Goal: Task Accomplishment & Management: Use online tool/utility

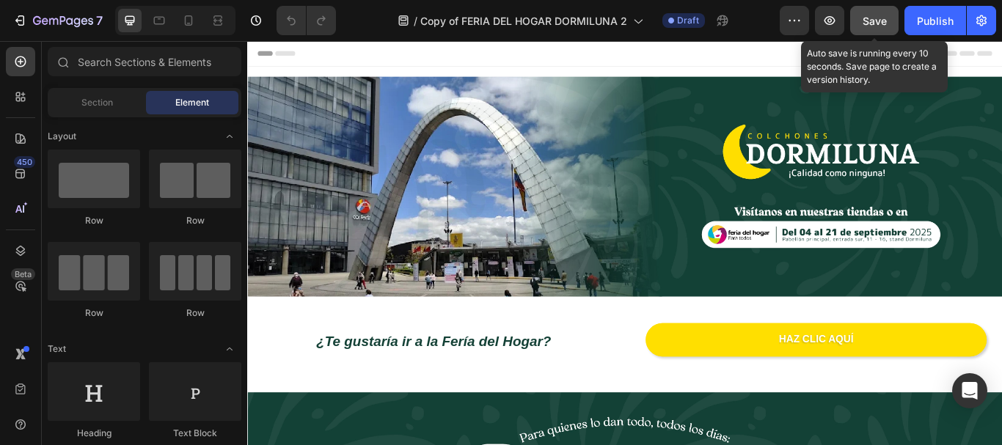
click at [874, 18] on span "Save" at bounding box center [875, 21] width 24 height 12
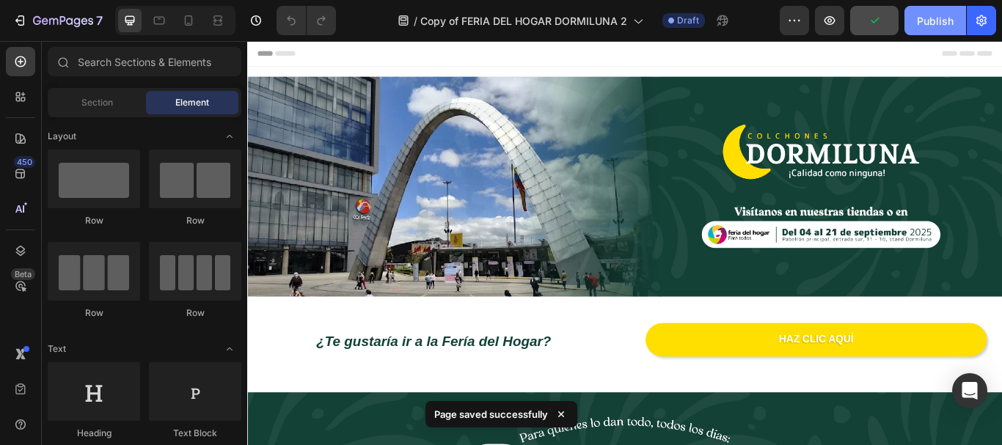
click at [937, 21] on div "Publish" at bounding box center [935, 20] width 37 height 15
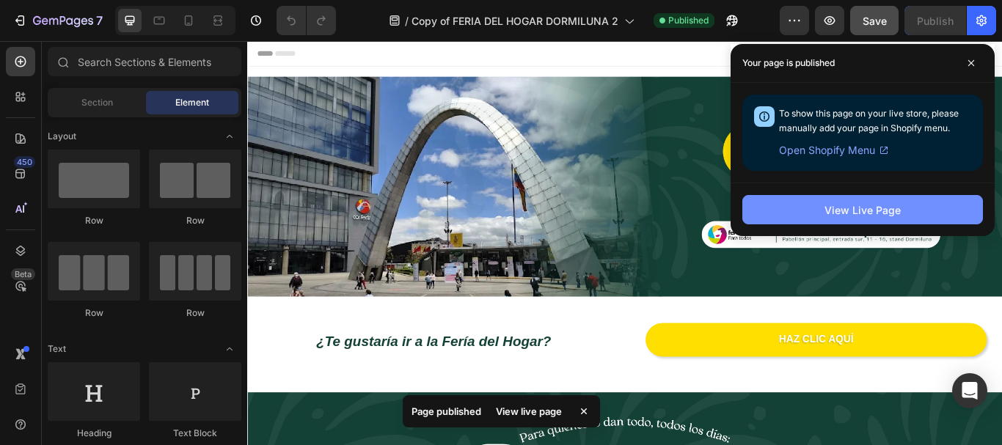
click at [805, 216] on button "View Live Page" at bounding box center [862, 209] width 241 height 29
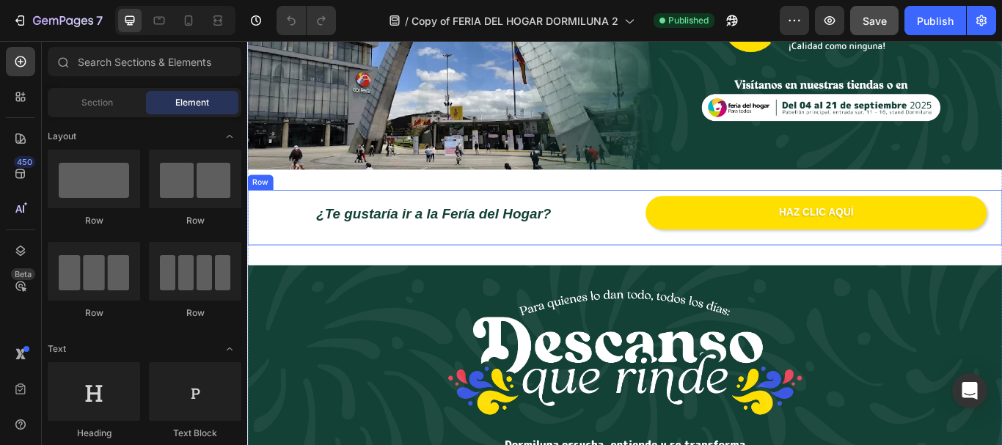
scroll to position [147, 0]
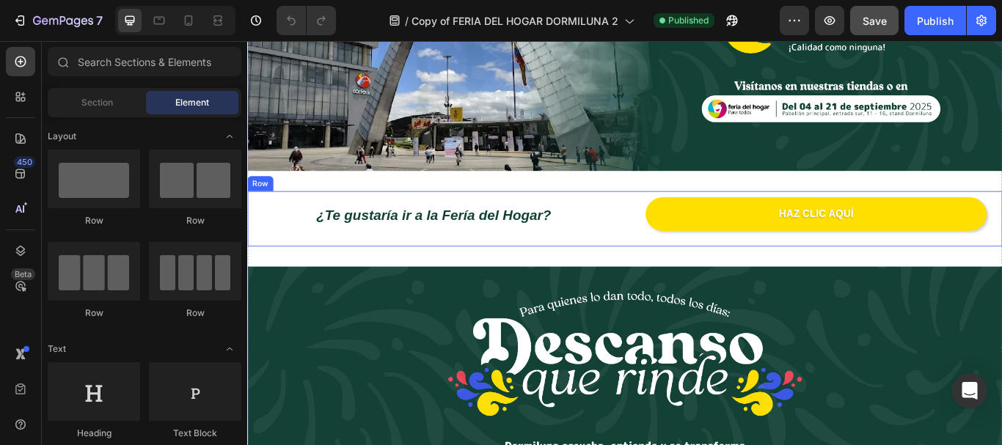
click at [665, 230] on div "¿Te gustaría ir a la Fería del Hogar? Text Block" at bounding box center [464, 248] width 434 height 65
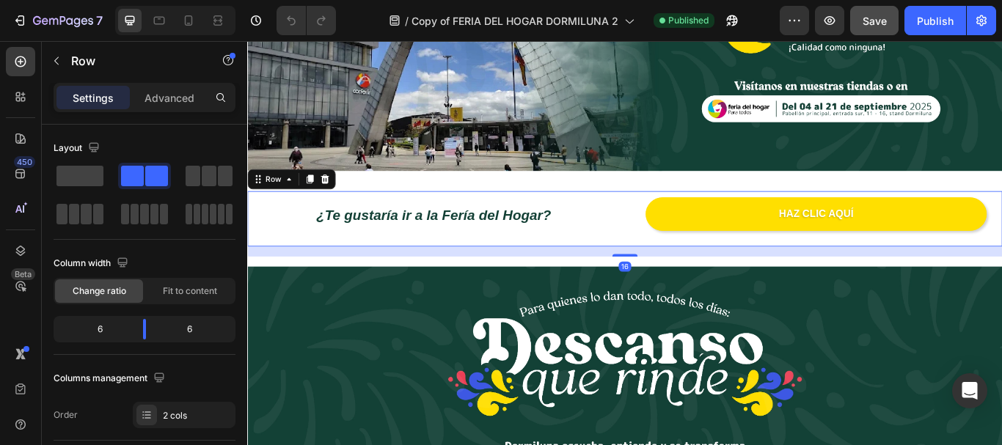
click at [347, 192] on div "Row" at bounding box center [298, 202] width 103 height 23
click at [336, 202] on icon at bounding box center [338, 203] width 12 height 12
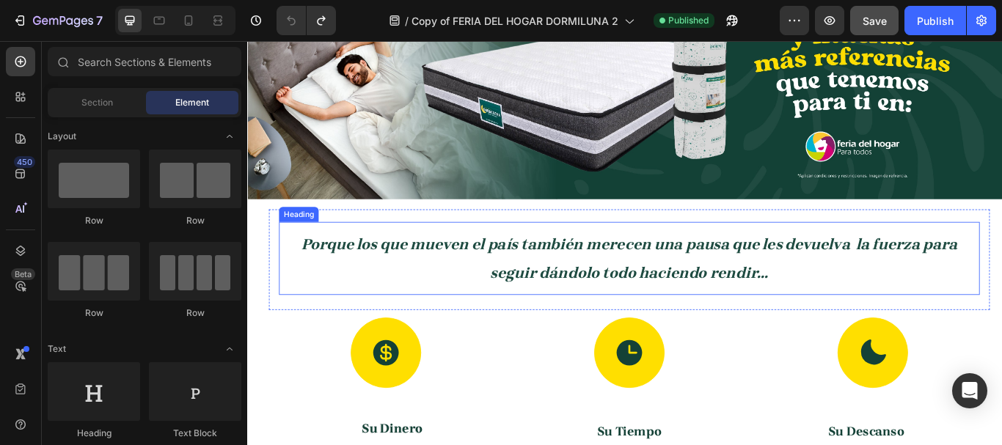
scroll to position [954, 0]
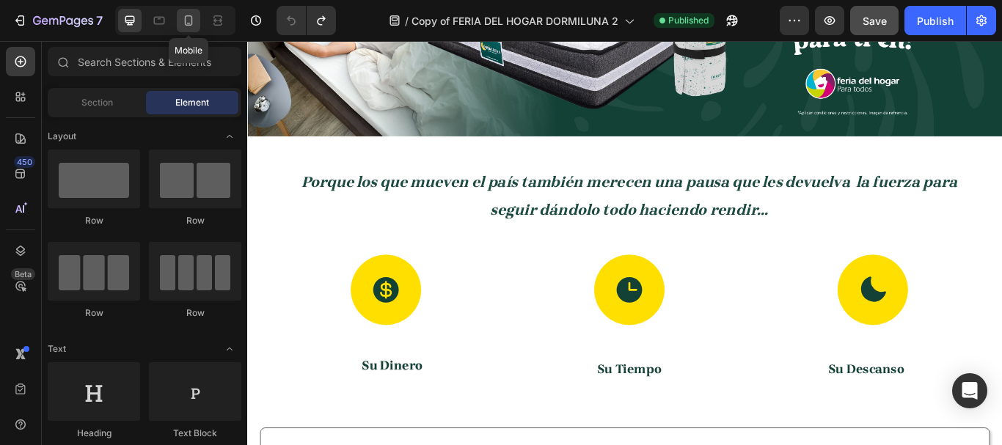
click at [190, 21] on icon at bounding box center [188, 20] width 15 height 15
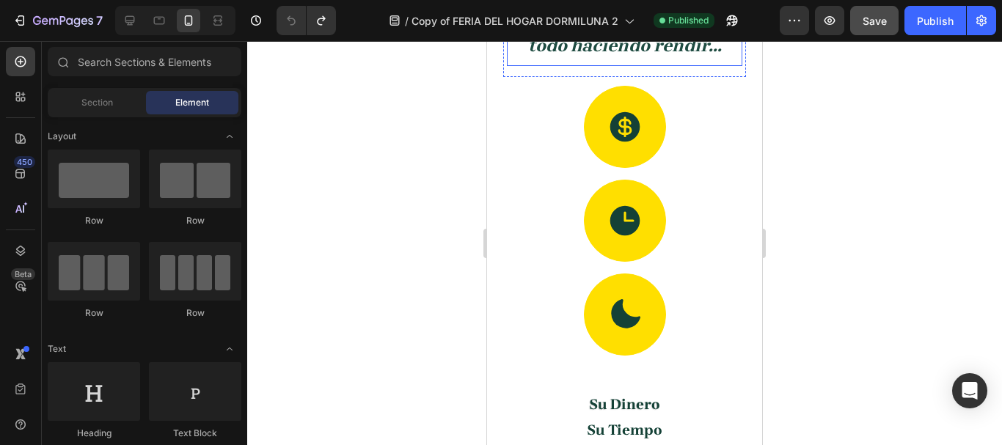
scroll to position [665, 0]
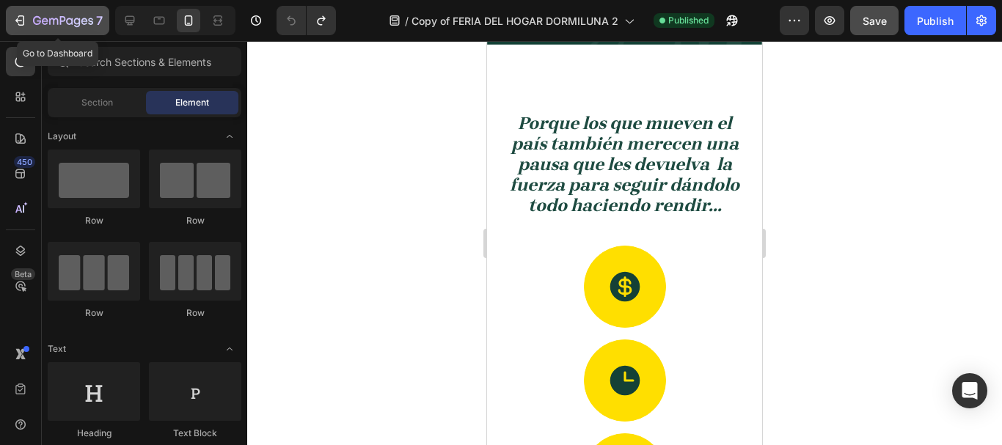
click at [23, 20] on icon "button" at bounding box center [19, 20] width 15 height 15
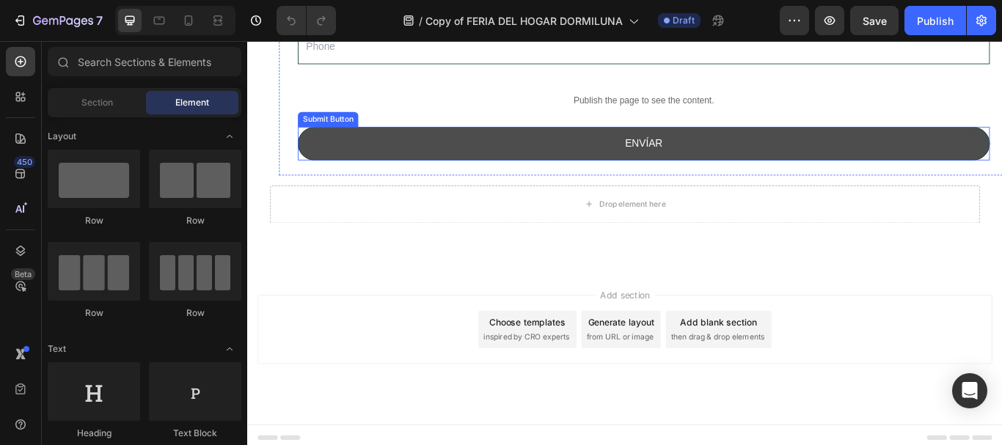
scroll to position [1027, 0]
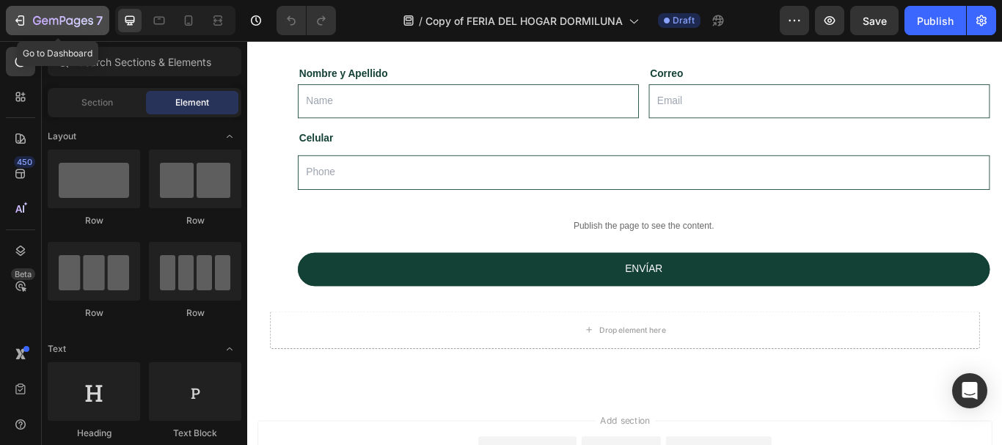
click at [9, 20] on button "7" at bounding box center [57, 20] width 103 height 29
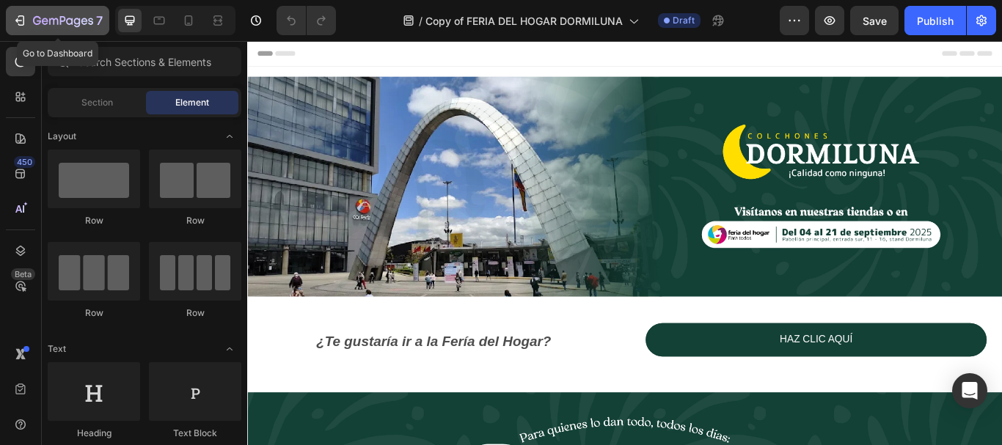
click at [18, 19] on icon "button" at bounding box center [19, 20] width 15 height 15
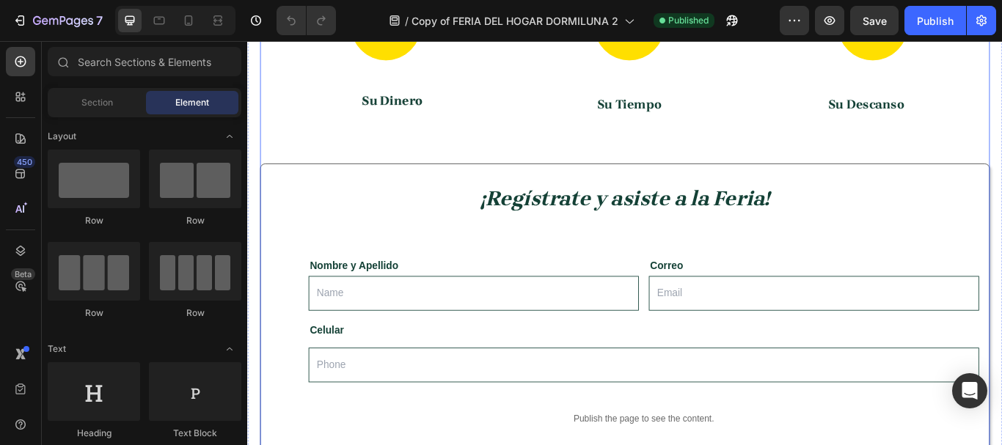
scroll to position [880, 0]
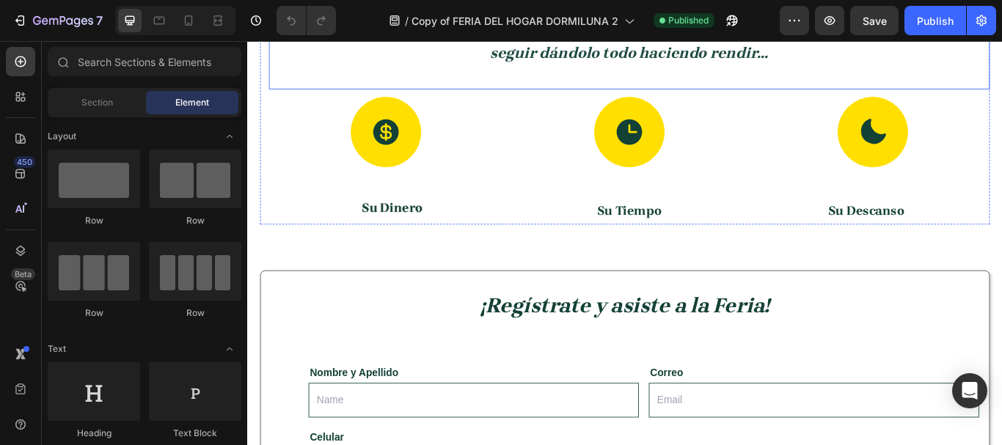
click at [882, 86] on div "Porque los que mueven el país también merecen una pausa que les devuelva la fue…" at bounding box center [692, 33] width 817 height 105
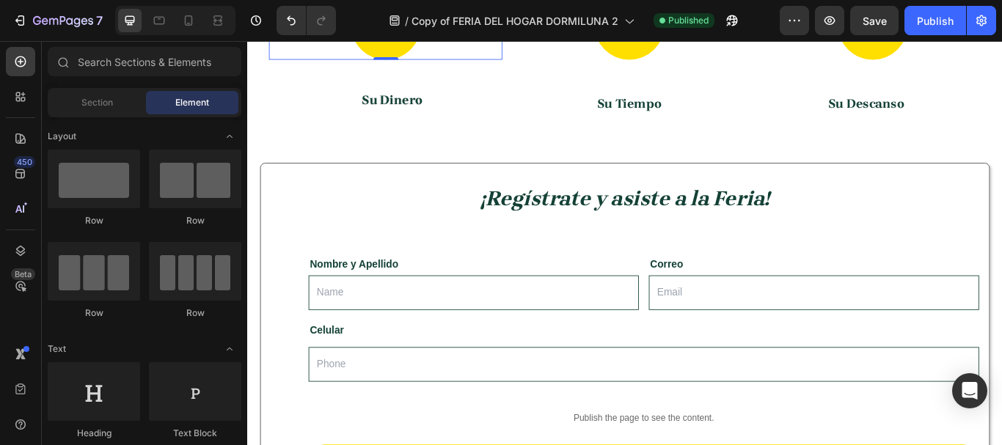
click at [407, 63] on div at bounding box center [409, 22] width 82 height 82
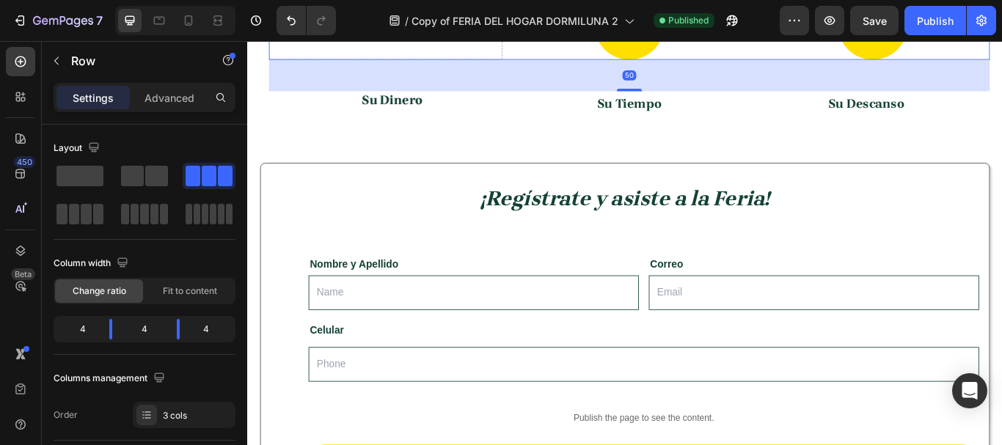
click at [549, 63] on div "Drop element here Icon Icon Row 50" at bounding box center [692, 22] width 841 height 82
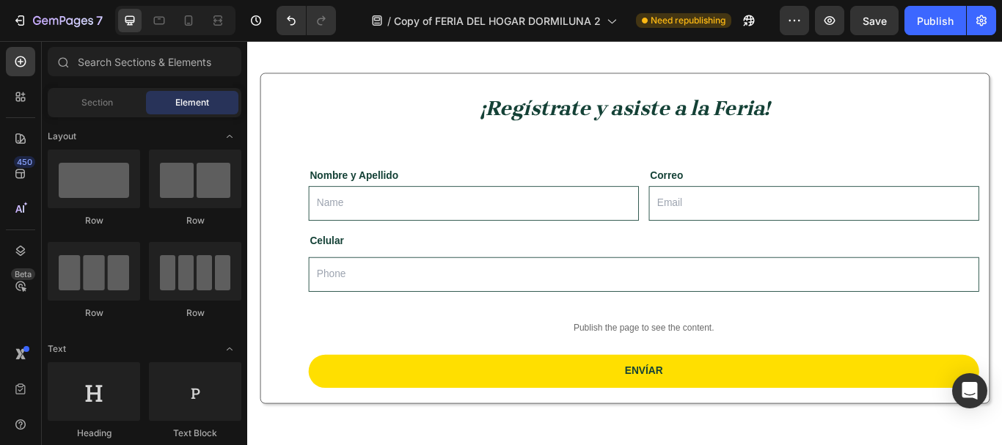
click at [442, 25] on div "Drop element here" at bounding box center [692, 3] width 841 height 44
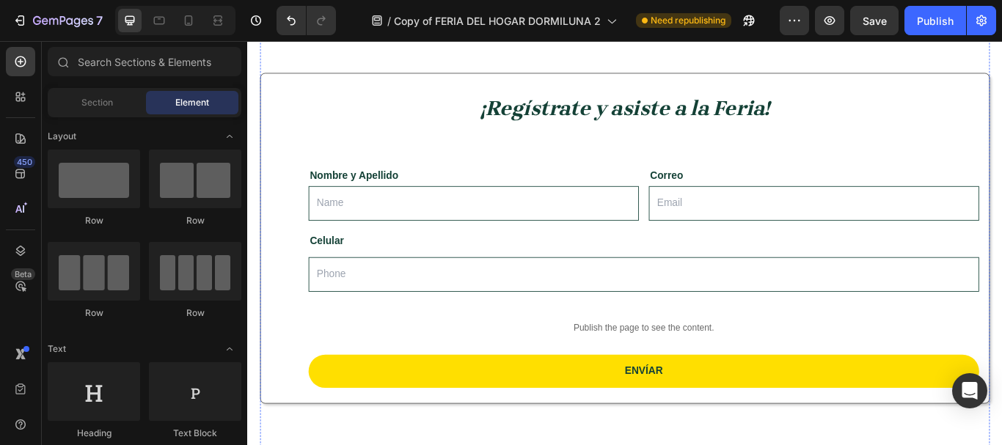
click at [379, 25] on div "Drop element here" at bounding box center [687, 3] width 851 height 44
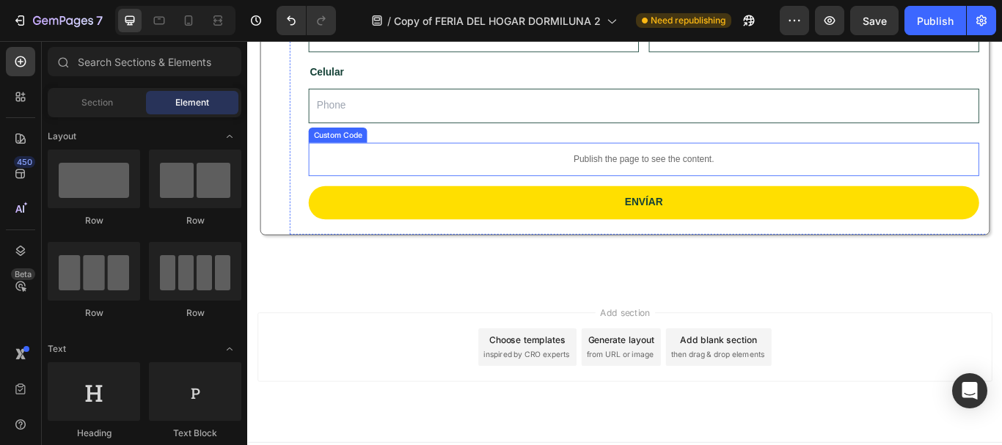
scroll to position [954, 0]
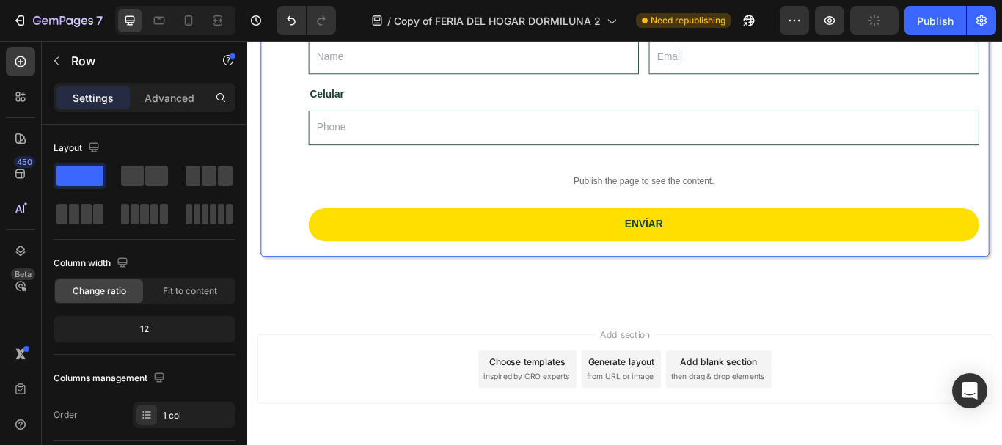
click at [1001, 165] on div "¡Regístrate y asiste a la Feria! Heading Nombre y Apellido Text Block Text Fiel…" at bounding box center [687, 101] width 851 height 386
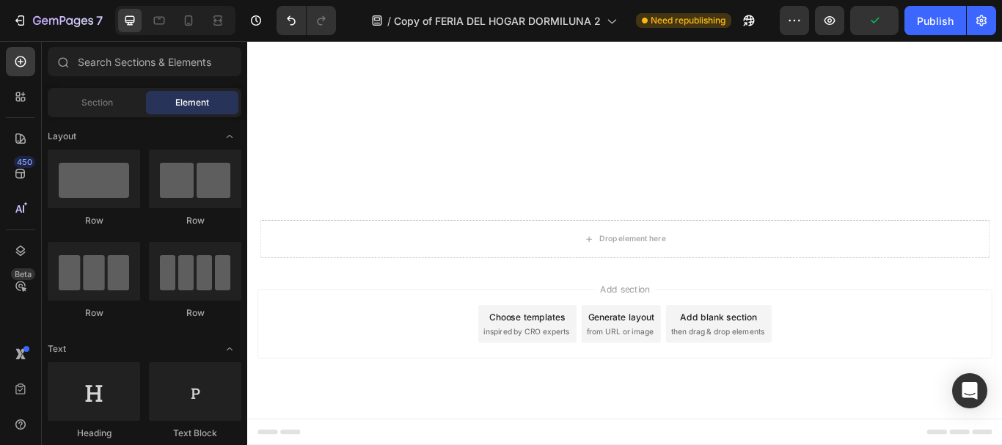
scroll to position [865, 0]
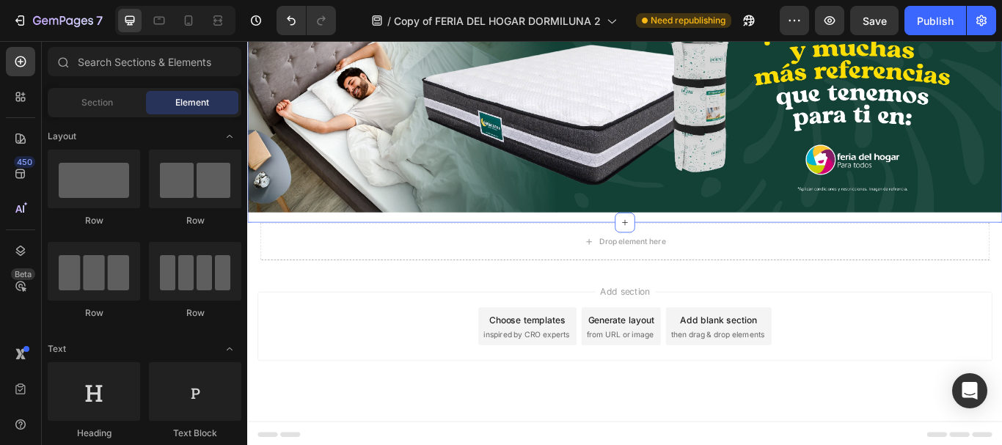
click at [444, 246] on div "Image Section 2" at bounding box center [687, 113] width 880 height 280
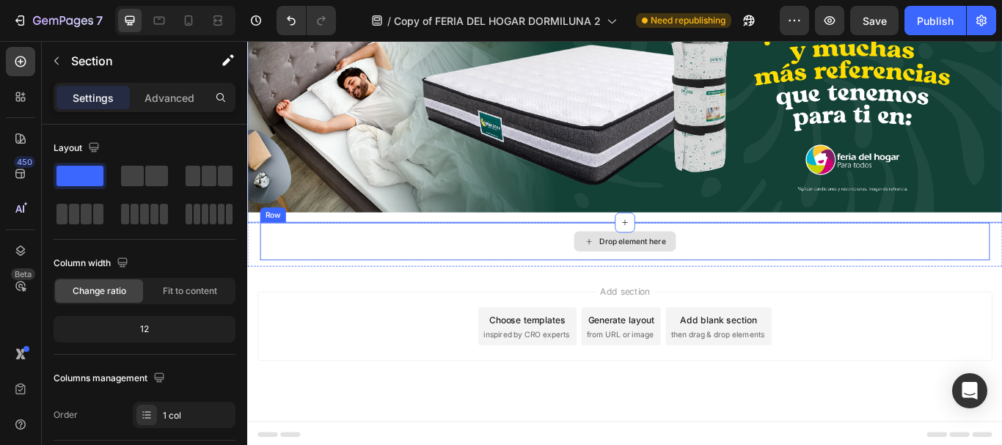
click at [441, 264] on div "Drop element here" at bounding box center [687, 275] width 851 height 44
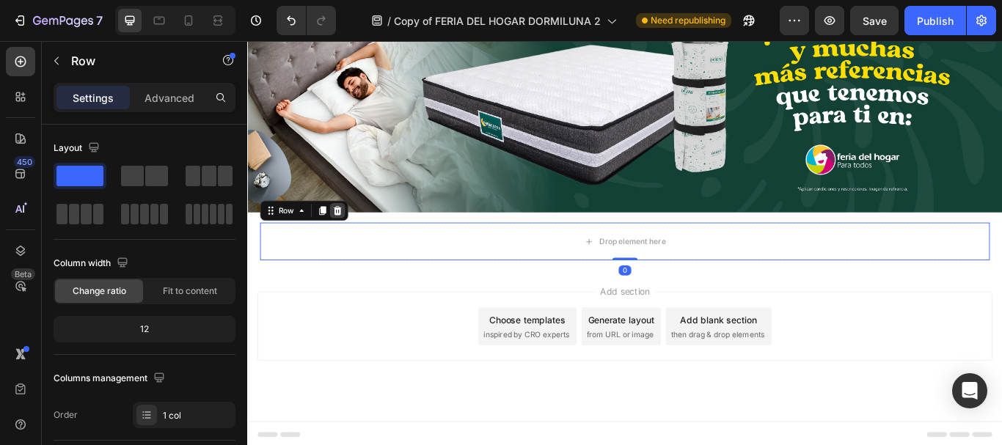
click at [352, 237] on icon at bounding box center [353, 239] width 10 height 10
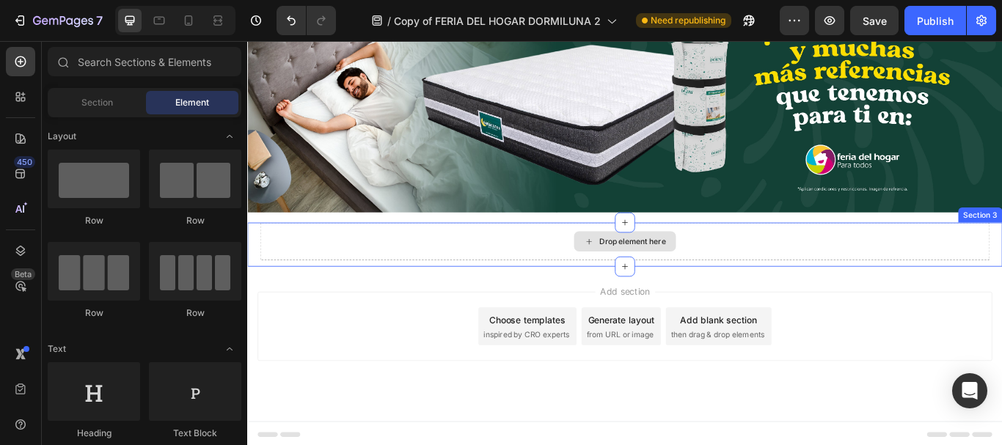
click at [395, 276] on div "Drop element here" at bounding box center [687, 275] width 851 height 44
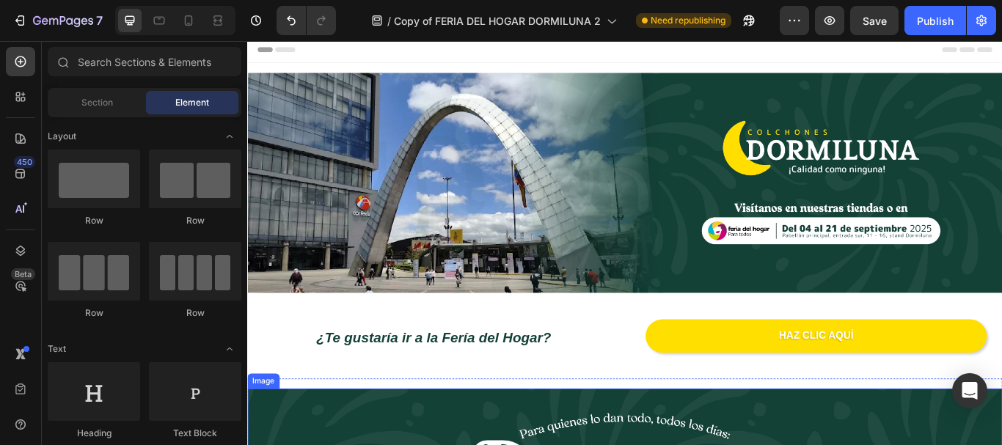
scroll to position [0, 0]
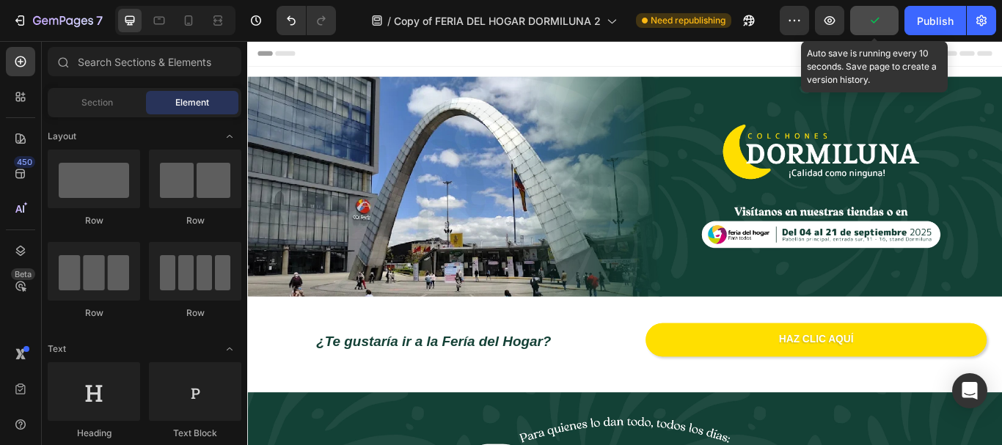
click at [878, 29] on button "button" at bounding box center [874, 20] width 48 height 29
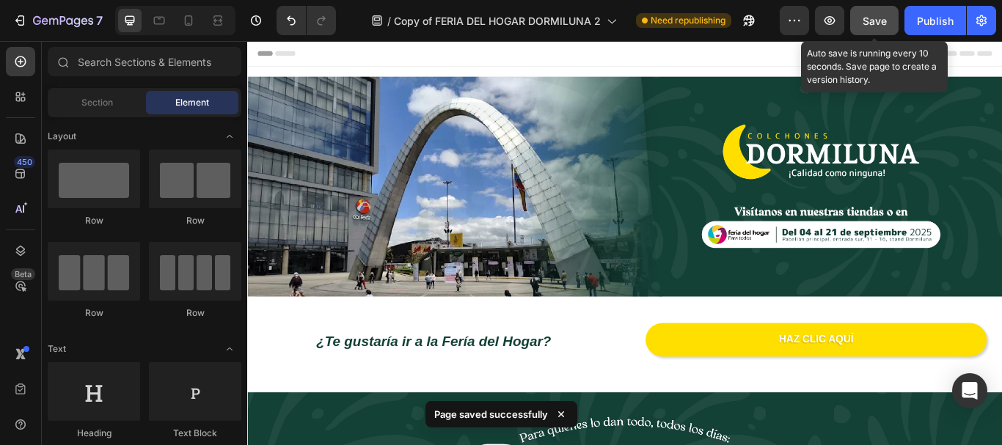
click at [878, 29] on button "Save" at bounding box center [874, 20] width 48 height 29
click at [874, 21] on span "Save" at bounding box center [875, 21] width 24 height 12
click at [874, 22] on span "Save" at bounding box center [875, 21] width 24 height 12
click at [871, 24] on span "Save" at bounding box center [875, 21] width 24 height 12
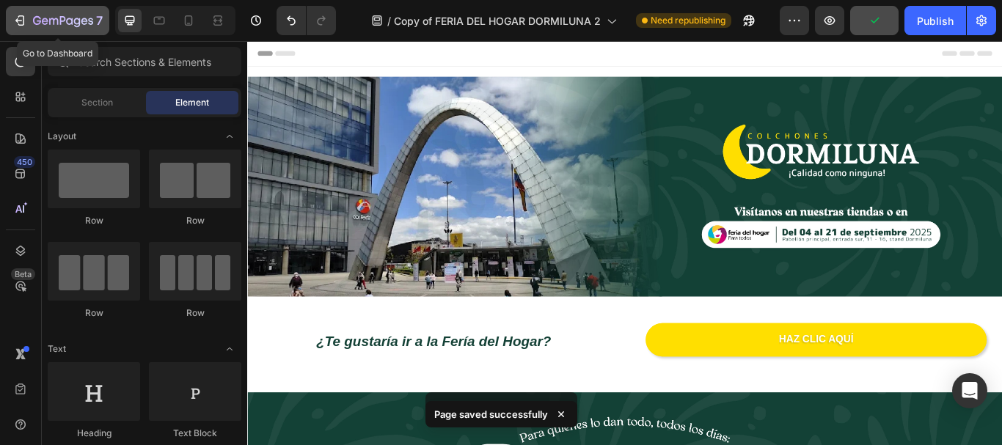
click at [25, 24] on icon "button" at bounding box center [19, 20] width 15 height 15
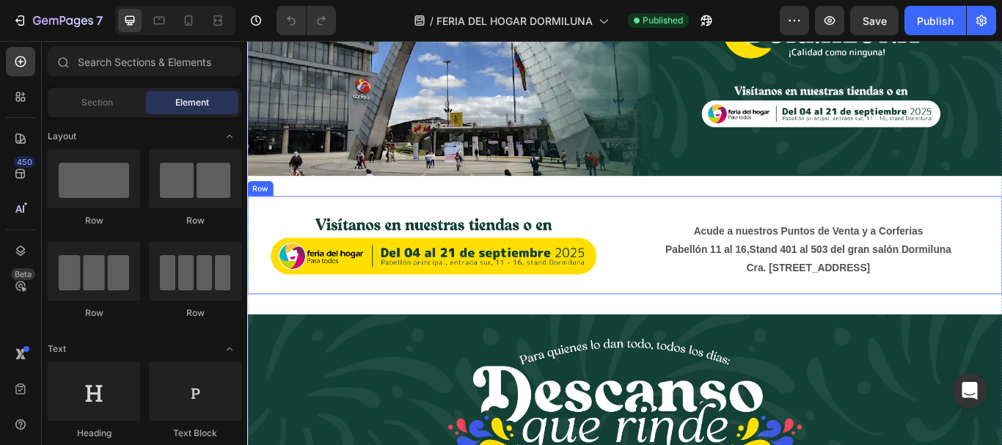
scroll to position [147, 0]
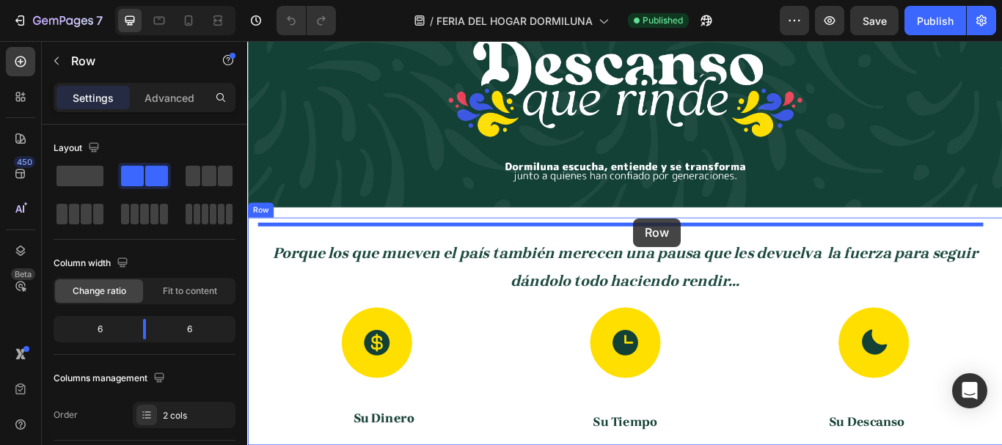
drag, startPoint x: 691, startPoint y: 213, endPoint x: 697, endPoint y: 248, distance: 35.7
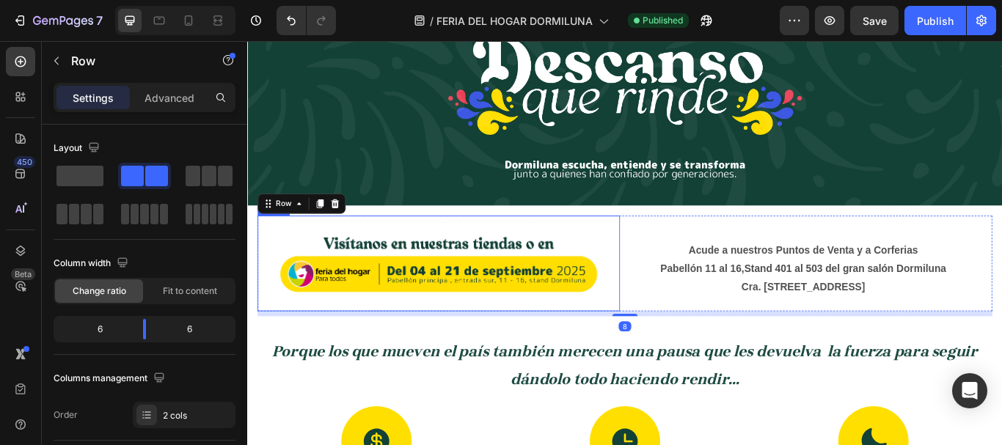
scroll to position [397, 0]
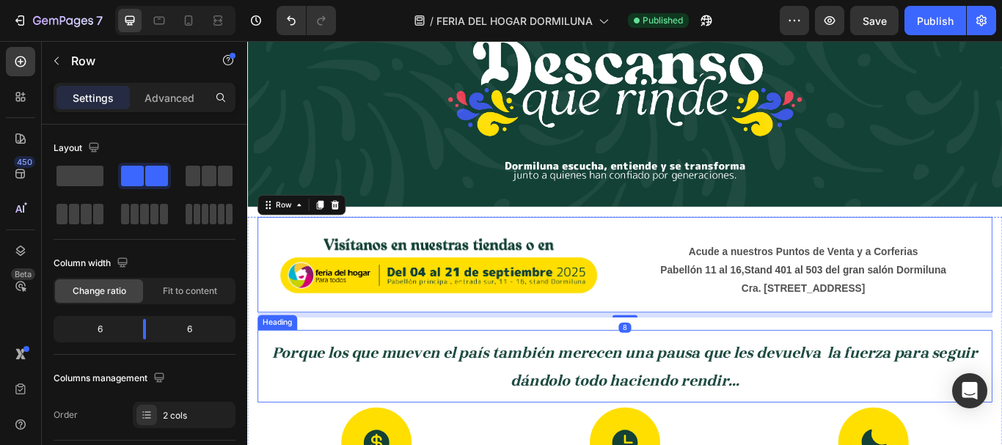
click at [517, 386] on h2 "Porque los que mueven el país también merecen una pausa que les devuelva la fue…" at bounding box center [687, 421] width 857 height 70
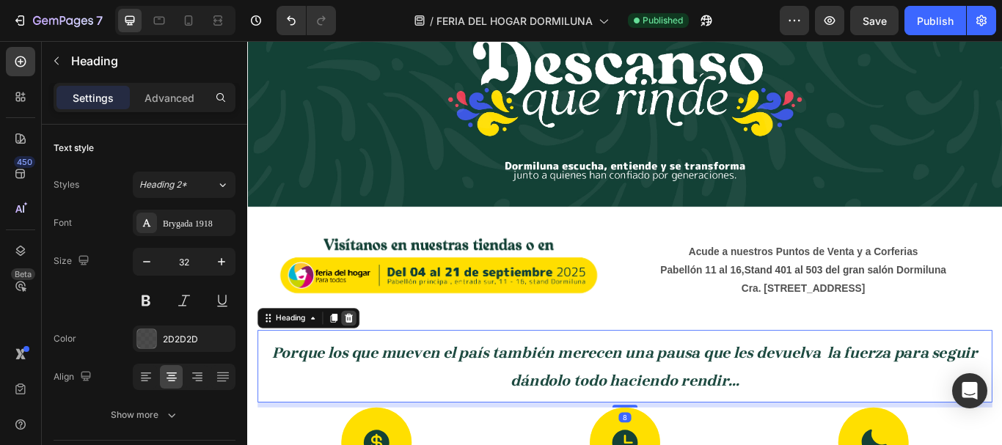
click at [374, 356] on div at bounding box center [365, 365] width 18 height 18
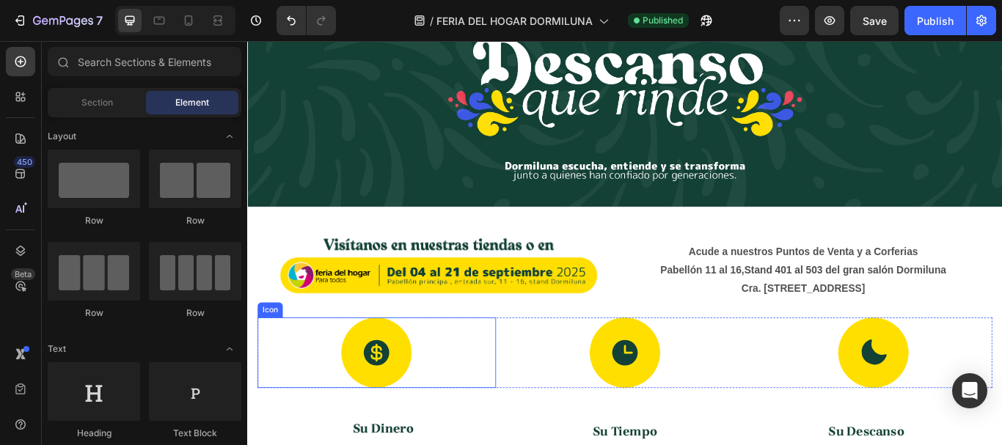
click at [392, 402] on icon at bounding box center [398, 405] width 30 height 30
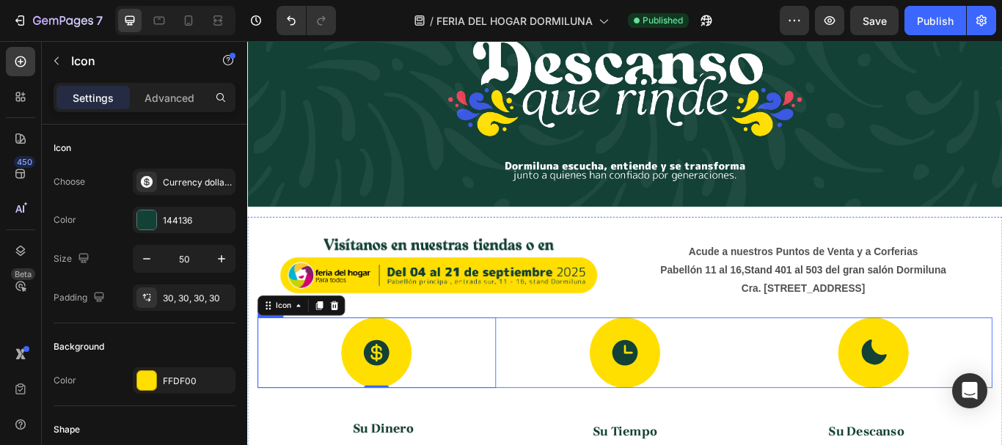
click at [542, 364] on div "Icon 0 Icon Icon Row" at bounding box center [687, 405] width 857 height 82
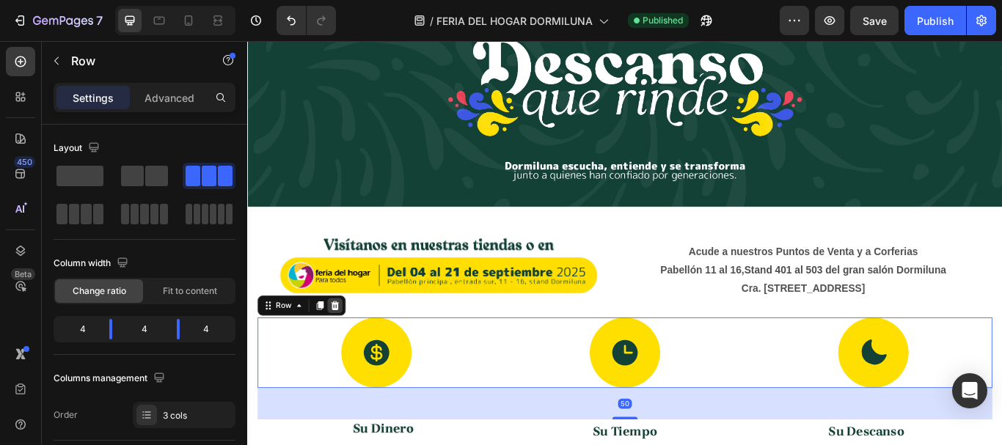
click at [345, 348] on icon at bounding box center [349, 350] width 12 height 12
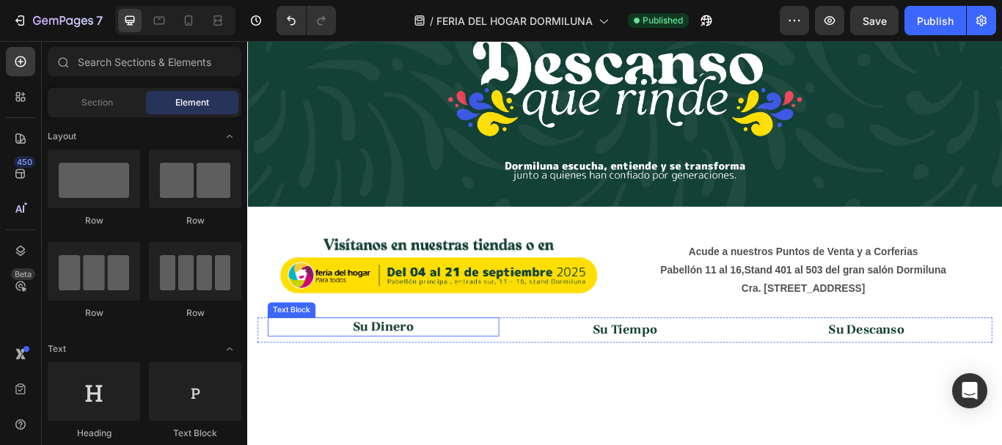
click at [435, 373] on strong "Su Dinero" at bounding box center [405, 374] width 71 height 17
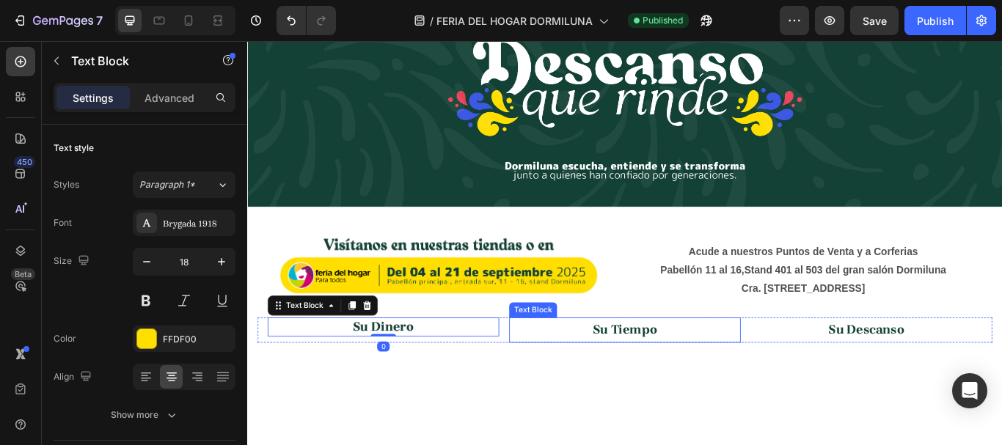
click at [552, 364] on div "Su Tiempo" at bounding box center [687, 378] width 270 height 29
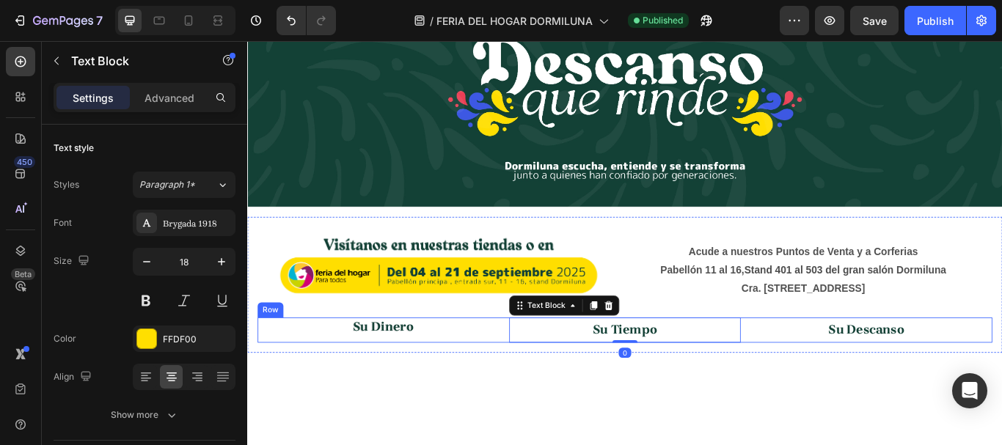
click at [539, 364] on div "Su Dinero Text Block Su Tiempo Text Block 0 Su Descanso Text Block Row" at bounding box center [687, 378] width 857 height 29
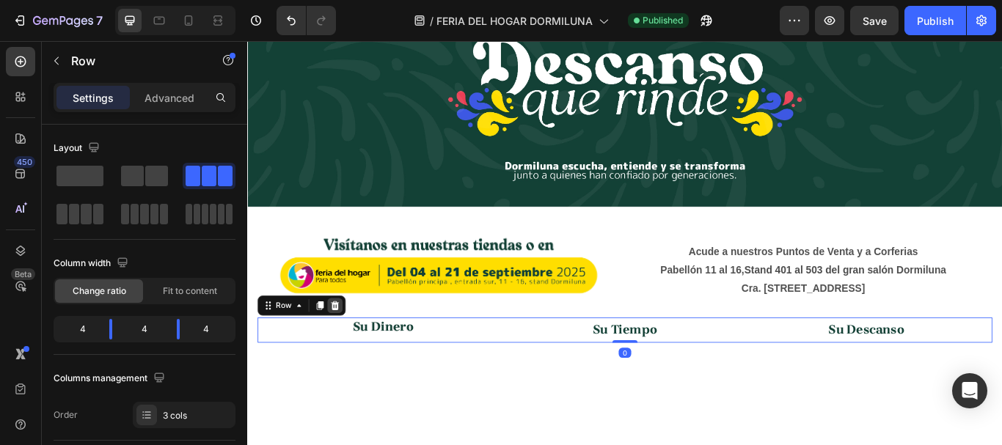
click at [354, 341] on div at bounding box center [349, 350] width 18 height 18
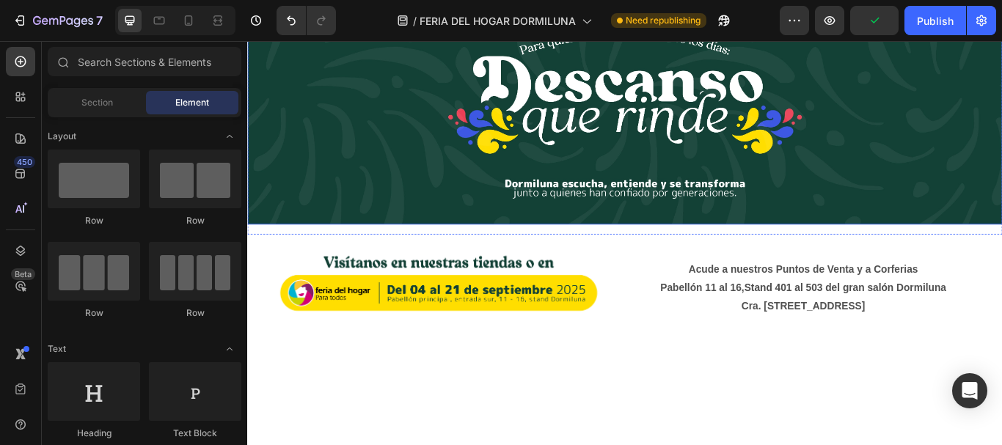
scroll to position [250, 0]
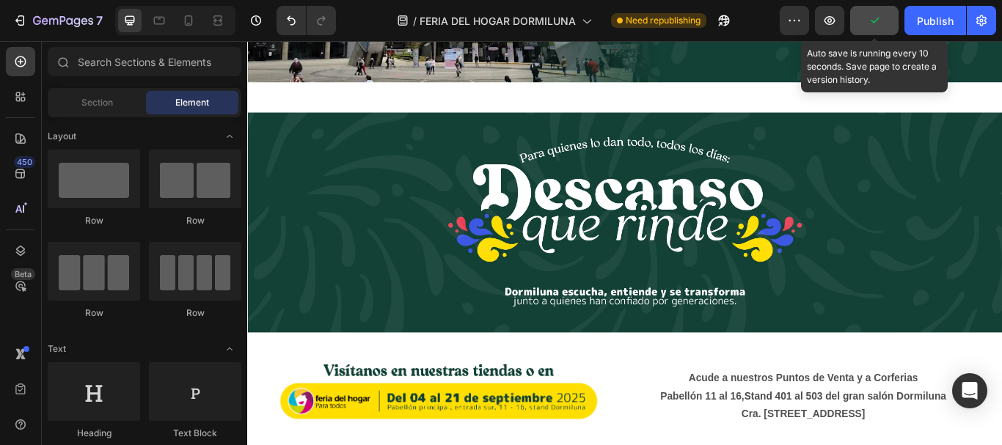
click at [866, 27] on button "button" at bounding box center [874, 20] width 48 height 29
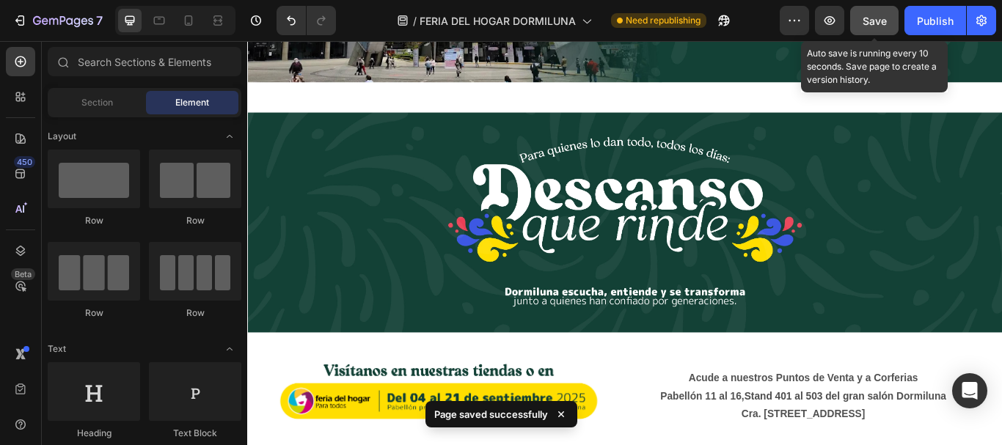
click at [875, 16] on span "Save" at bounding box center [875, 21] width 24 height 12
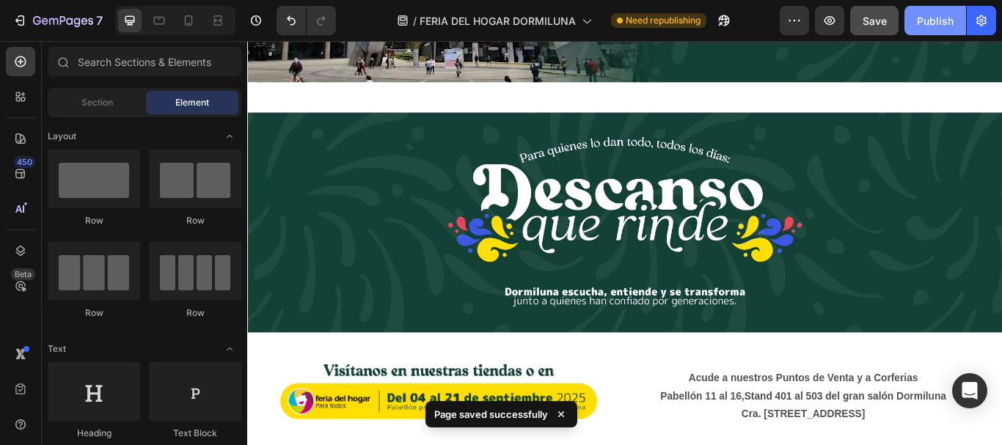
click at [915, 20] on button "Publish" at bounding box center [935, 20] width 62 height 29
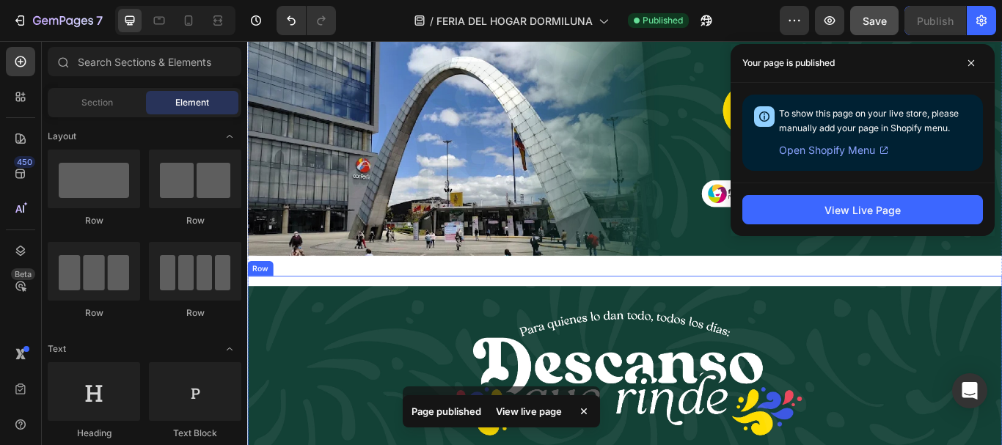
scroll to position [73, 0]
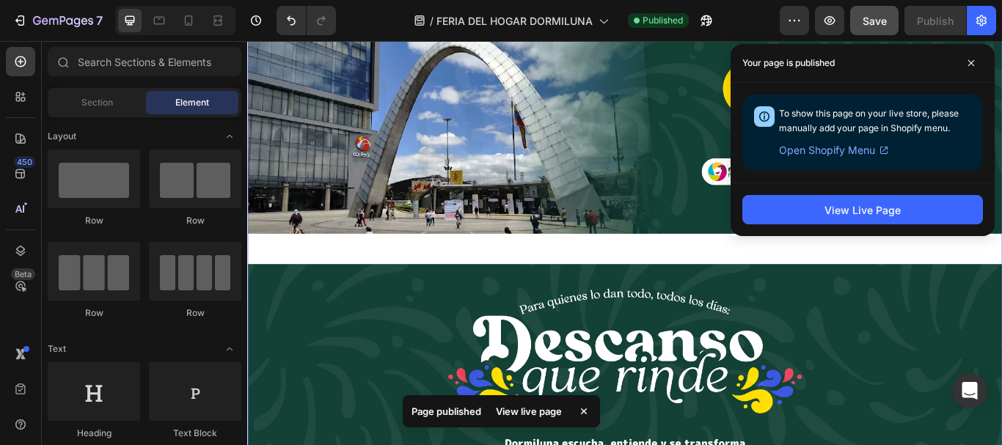
click at [423, 285] on div "Image Row Image Row Image Acude a nuestros Puntos de Venta y a Corferias Pabell…" at bounding box center [687, 353] width 880 height 710
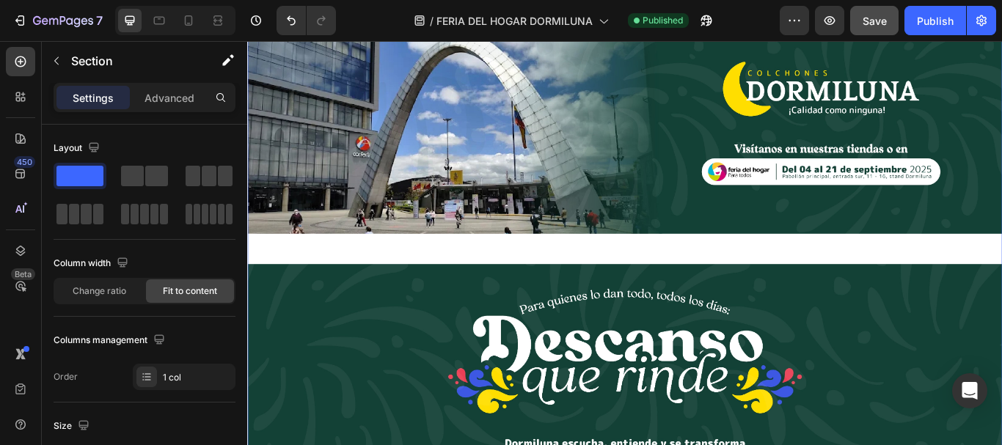
drag, startPoint x: 403, startPoint y: 216, endPoint x: 459, endPoint y: 283, distance: 87.4
drag, startPoint x: 381, startPoint y: 222, endPoint x: 354, endPoint y: 261, distance: 47.6
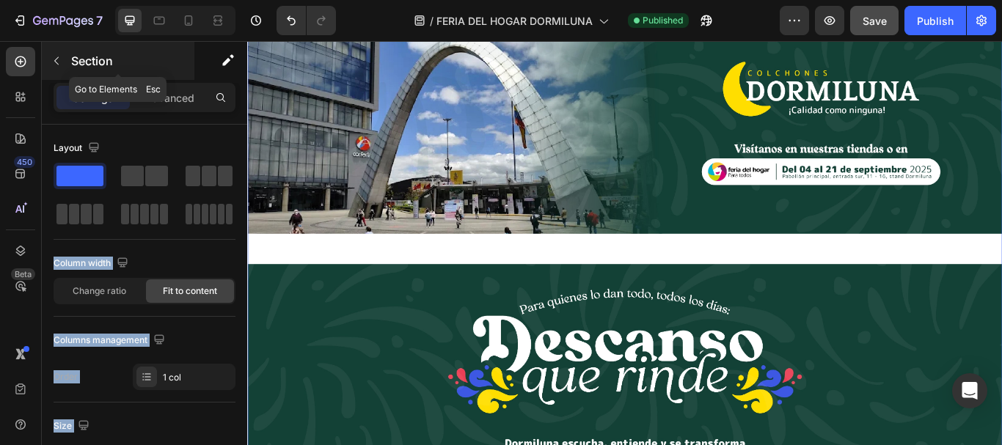
click at [63, 63] on button "button" at bounding box center [56, 60] width 23 height 23
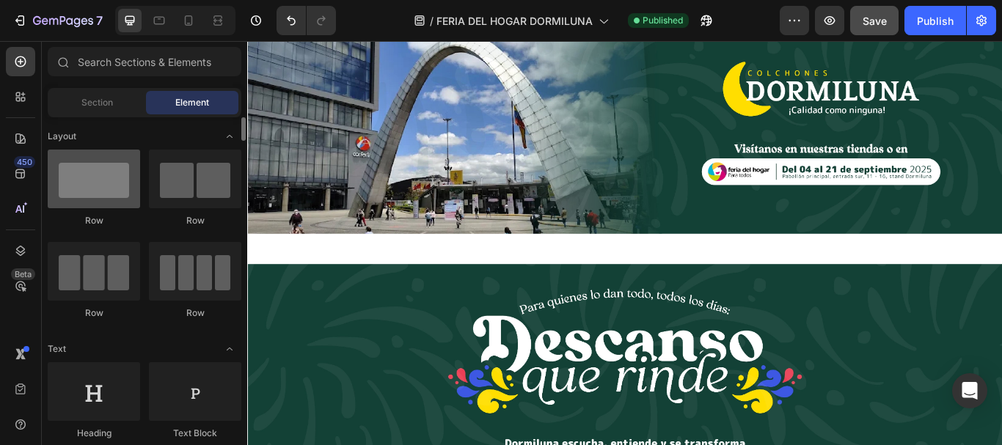
click at [89, 176] on div at bounding box center [94, 179] width 92 height 59
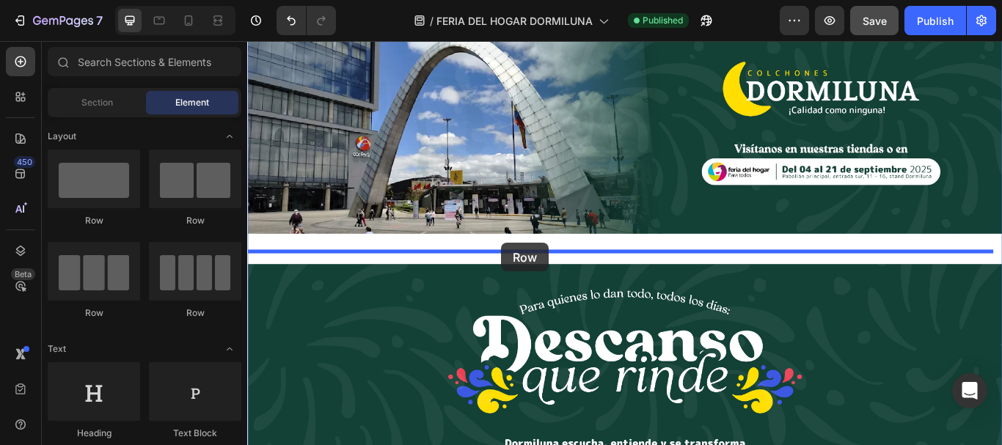
drag, startPoint x: 448, startPoint y: 228, endPoint x: 549, endPoint y: 279, distance: 113.2
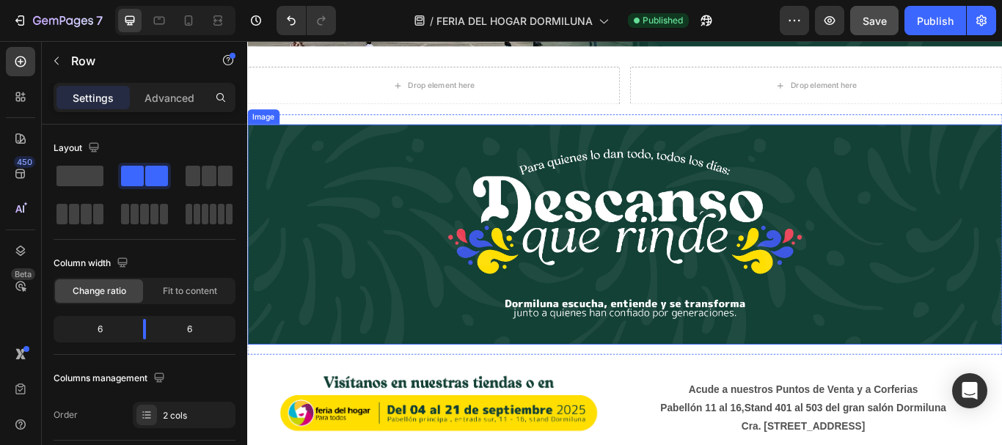
scroll to position [145, 0]
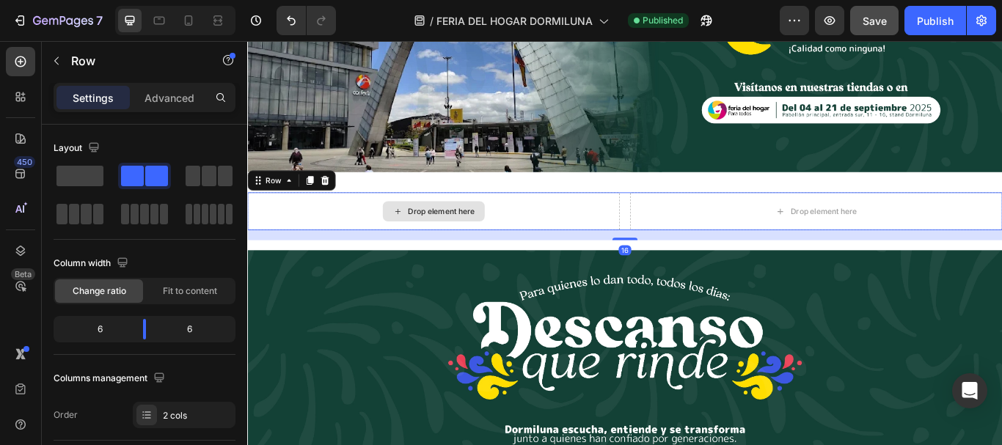
click at [532, 249] on div "Drop element here" at bounding box center [464, 240] width 434 height 44
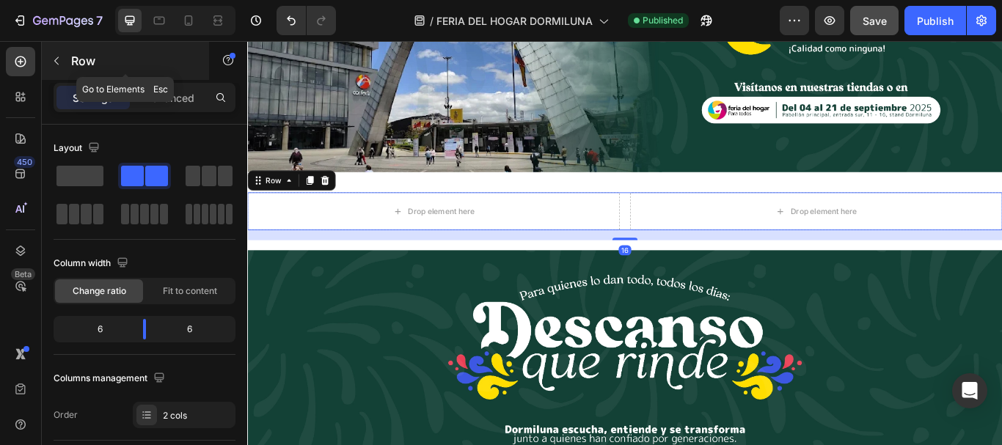
click at [59, 56] on icon "button" at bounding box center [57, 61] width 12 height 12
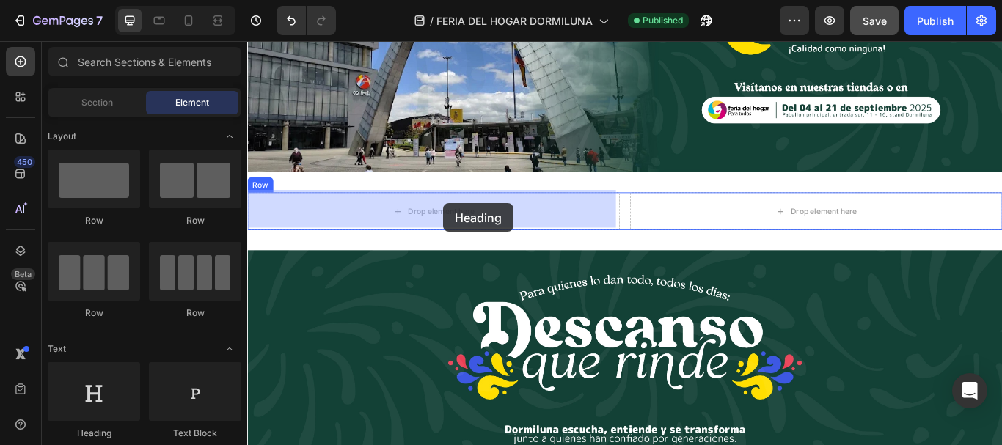
drag, startPoint x: 343, startPoint y: 439, endPoint x: 338, endPoint y: 307, distance: 132.9
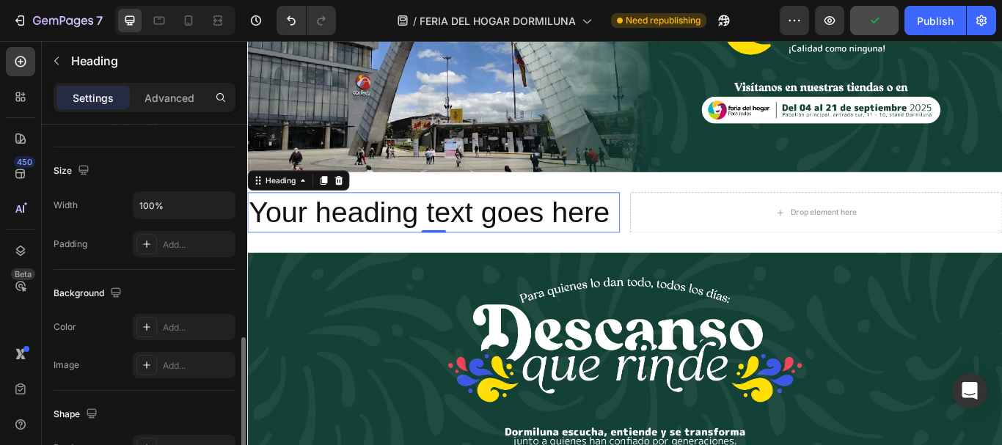
scroll to position [440, 0]
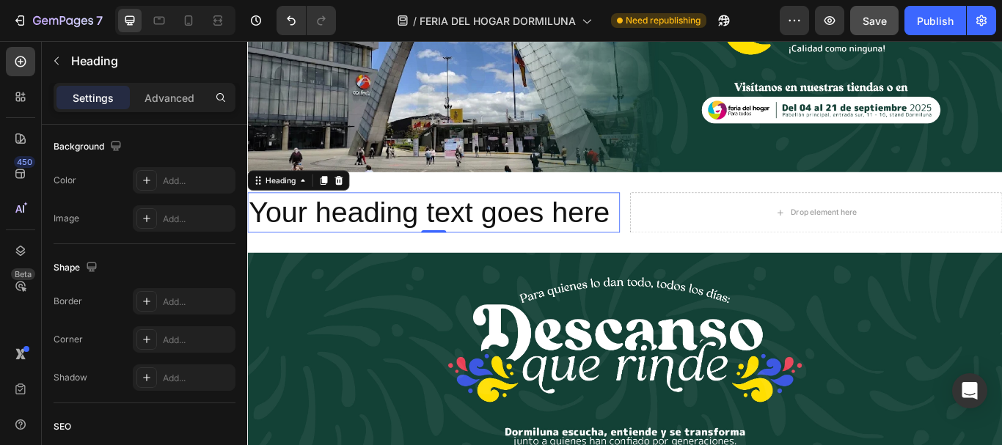
click at [522, 235] on h2 "Your heading text goes here" at bounding box center [464, 241] width 434 height 47
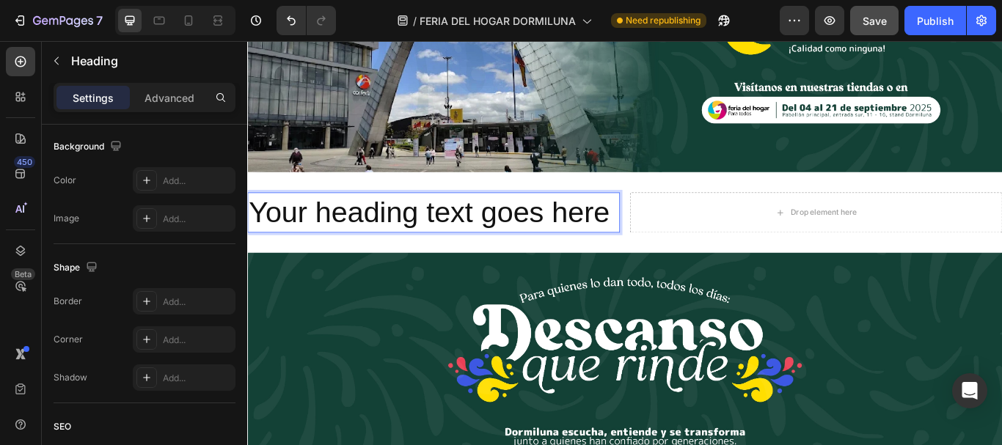
click at [527, 237] on p "Your heading text goes here" at bounding box center [464, 241] width 431 height 44
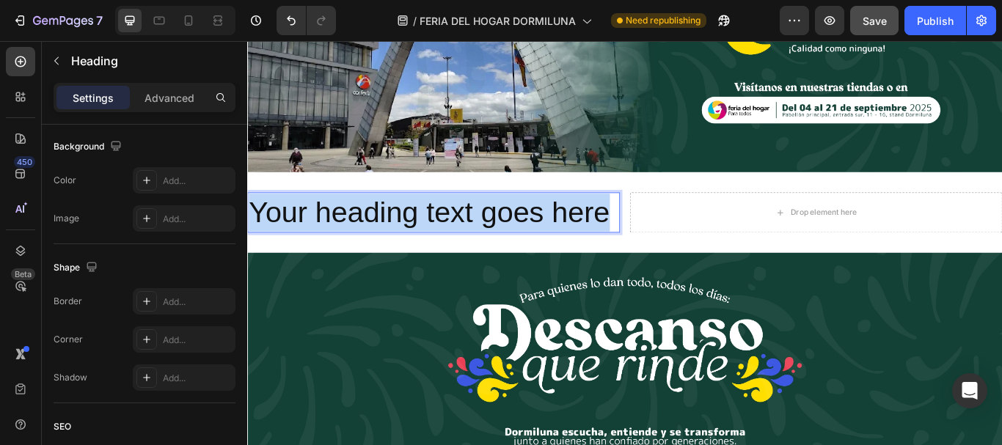
click at [527, 237] on p "Your heading text goes here" at bounding box center [464, 241] width 431 height 44
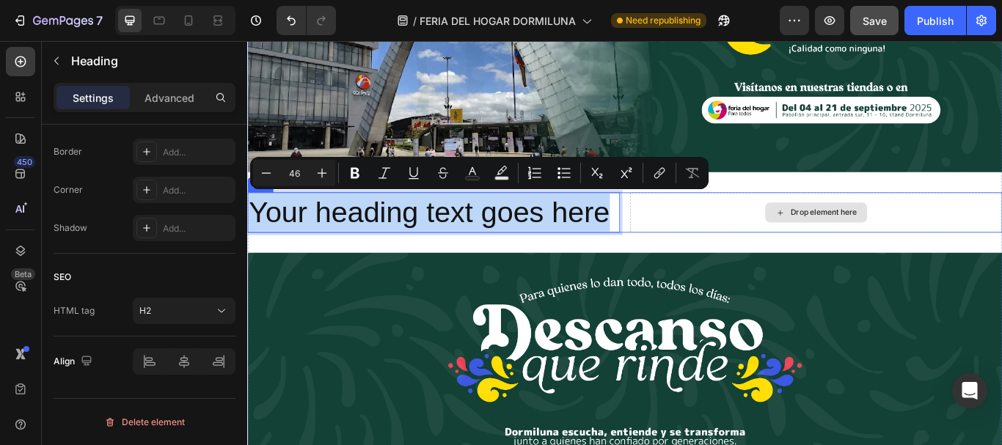
scroll to position [72, 0]
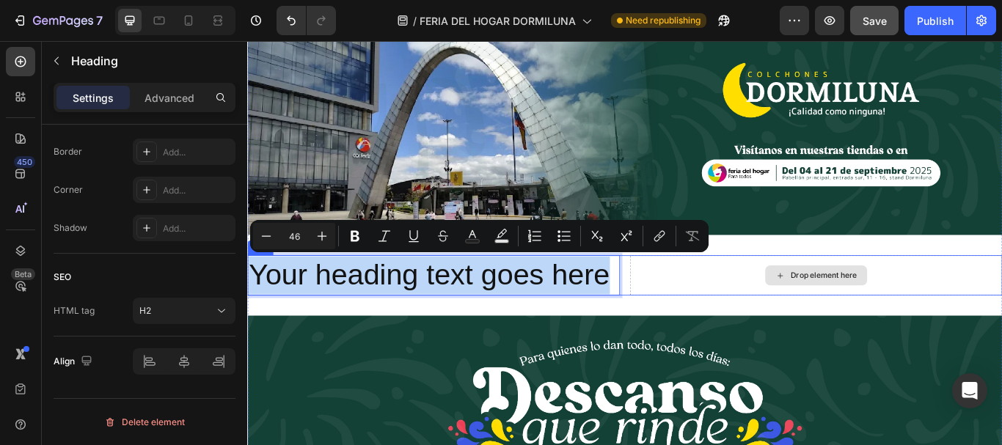
click at [815, 310] on div "Drop element here" at bounding box center [910, 314] width 434 height 47
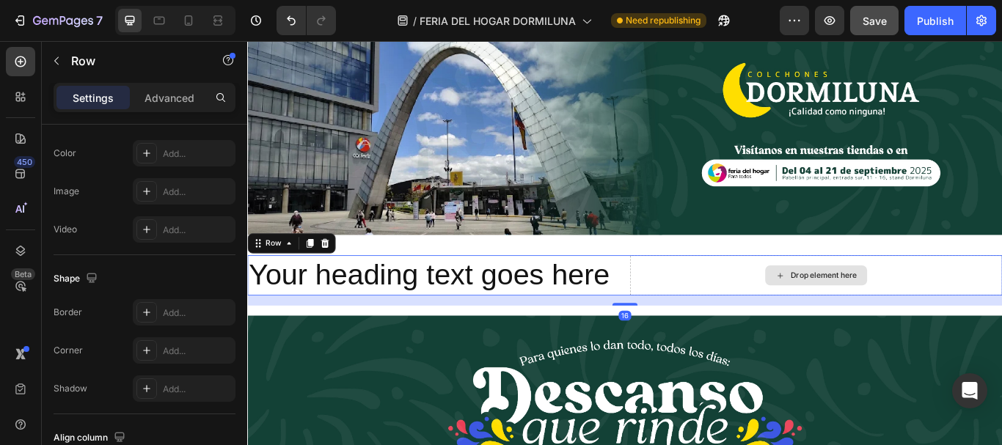
scroll to position [0, 0]
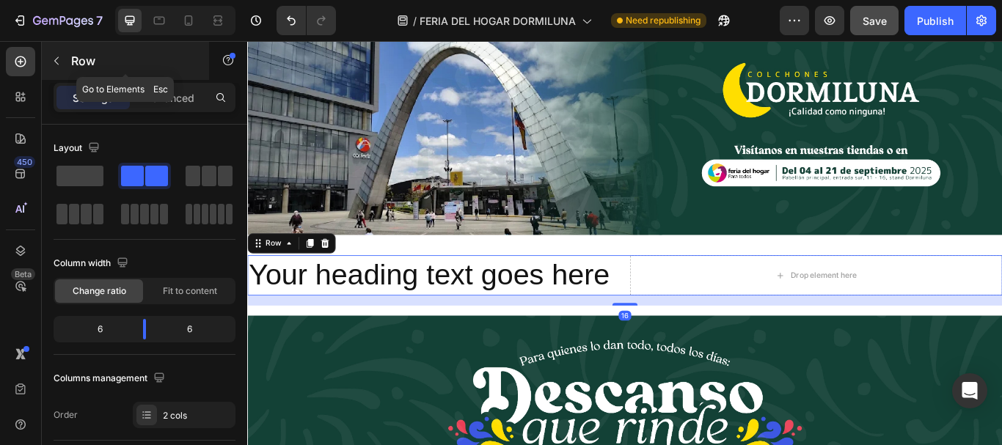
click at [61, 66] on icon "button" at bounding box center [57, 61] width 12 height 12
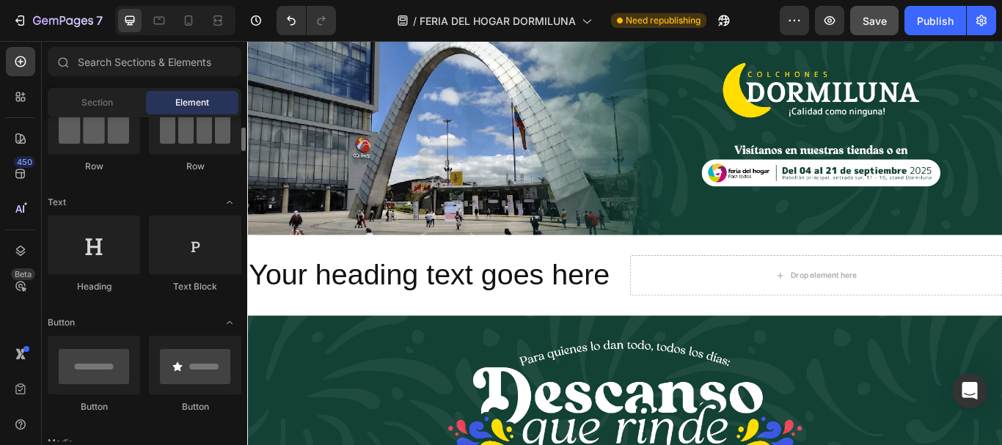
scroll to position [293, 0]
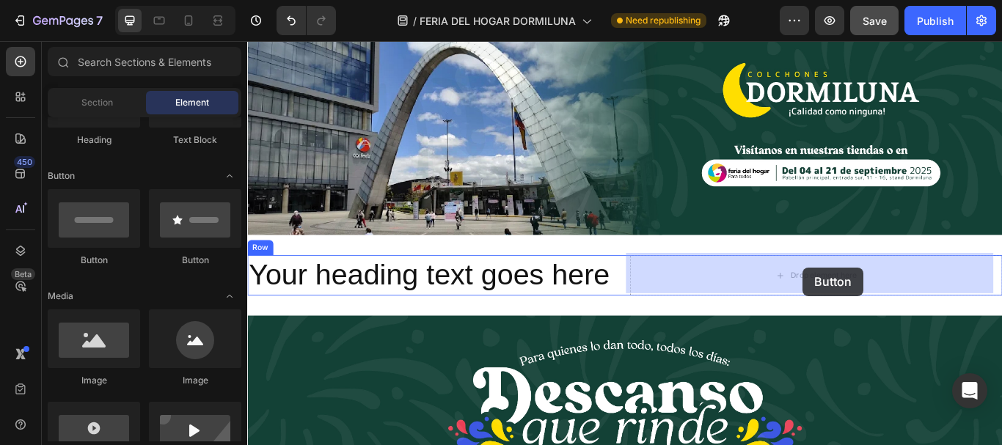
drag, startPoint x: 344, startPoint y: 277, endPoint x: 895, endPoint y: 305, distance: 551.6
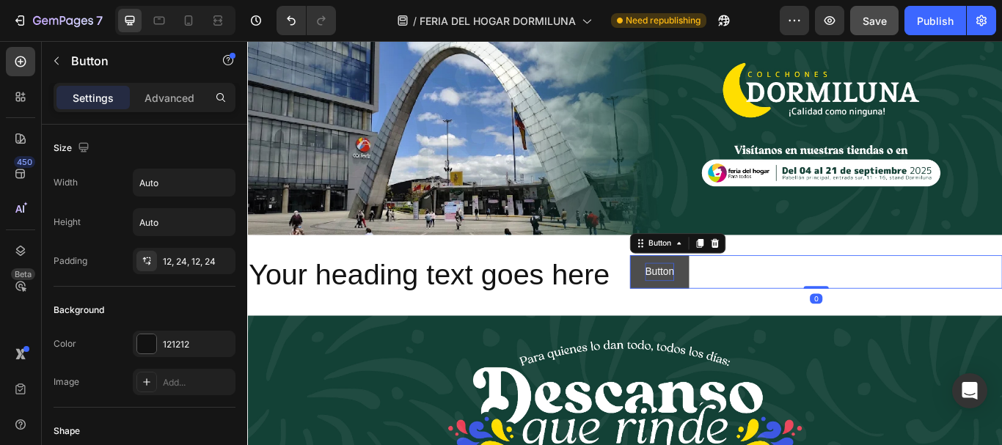
click at [719, 305] on p "Button" at bounding box center [728, 310] width 34 height 21
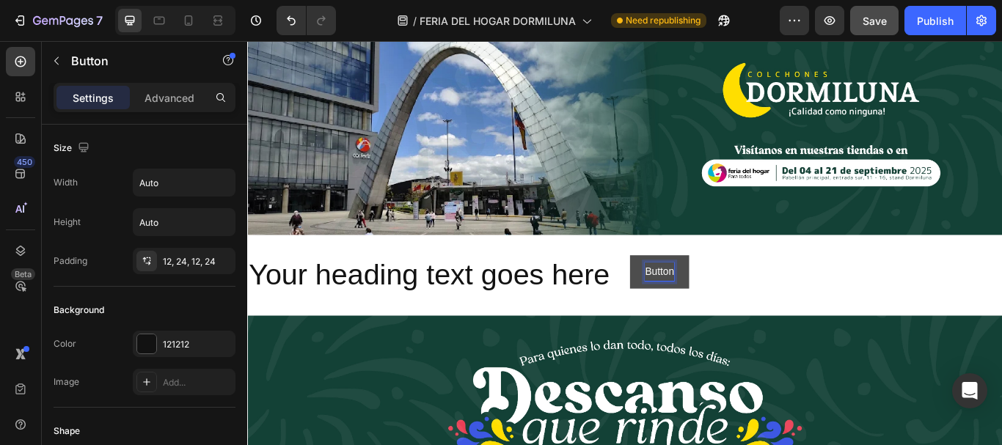
click at [728, 307] on p "Button" at bounding box center [728, 310] width 34 height 21
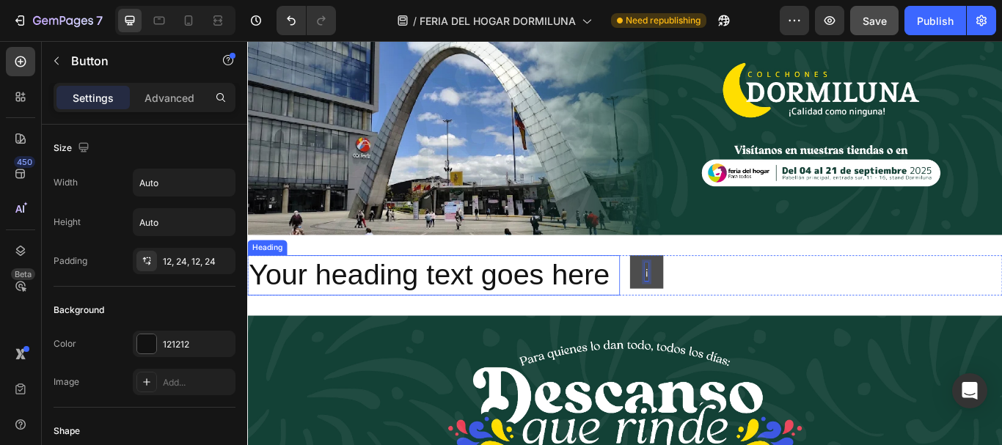
click at [647, 312] on p "Your heading text goes here" at bounding box center [464, 315] width 431 height 44
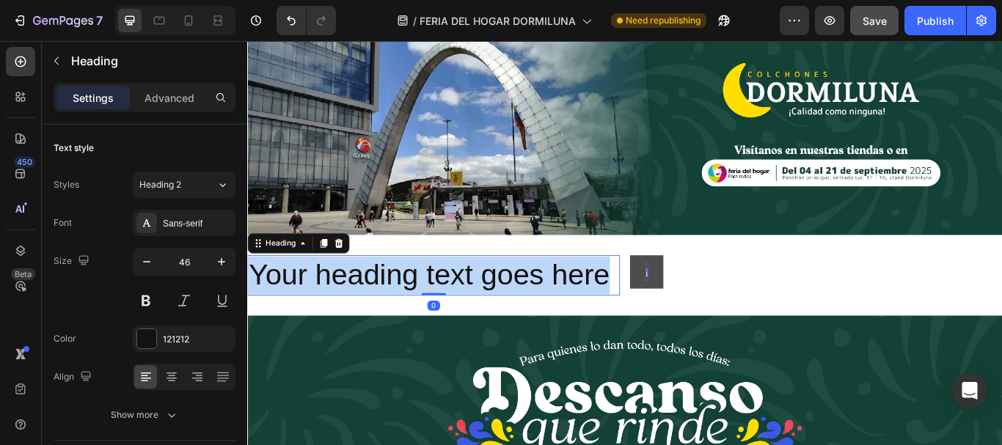
click at [647, 312] on p "Your heading text goes here" at bounding box center [464, 315] width 431 height 44
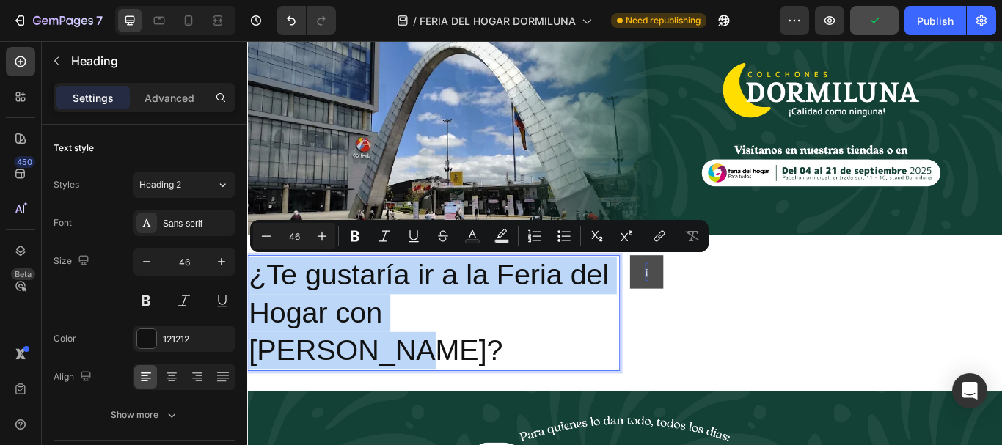
drag, startPoint x: 595, startPoint y: 357, endPoint x: 217, endPoint y: 299, distance: 382.2
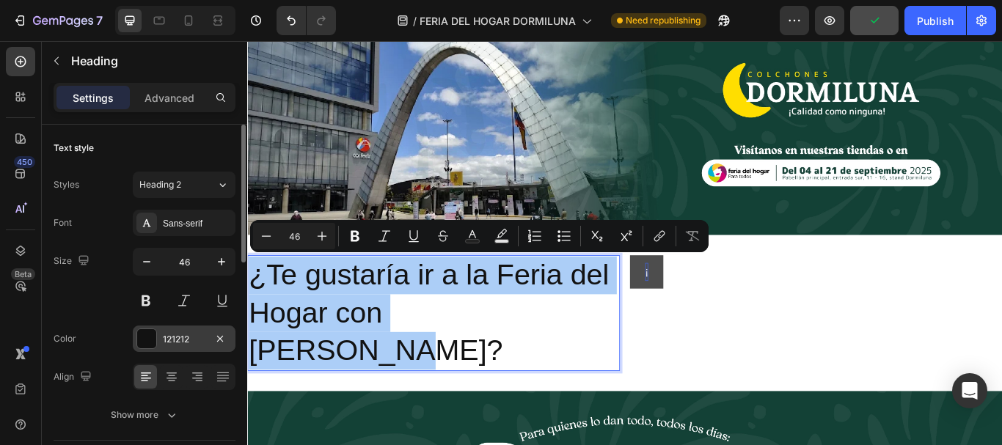
click at [153, 334] on div at bounding box center [146, 338] width 19 height 19
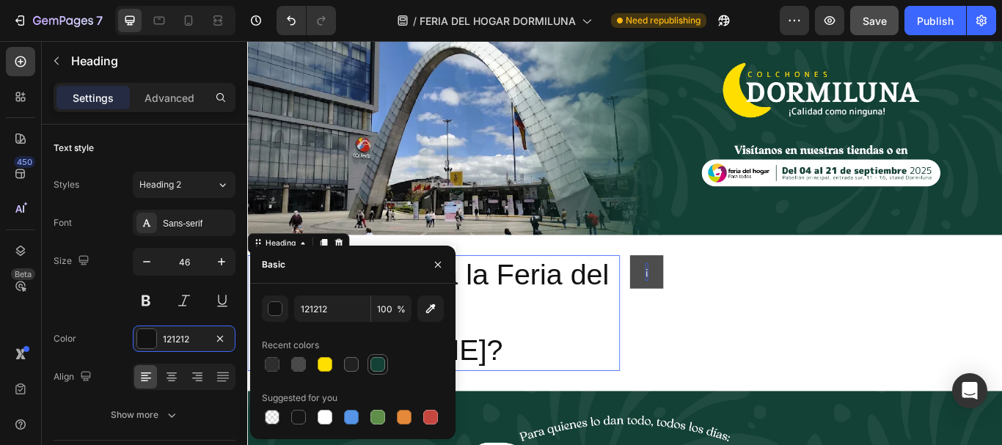
click at [382, 363] on div at bounding box center [377, 364] width 15 height 15
type input "144136"
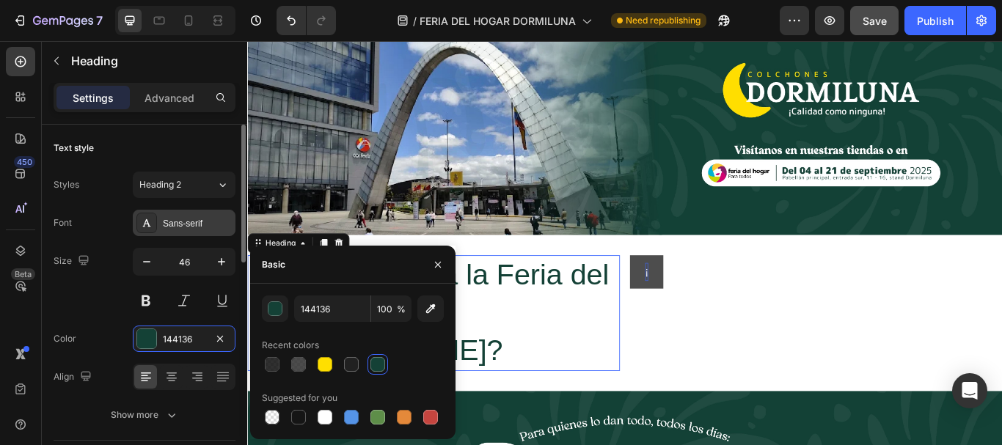
click at [178, 226] on div "Sans-serif" at bounding box center [197, 223] width 69 height 13
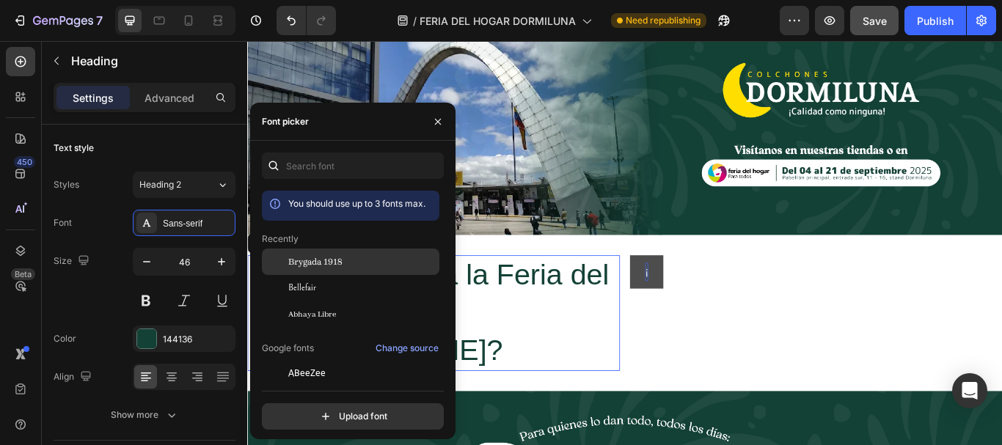
click at [318, 257] on span "Brygada 1918" at bounding box center [315, 261] width 54 height 13
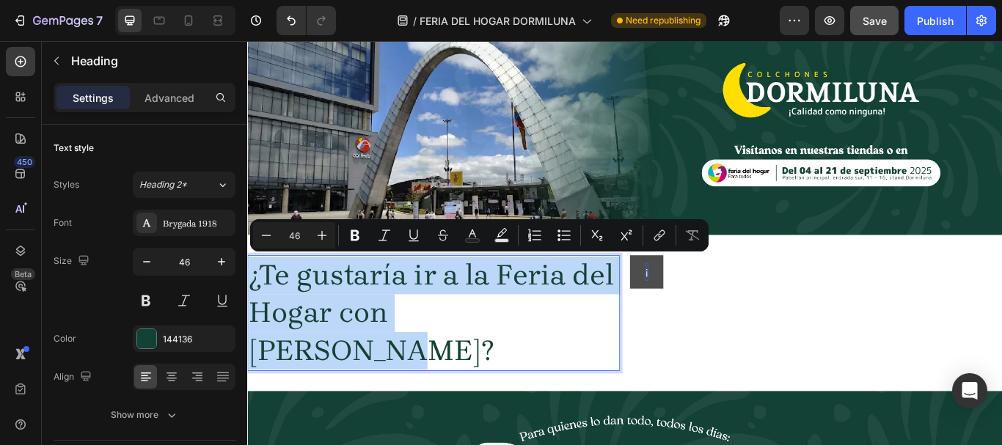
drag, startPoint x: 617, startPoint y: 369, endPoint x: 252, endPoint y: 306, distance: 370.7
click at [252, 306] on p "¿Te gustaría ir a la Feria del Hogar con Dormiluna?" at bounding box center [464, 358] width 431 height 131
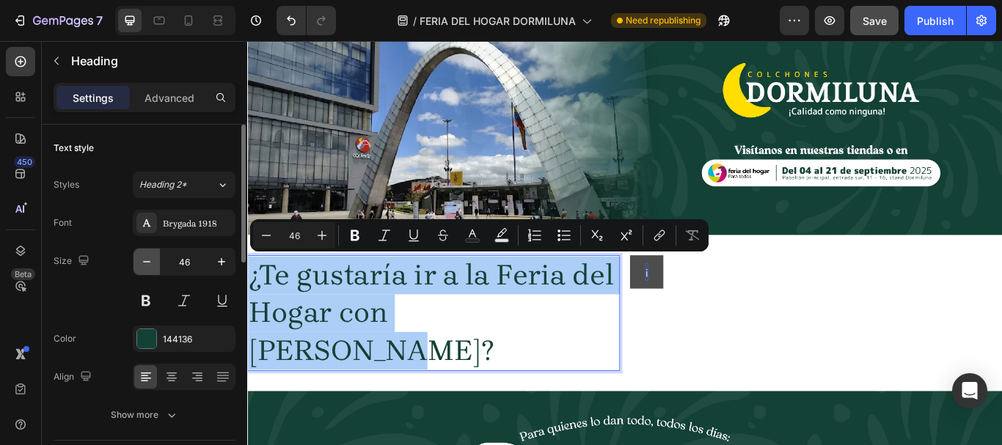
click at [147, 263] on icon "button" at bounding box center [146, 262] width 15 height 15
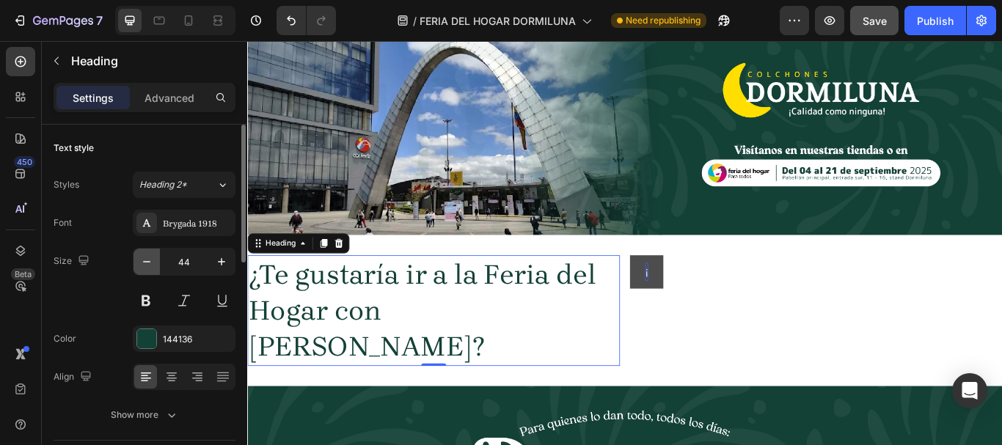
click at [147, 263] on icon "button" at bounding box center [146, 262] width 15 height 15
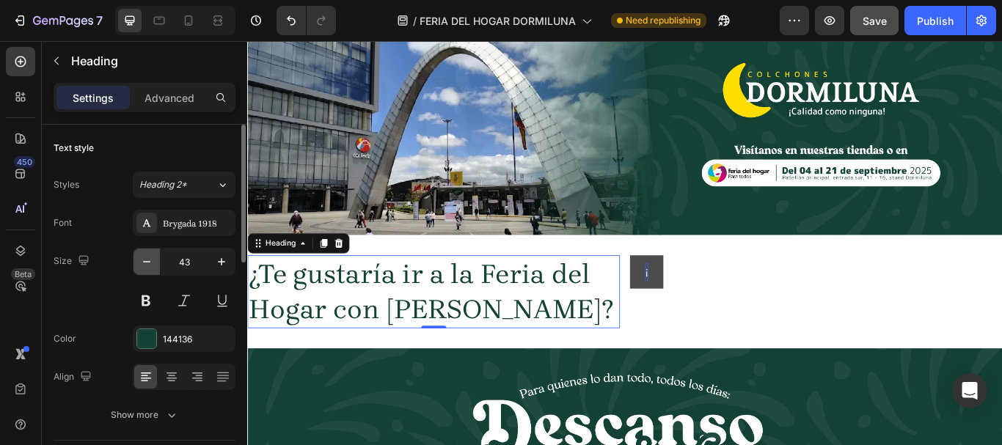
click at [147, 263] on icon "button" at bounding box center [146, 262] width 15 height 15
type input "42"
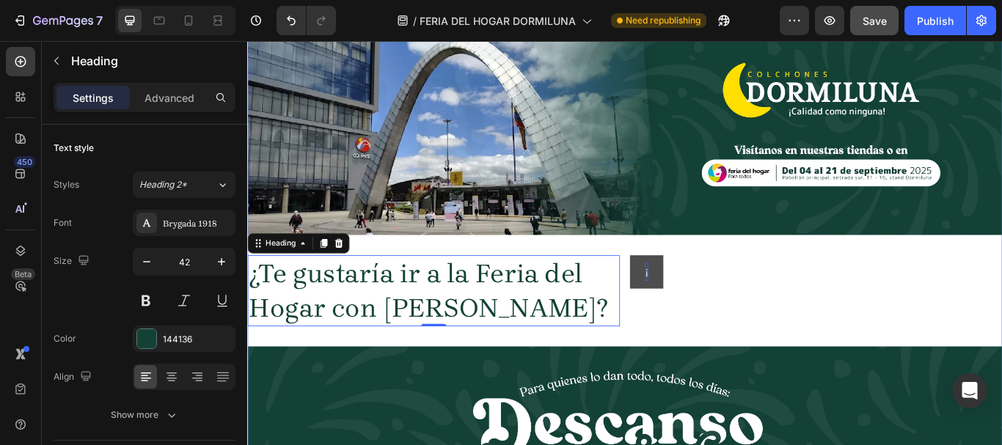
click at [600, 371] on div "Image Row ¿Te gustaría ir a la Feria del Hogar con Dormiluna? Heading 0 ¡ Butto…" at bounding box center [687, 401] width 880 height 805
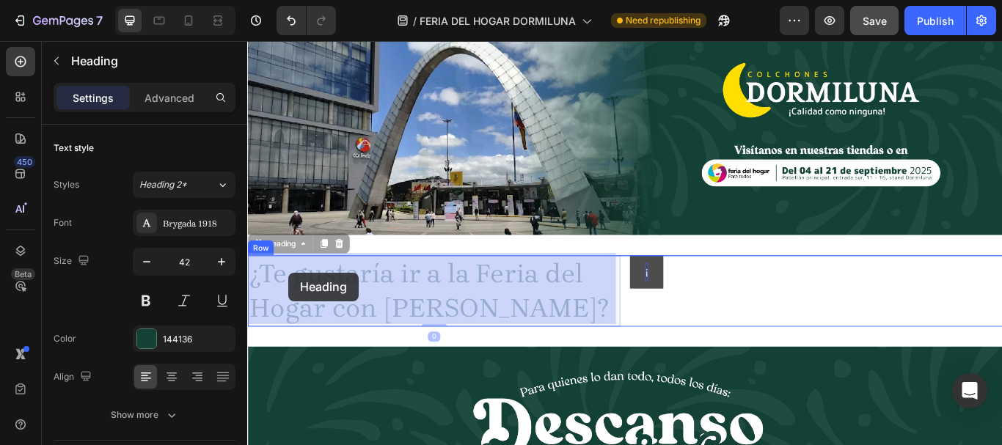
drag, startPoint x: 600, startPoint y: 371, endPoint x: 341, endPoint y: 311, distance: 265.8
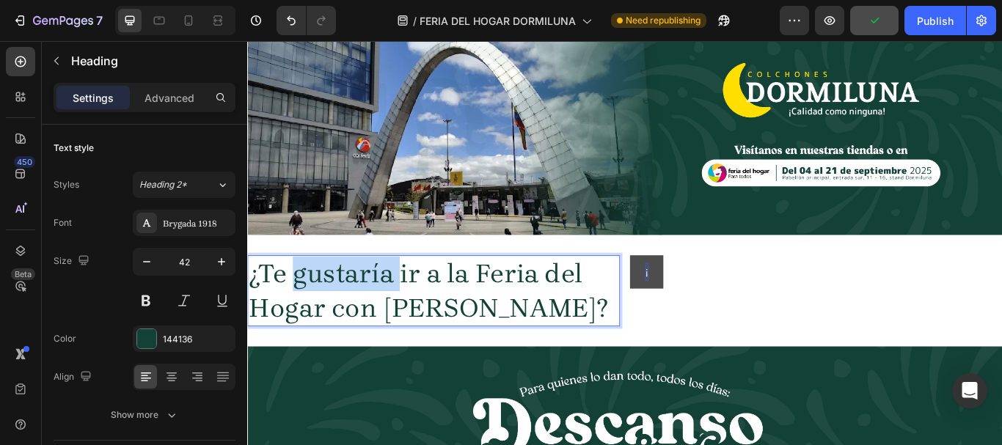
click at [297, 316] on p "¿Te gustaría ir a la Feria del Hogar con Dormiluna?" at bounding box center [464, 333] width 431 height 80
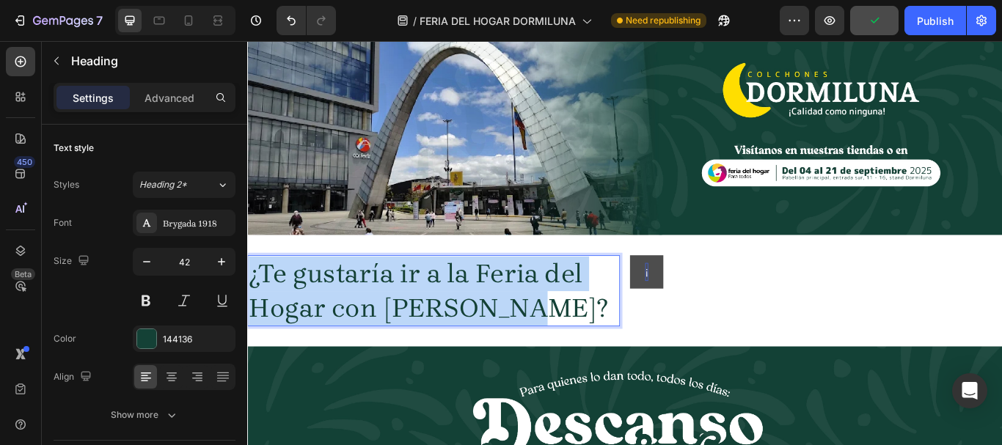
click at [297, 316] on p "¿Te gustaría ir a la Feria del Hogar con Dormiluna?" at bounding box center [464, 333] width 431 height 80
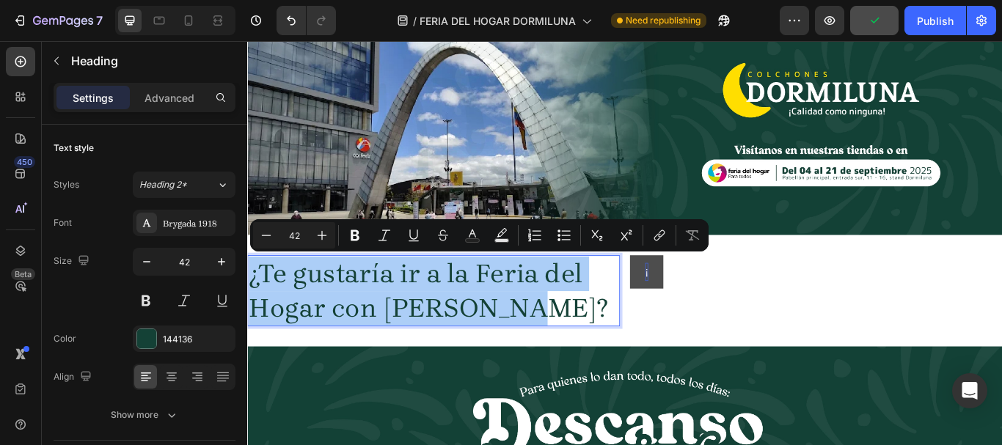
click at [301, 239] on input "42" at bounding box center [293, 236] width 29 height 18
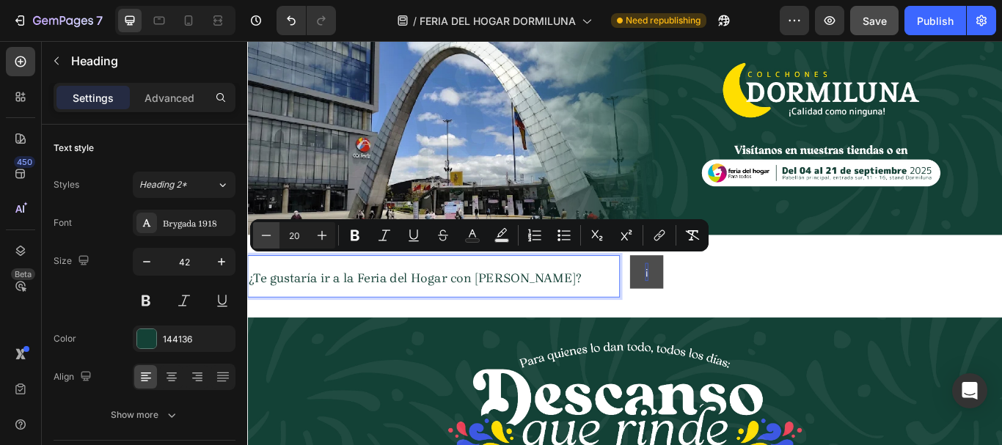
drag, startPoint x: 304, startPoint y: 240, endPoint x: 274, endPoint y: 239, distance: 29.4
click at [274, 239] on div "Minus 20 Plus" at bounding box center [294, 235] width 82 height 26
type input "25"
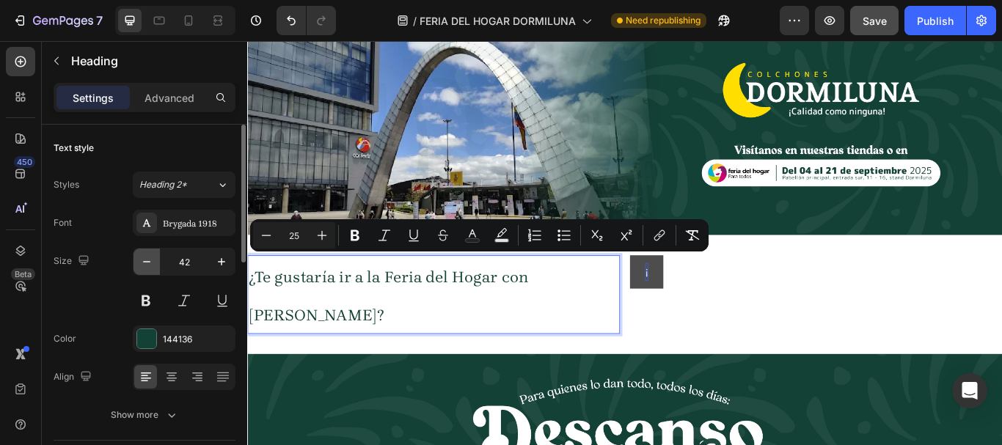
click at [143, 260] on icon "button" at bounding box center [146, 262] width 15 height 15
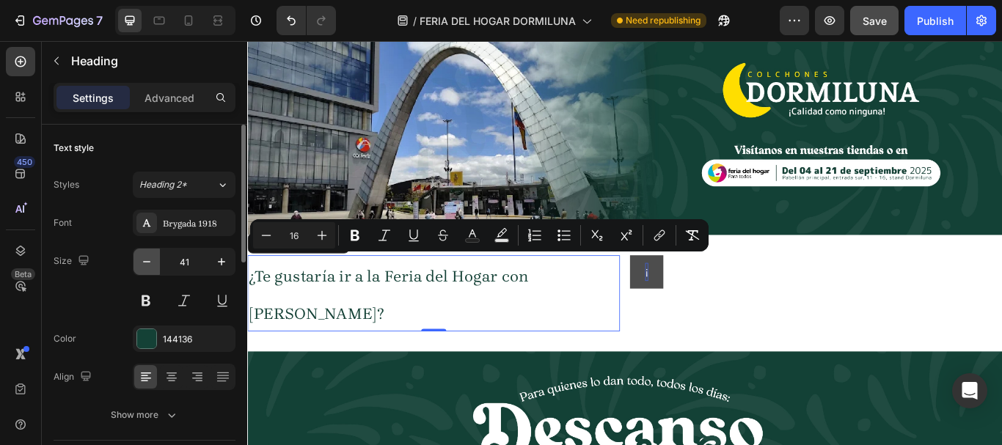
click at [143, 260] on icon "button" at bounding box center [146, 262] width 15 height 15
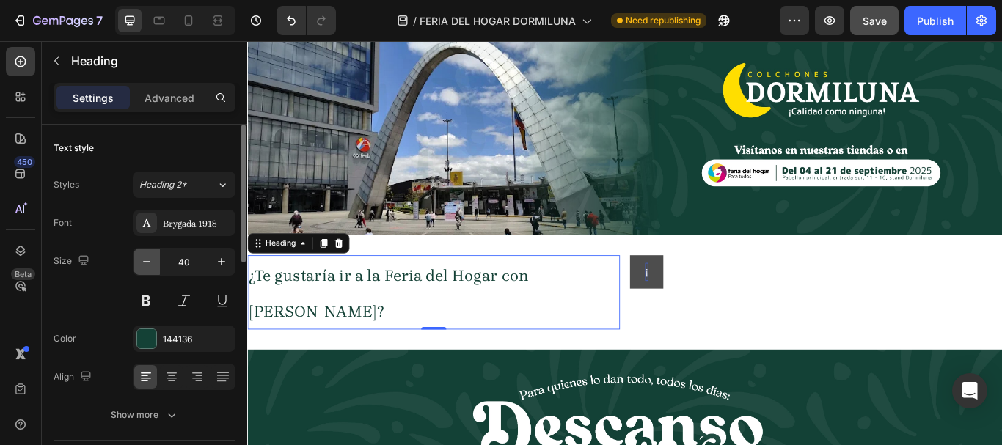
click at [143, 260] on icon "button" at bounding box center [146, 262] width 15 height 15
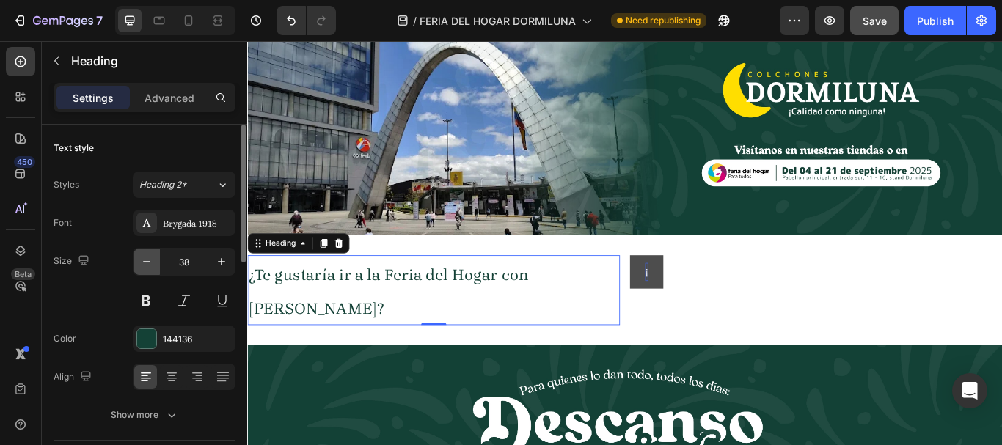
click at [143, 260] on icon "button" at bounding box center [146, 262] width 15 height 15
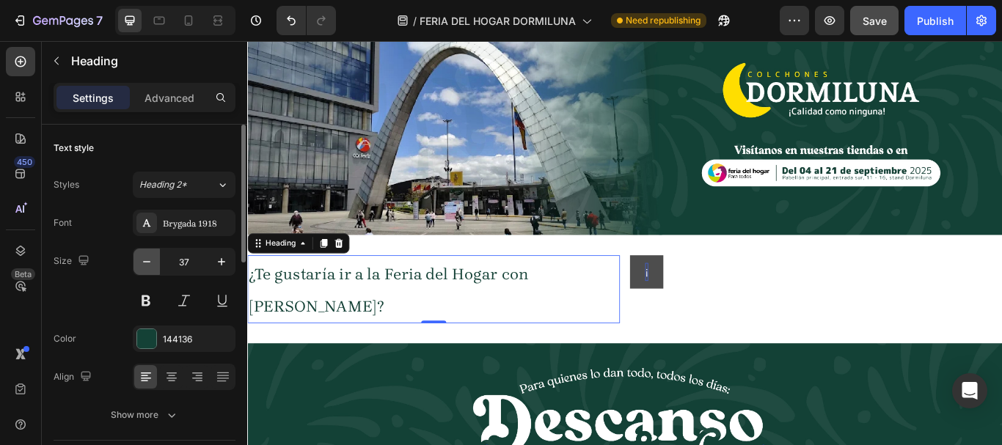
click at [143, 260] on icon "button" at bounding box center [146, 262] width 15 height 15
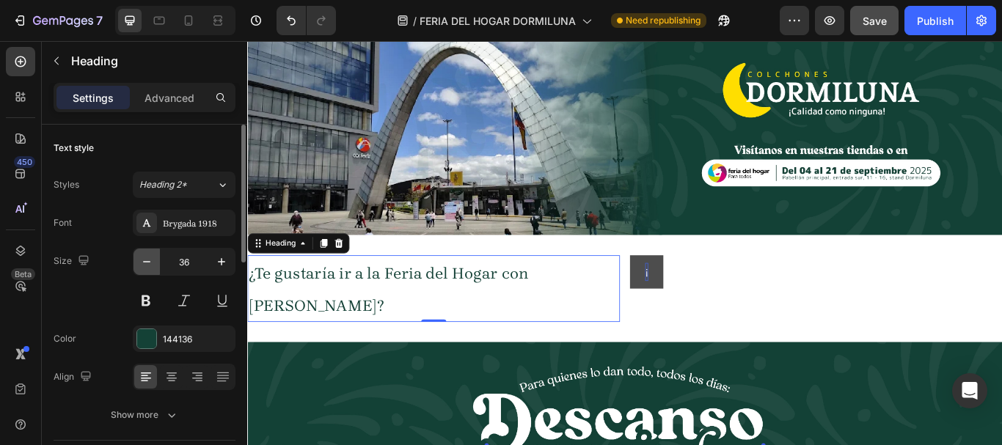
click at [143, 260] on icon "button" at bounding box center [146, 262] width 15 height 15
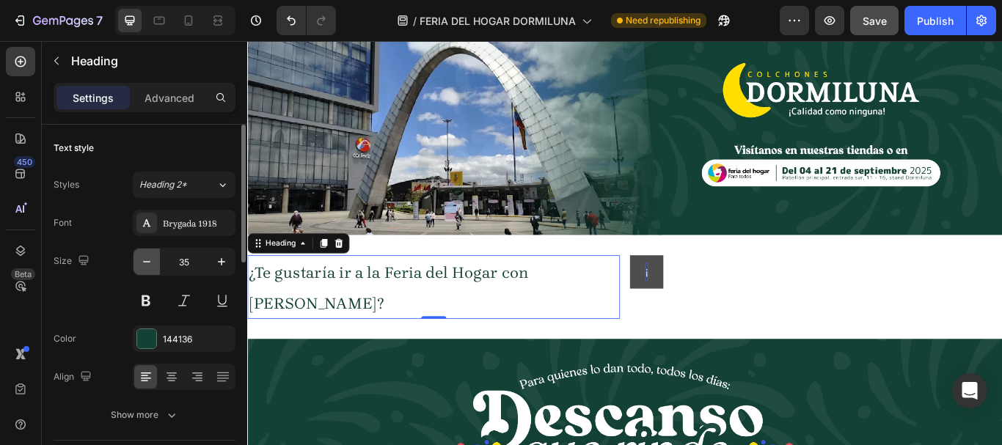
click at [143, 260] on icon "button" at bounding box center [146, 262] width 15 height 15
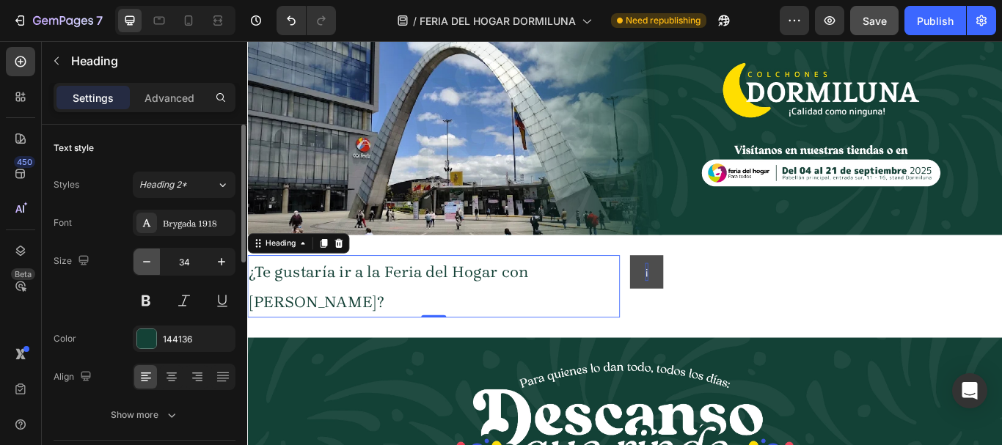
click at [143, 260] on icon "button" at bounding box center [146, 262] width 15 height 15
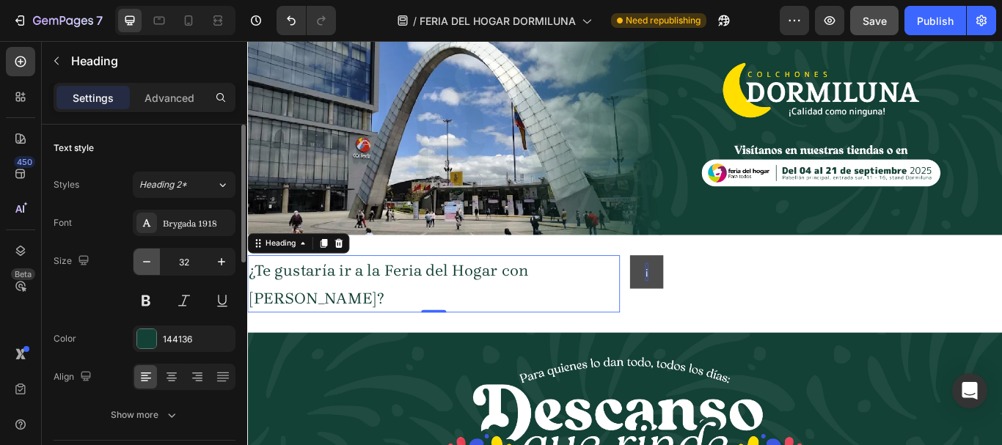
click at [143, 260] on icon "button" at bounding box center [146, 262] width 15 height 15
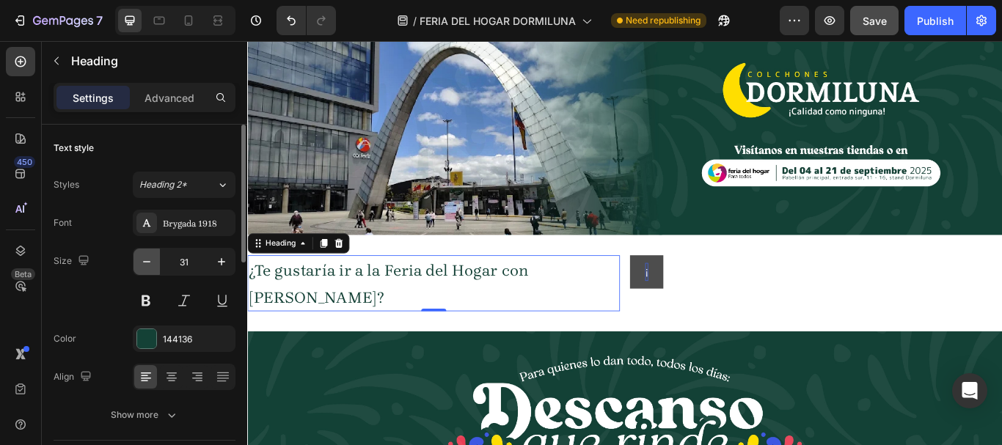
click at [145, 260] on icon "button" at bounding box center [146, 262] width 15 height 15
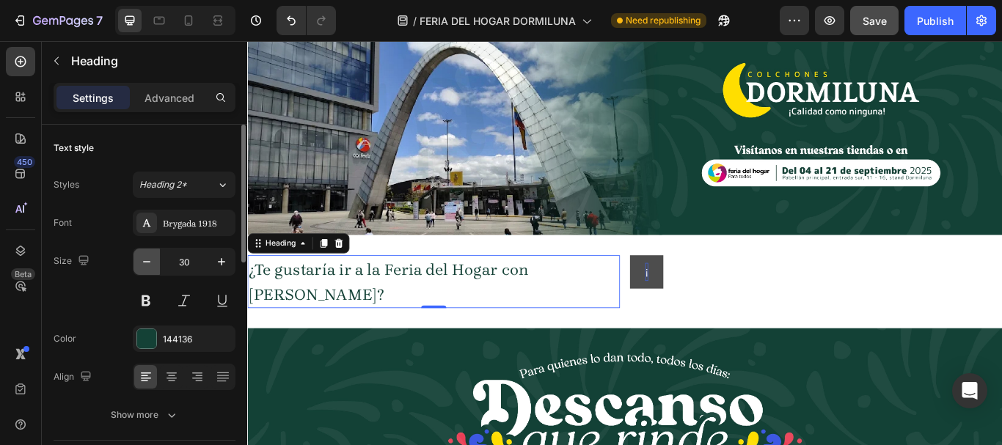
click at [145, 260] on icon "button" at bounding box center [146, 262] width 15 height 15
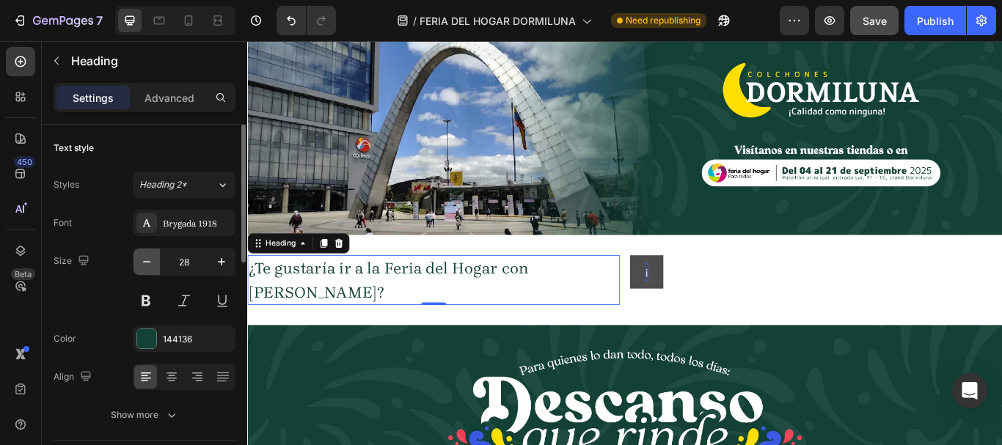
click at [145, 260] on icon "button" at bounding box center [146, 262] width 15 height 15
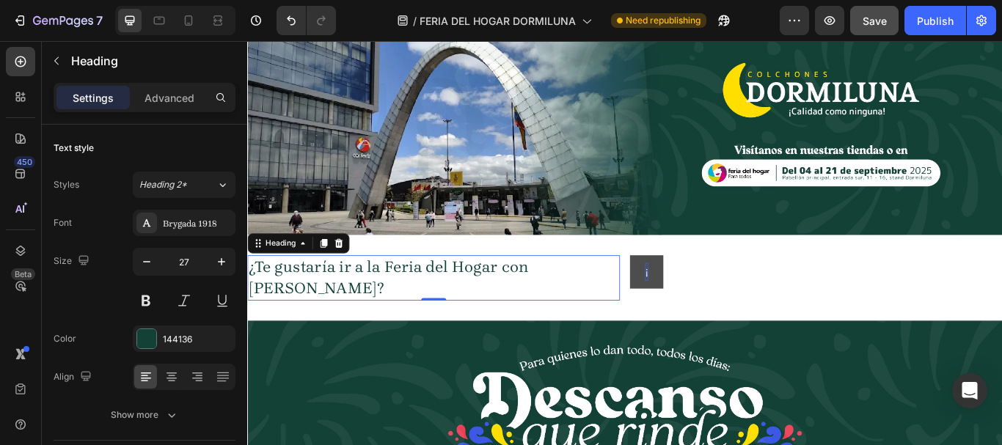
type input "26"
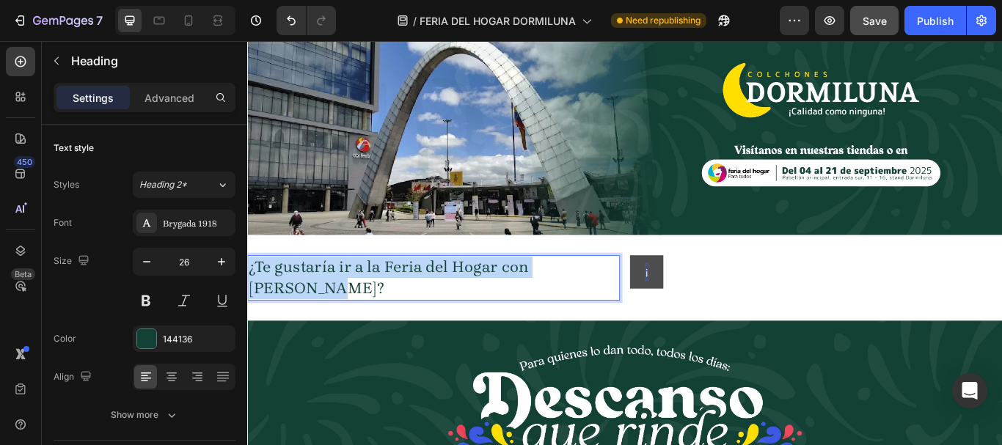
drag, startPoint x: 359, startPoint y: 320, endPoint x: 457, endPoint y: 301, distance: 100.1
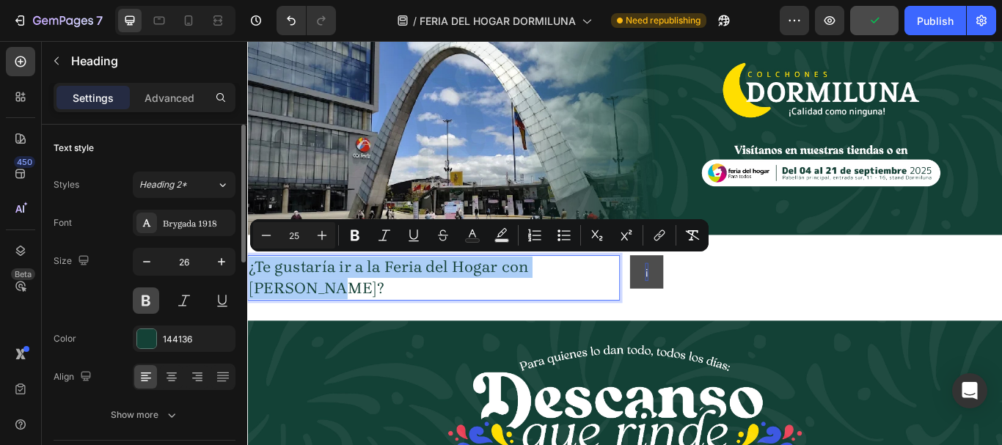
click at [142, 301] on button at bounding box center [146, 301] width 26 height 26
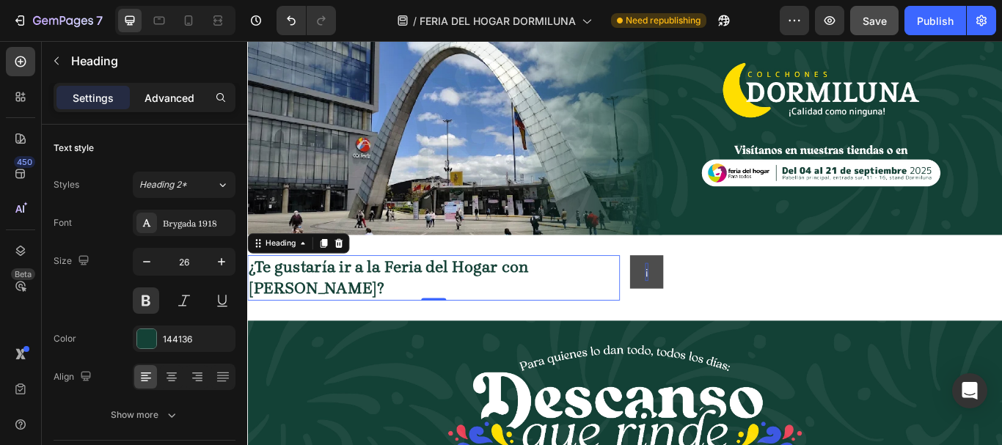
click at [188, 91] on p "Advanced" at bounding box center [170, 97] width 50 height 15
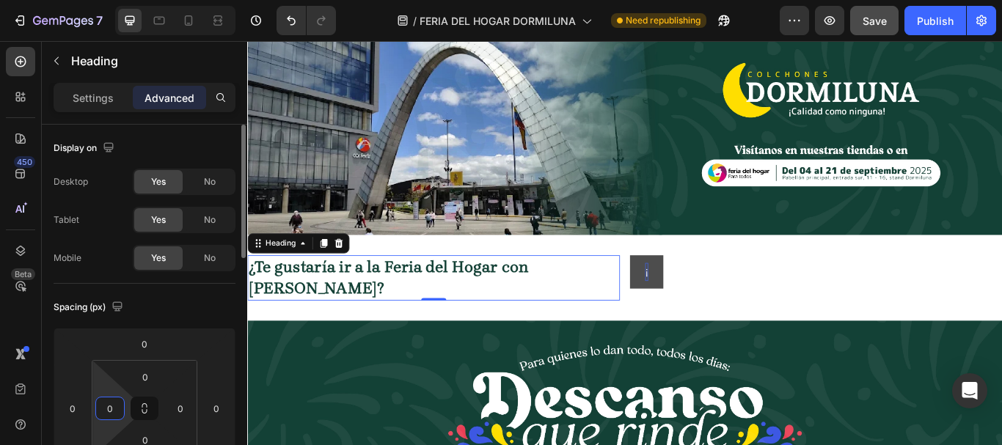
click at [118, 406] on input "0" at bounding box center [110, 409] width 22 height 22
type input "2"
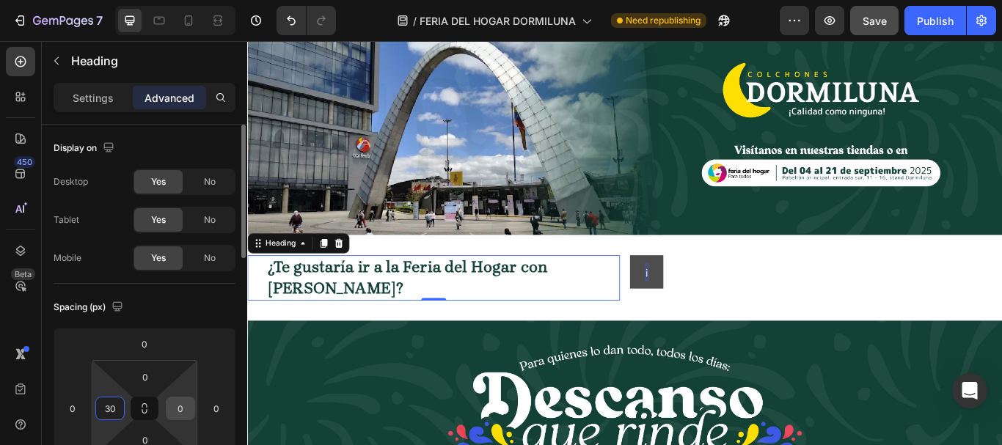
type input "30"
click at [182, 410] on input "0" at bounding box center [180, 409] width 22 height 22
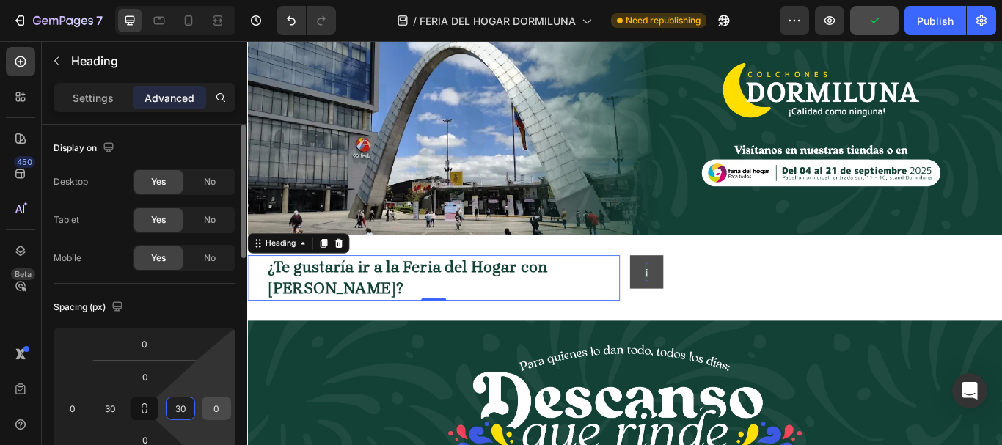
type input "30"
click at [222, 412] on input "0" at bounding box center [216, 409] width 22 height 22
drag, startPoint x: 224, startPoint y: 409, endPoint x: 209, endPoint y: 409, distance: 14.7
click at [209, 409] on input "30" at bounding box center [216, 409] width 22 height 22
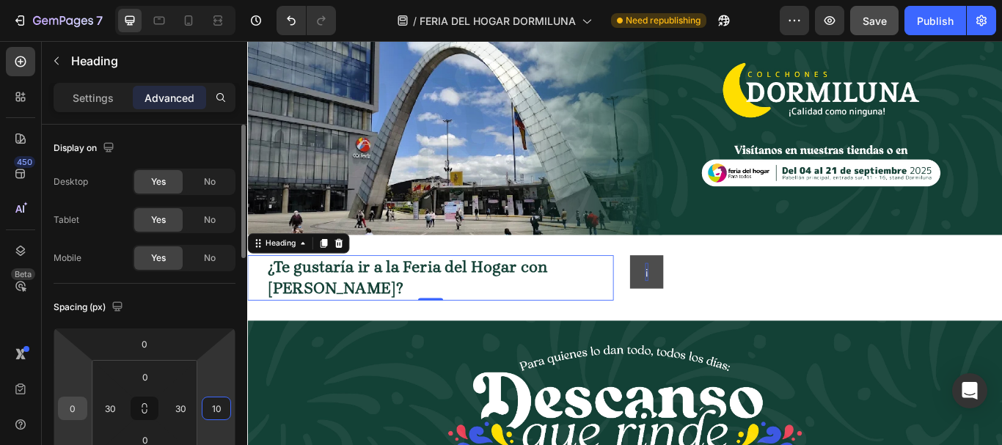
type input "10"
click at [71, 411] on input "0" at bounding box center [73, 409] width 22 height 22
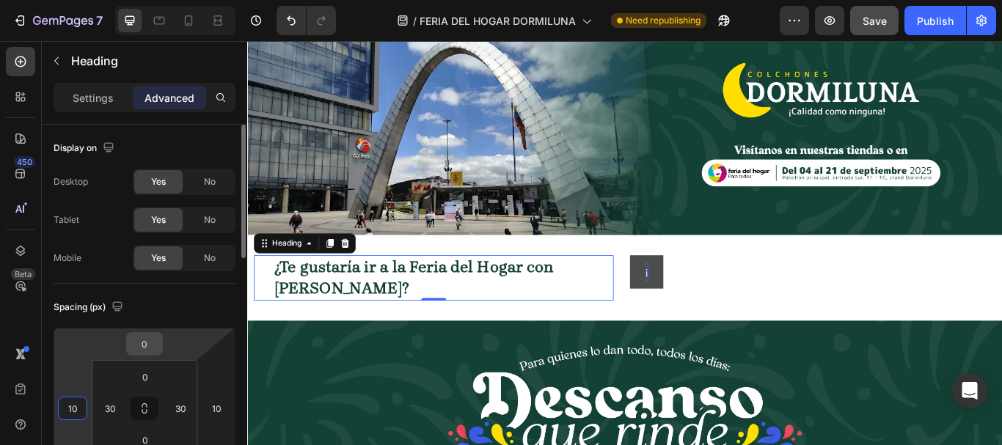
type input "10"
click at [151, 340] on input "0" at bounding box center [144, 344] width 29 height 22
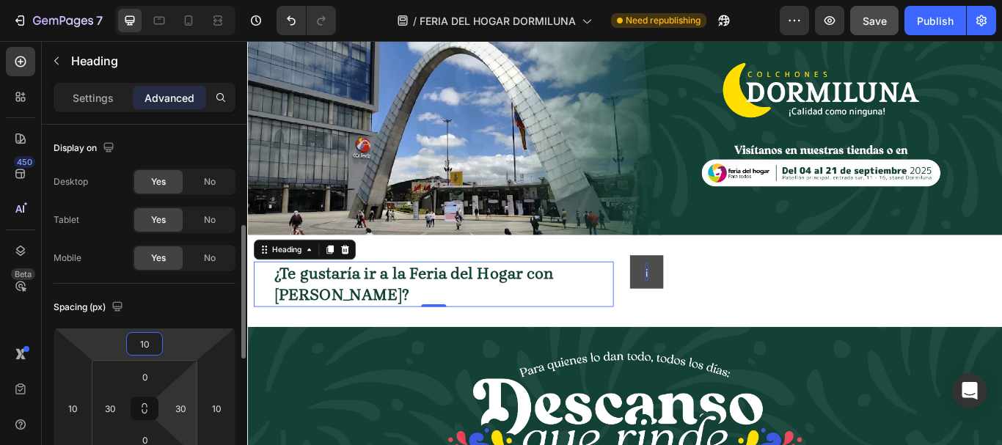
scroll to position [73, 0]
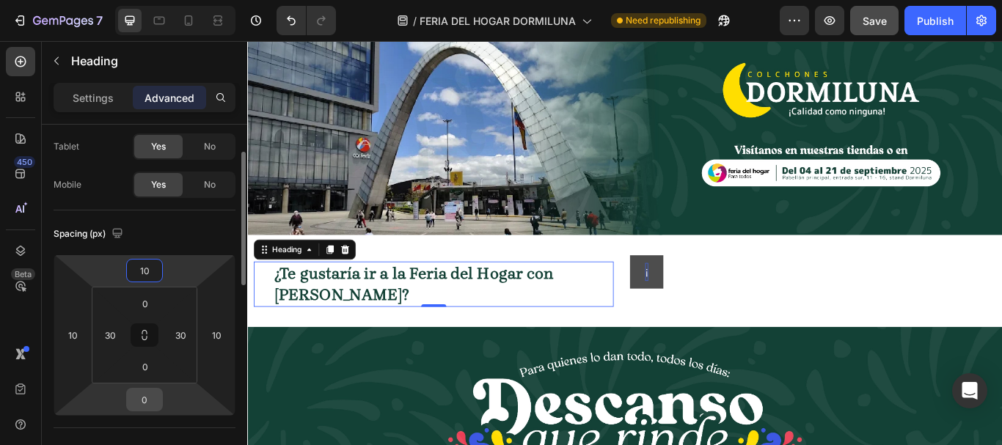
type input "10"
click at [151, 398] on input "0" at bounding box center [144, 400] width 29 height 22
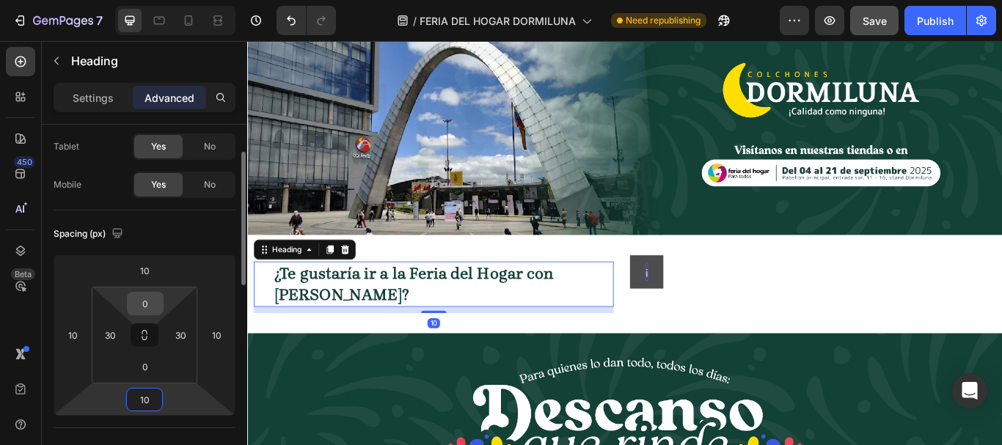
type input "10"
click at [152, 307] on input "0" at bounding box center [145, 304] width 29 height 22
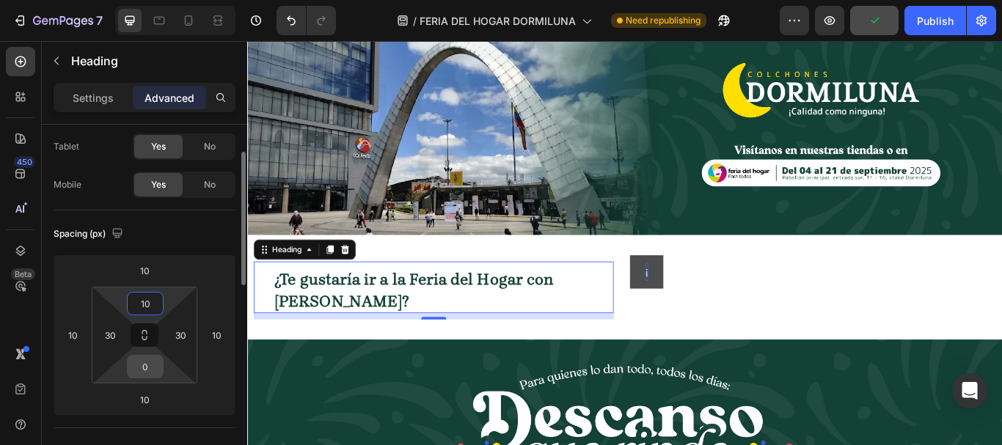
type input "10"
click at [153, 365] on input "0" at bounding box center [145, 367] width 29 height 22
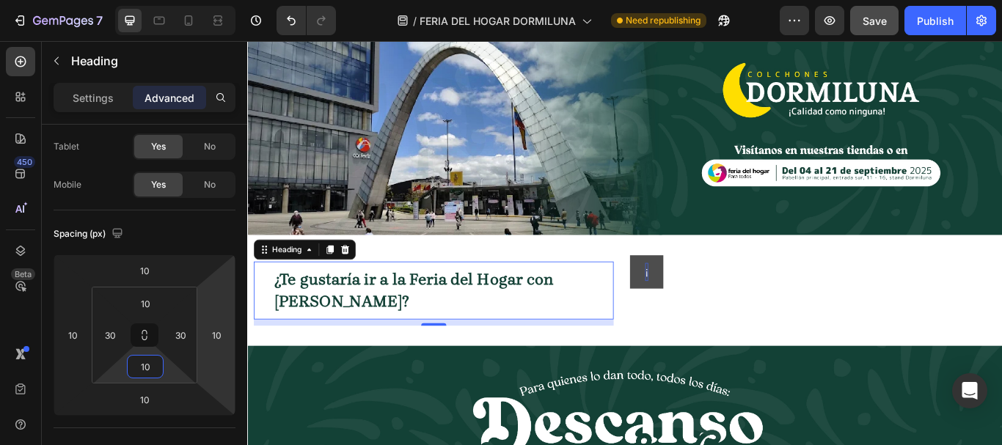
type input "10"
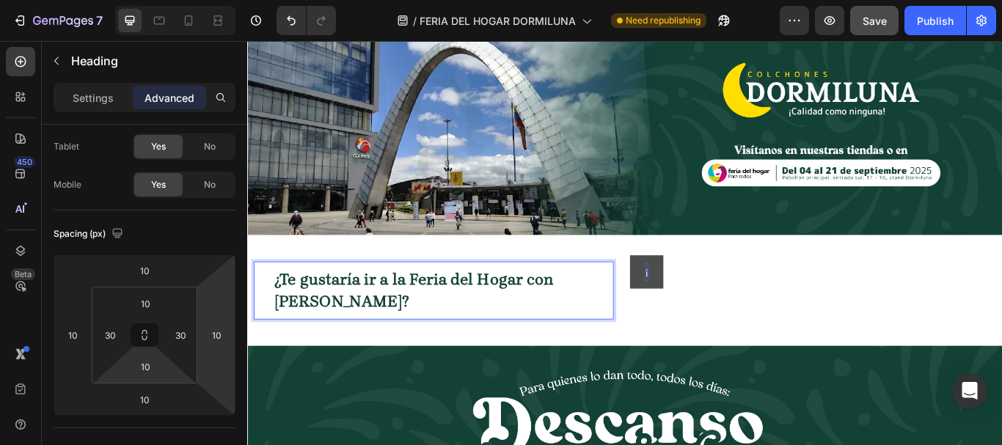
click at [397, 336] on p "¿Te gustaría ir a la Feria del Hogar con Dormiluna?" at bounding box center [464, 332] width 373 height 50
click at [408, 351] on p "¿Te gustaría ir a la Feria del Hogar con Dormiluna?" at bounding box center [464, 332] width 373 height 50
click at [412, 351] on p "¿Te gustaría ir a la Feria del Hogar con Dormiluna?" at bounding box center [464, 332] width 373 height 50
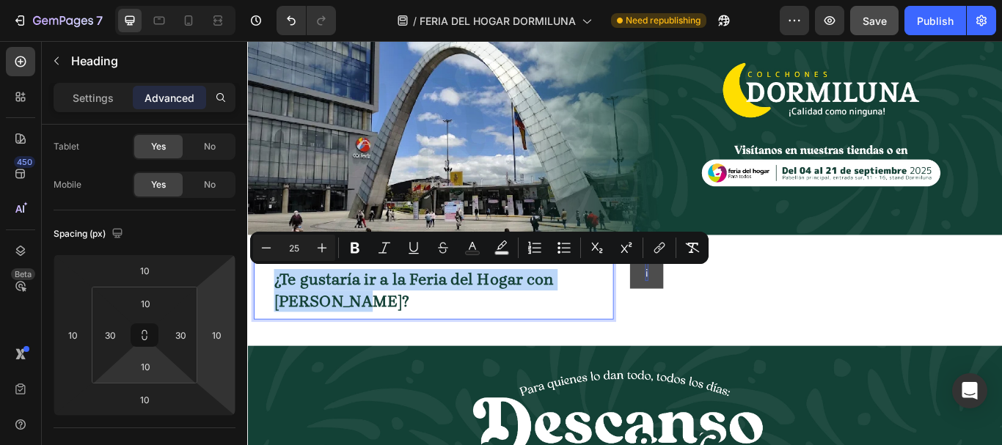
drag, startPoint x: 412, startPoint y: 348, endPoint x: 268, endPoint y: 314, distance: 147.7
click at [268, 314] on div "¿Te gustaría ir a la Feria del Hogar con Dormiluna? Heading 10" at bounding box center [465, 332] width 420 height 67
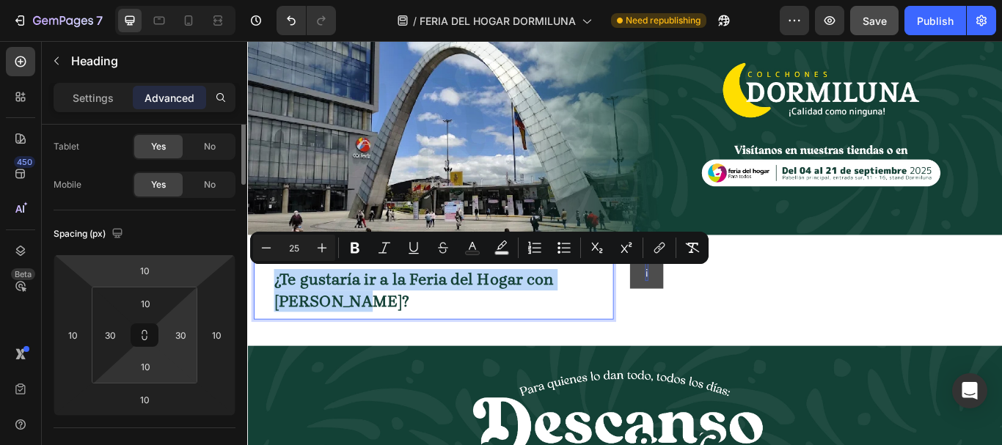
scroll to position [0, 0]
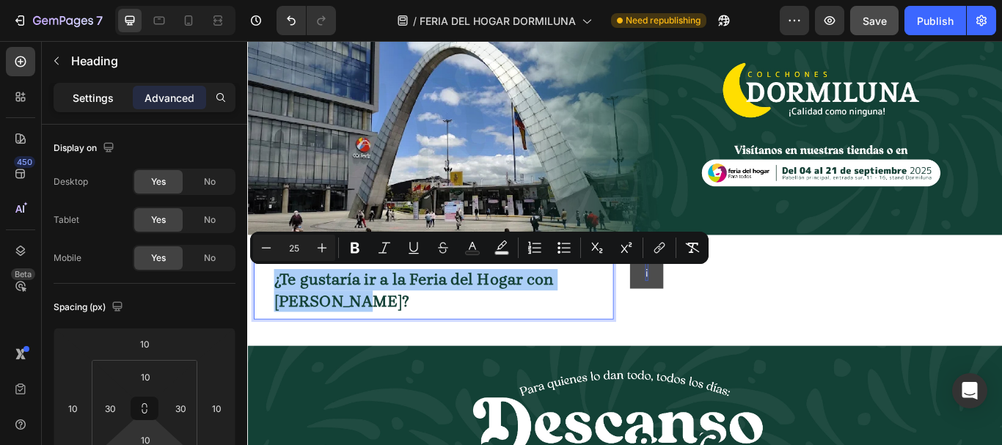
click at [98, 104] on p "Settings" at bounding box center [93, 97] width 41 height 15
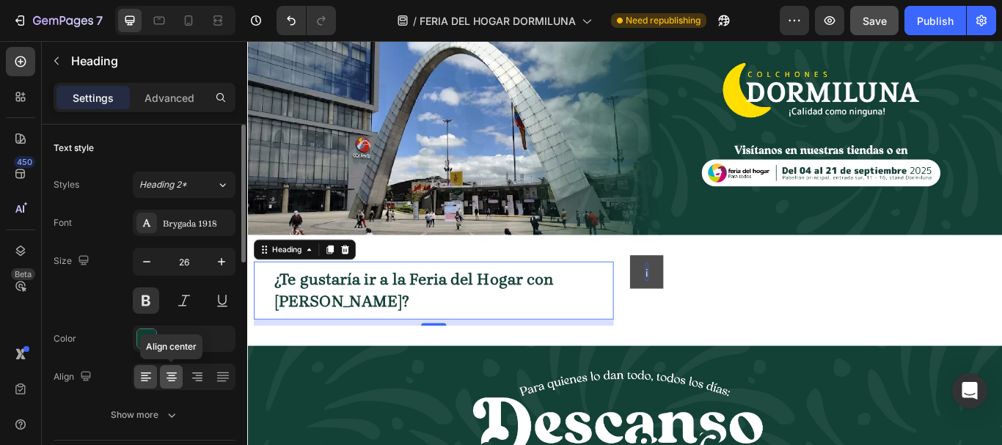
click at [173, 377] on icon at bounding box center [171, 377] width 15 height 15
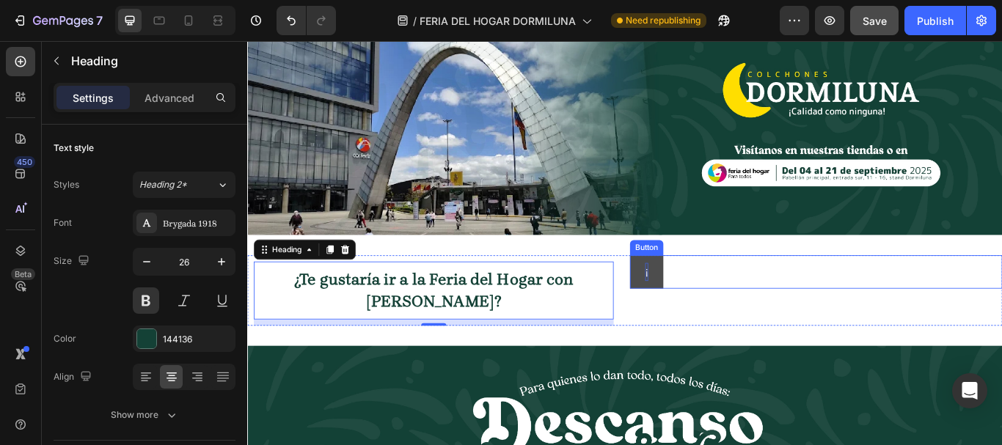
click at [717, 310] on button "¡" at bounding box center [712, 310] width 39 height 39
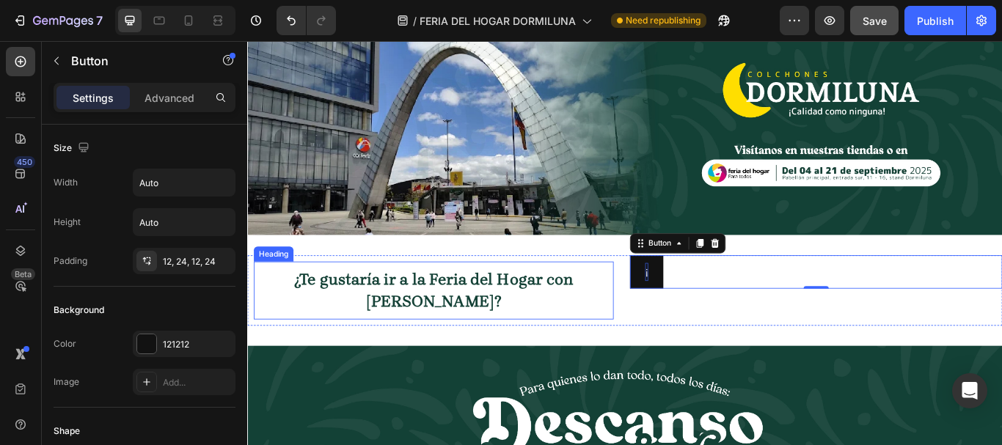
click at [403, 309] on span "¿Te gustaría ir a la Feria del Hogar con Dormiluna?" at bounding box center [464, 332] width 326 height 46
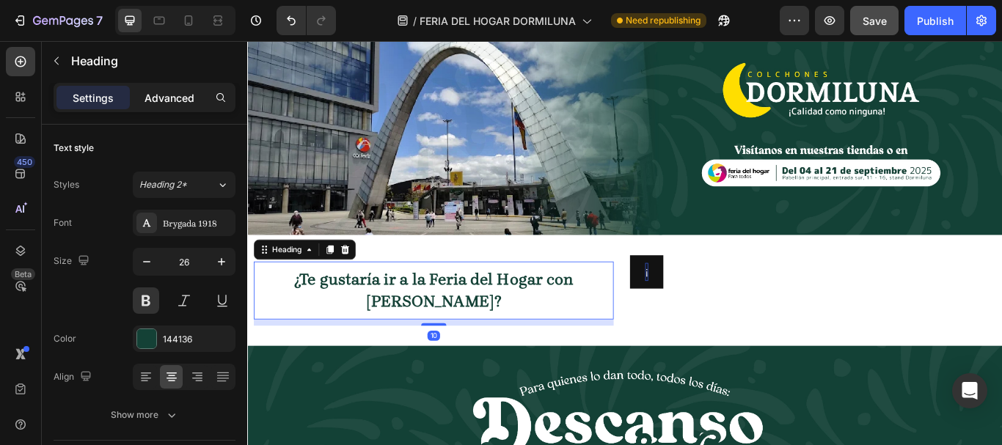
click at [175, 103] on p "Advanced" at bounding box center [170, 97] width 50 height 15
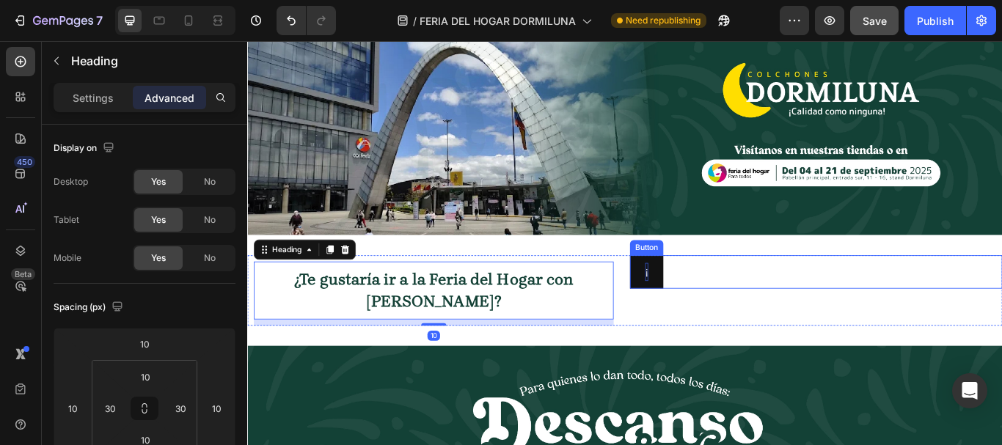
click at [762, 307] on div "¡ Button" at bounding box center [910, 310] width 434 height 39
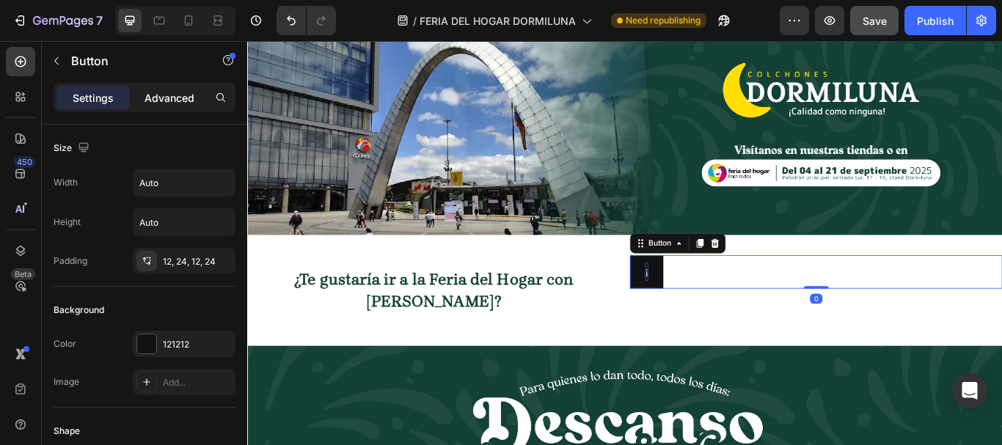
click at [156, 99] on p "Advanced" at bounding box center [170, 97] width 50 height 15
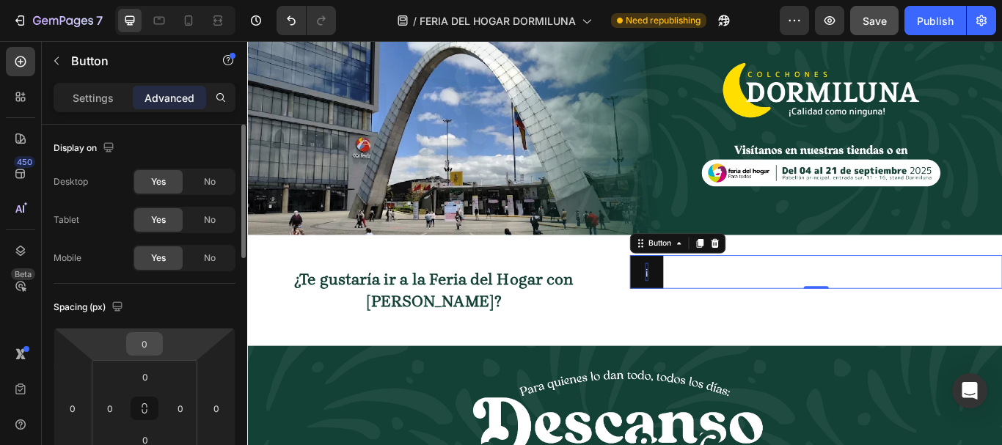
click at [150, 343] on input "0" at bounding box center [144, 344] width 29 height 22
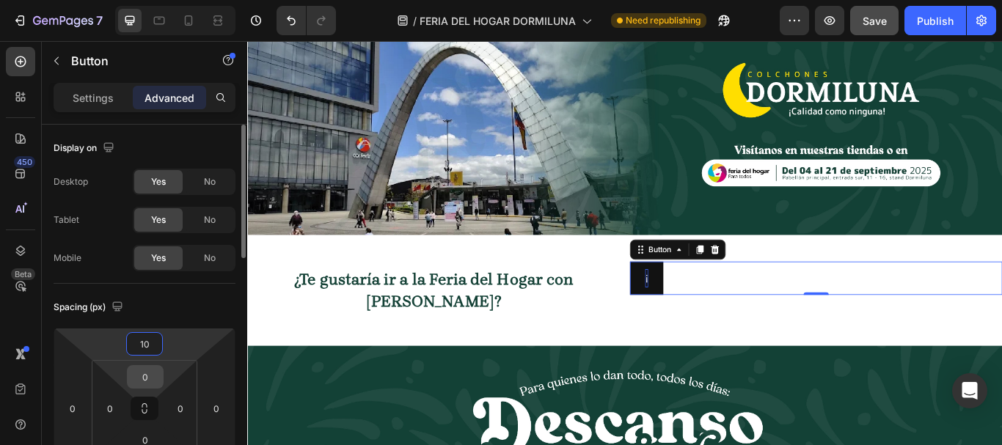
type input "10"
click at [150, 375] on input "0" at bounding box center [145, 377] width 29 height 22
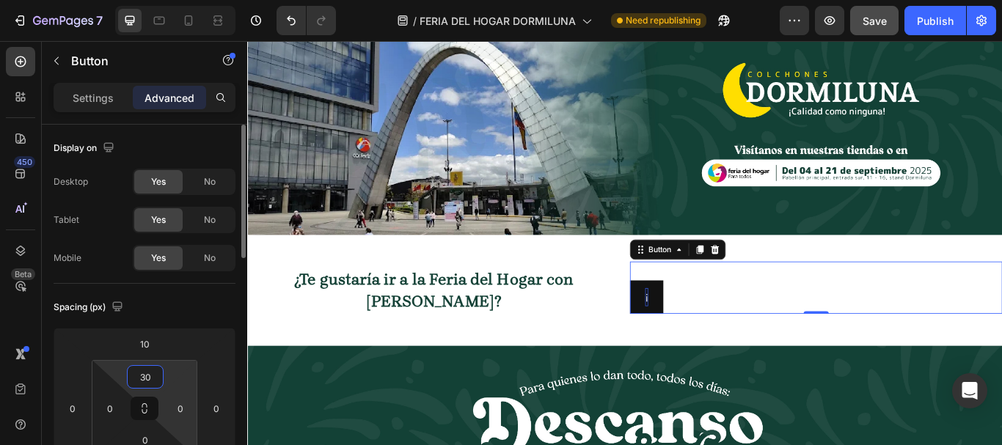
scroll to position [73, 0]
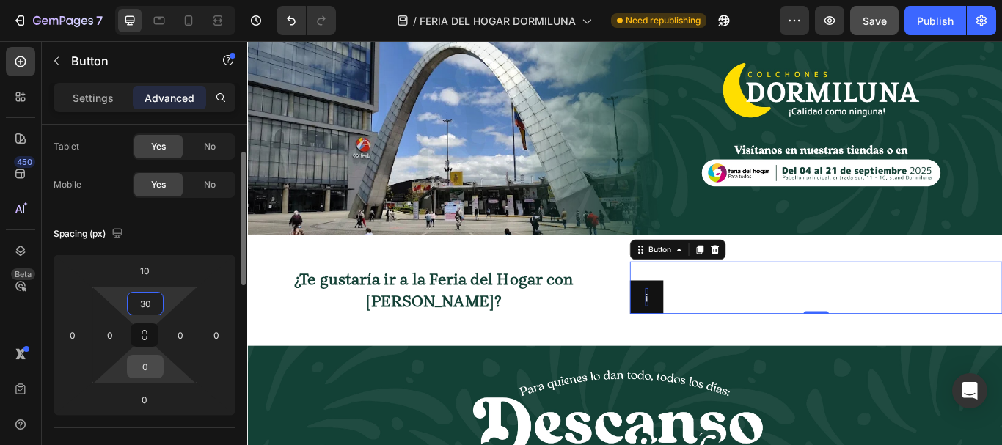
type input "30"
click at [145, 374] on input "0" at bounding box center [145, 367] width 29 height 22
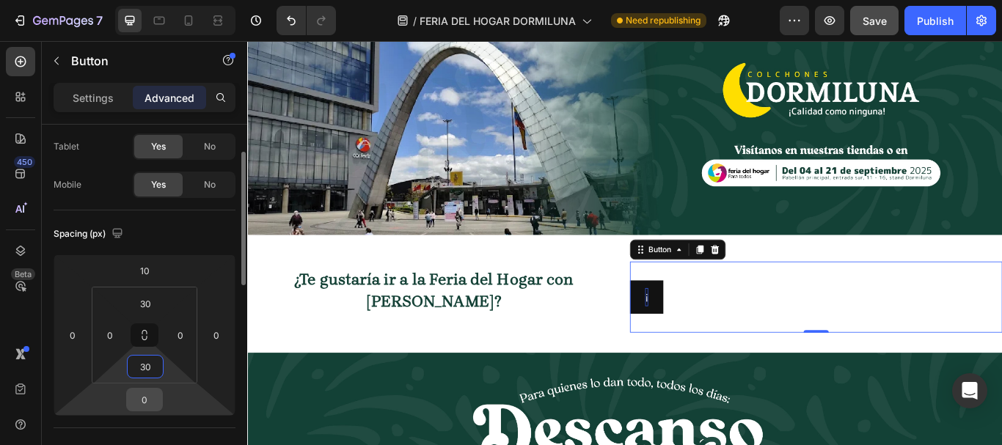
type input "30"
click at [151, 402] on input "0" at bounding box center [144, 400] width 29 height 22
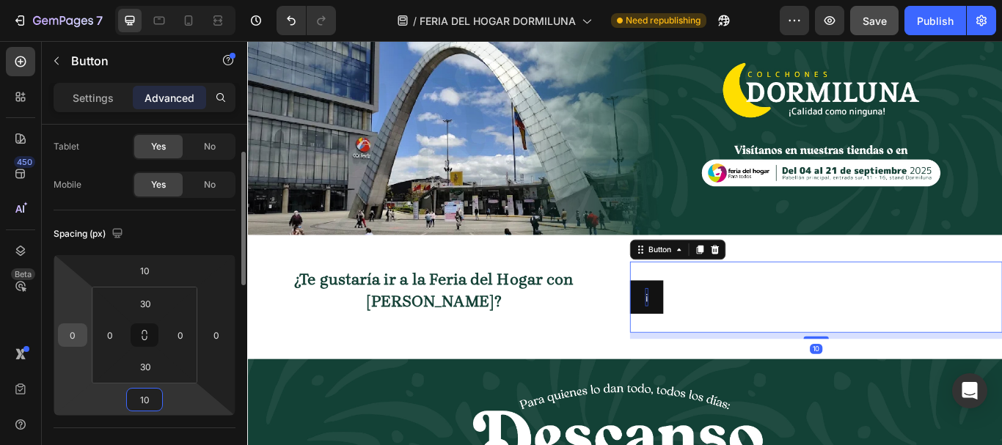
type input "10"
click at [81, 332] on input "0" at bounding box center [73, 335] width 22 height 22
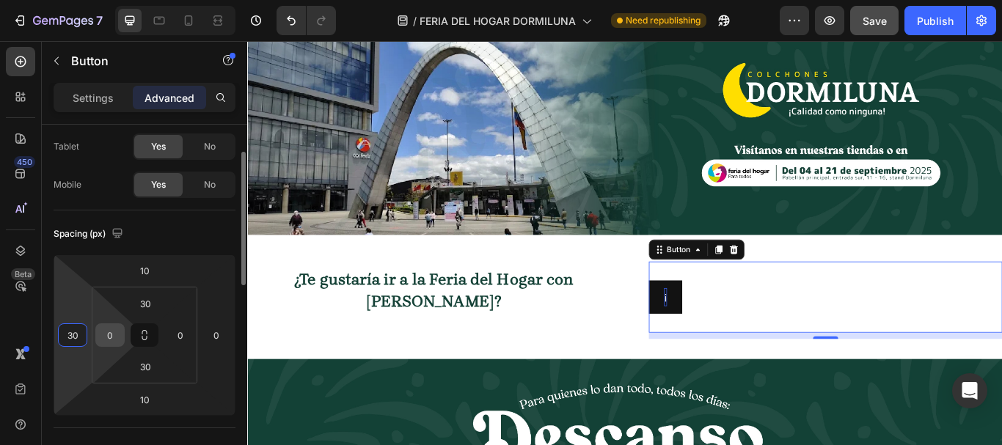
type input "30"
click at [120, 331] on input "0" at bounding box center [110, 335] width 22 height 22
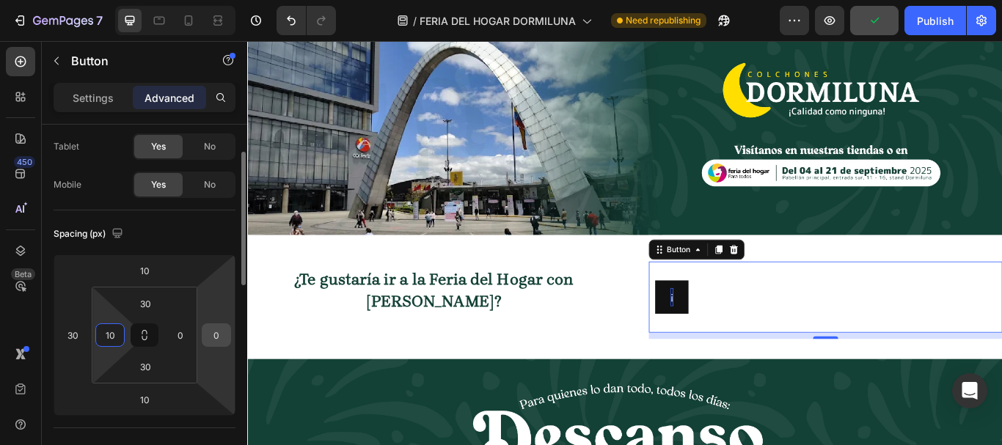
type input "10"
click at [221, 335] on input "0" at bounding box center [216, 335] width 22 height 22
drag, startPoint x: 224, startPoint y: 334, endPoint x: 198, endPoint y: 334, distance: 25.7
click at [198, 334] on div "10 30 10 10" at bounding box center [145, 335] width 182 height 161
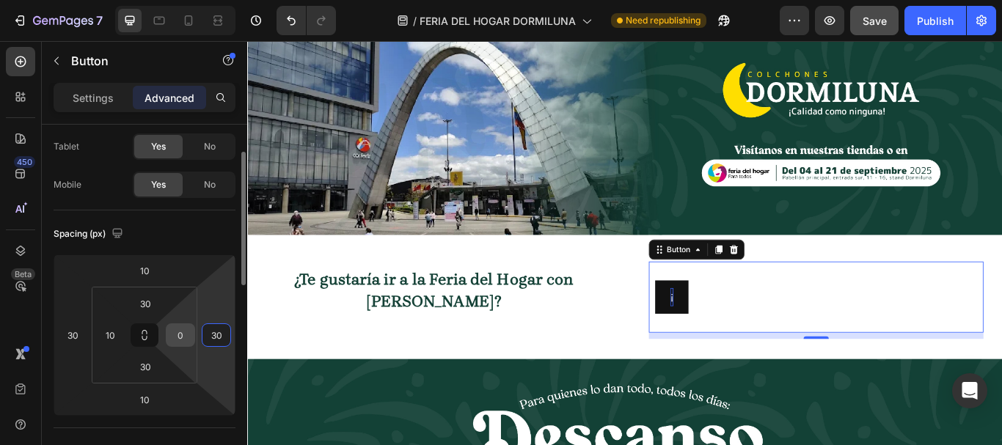
type input "30"
click at [189, 332] on input "0" at bounding box center [180, 335] width 22 height 22
type input "10"
click at [745, 348] on button "¡" at bounding box center [742, 340] width 39 height 39
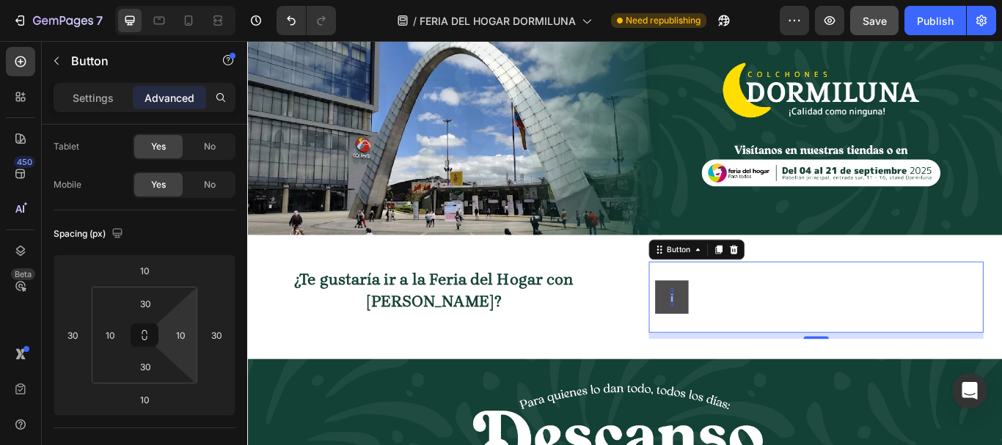
click at [745, 330] on button "¡" at bounding box center [742, 340] width 39 height 39
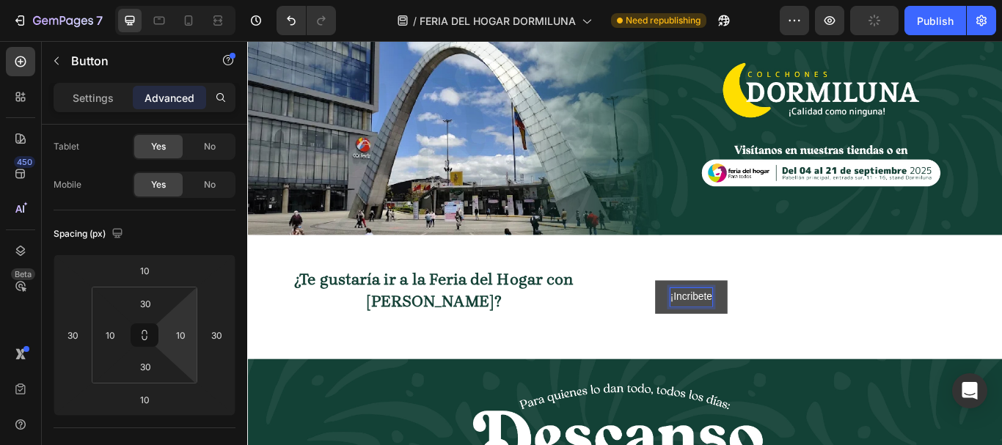
click at [723, 321] on button "¡Incribete" at bounding box center [765, 340] width 84 height 39
click at [723, 321] on button "¡Incribete aquí" at bounding box center [778, 340] width 110 height 39
click at [723, 321] on button "¡Incribete aquí y" at bounding box center [783, 340] width 120 height 39
click at [723, 321] on button "¡Incribete aquí y lleva" at bounding box center [796, 340] width 147 height 39
click at [723, 321] on button "¡Incribete aquí y lleva tus" at bounding box center [806, 340] width 166 height 39
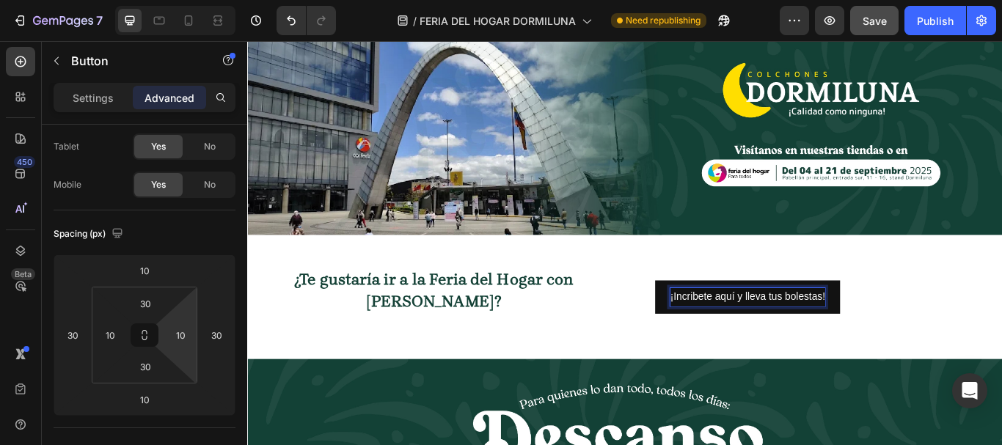
click at [958, 348] on div "¡Incribete aquí y lleva tus bolestas! Button 10" at bounding box center [910, 340] width 390 height 83
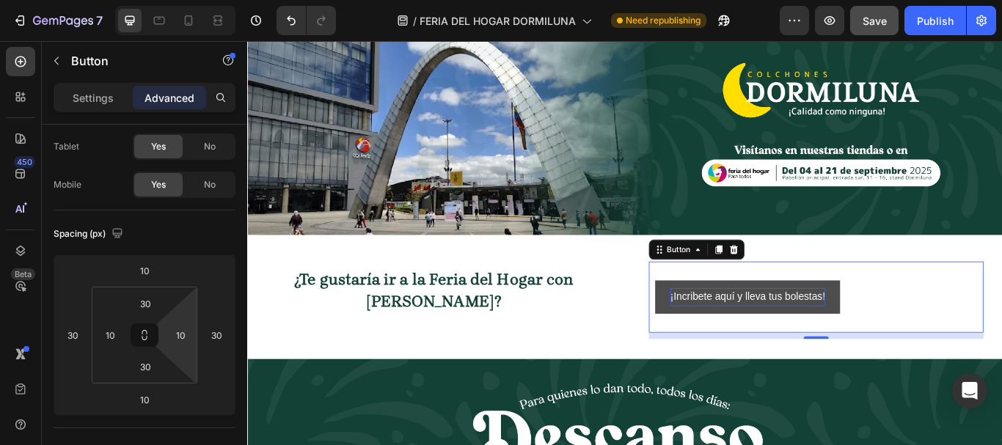
click at [923, 337] on button "¡Incribete aquí y lleva tus bolestas!" at bounding box center [831, 340] width 216 height 39
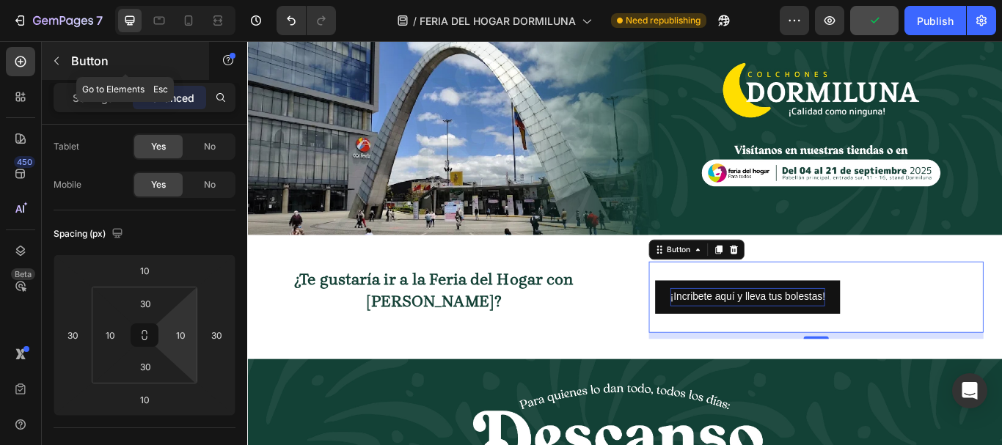
click at [59, 62] on icon "button" at bounding box center [57, 61] width 12 height 12
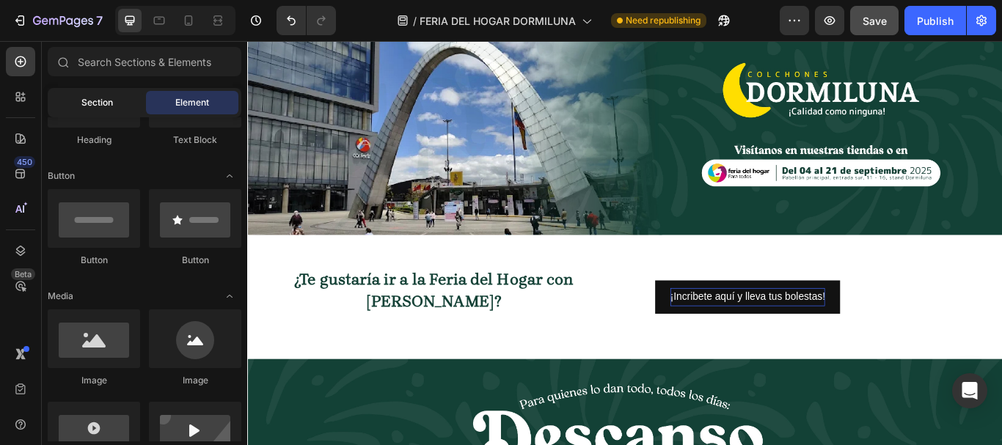
click at [81, 108] on span "Section" at bounding box center [97, 102] width 32 height 13
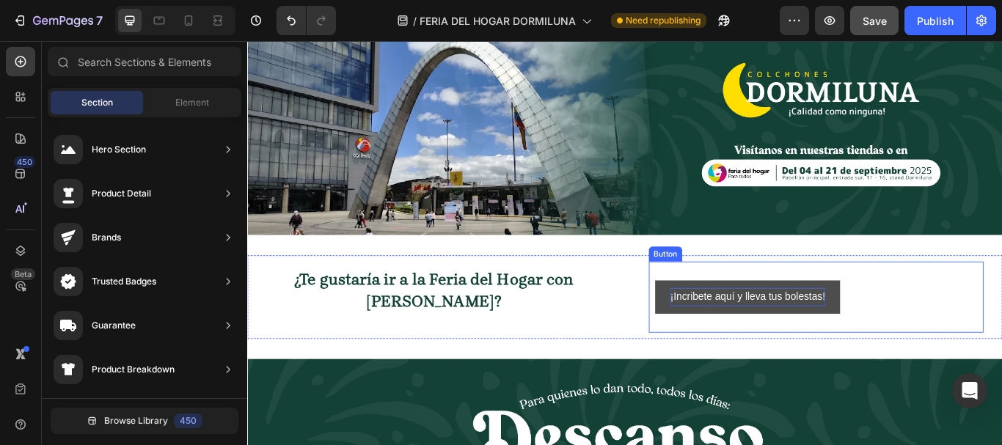
click at [725, 334] on button "¡Incribete aquí y lleva tus bolestas!" at bounding box center [831, 340] width 216 height 39
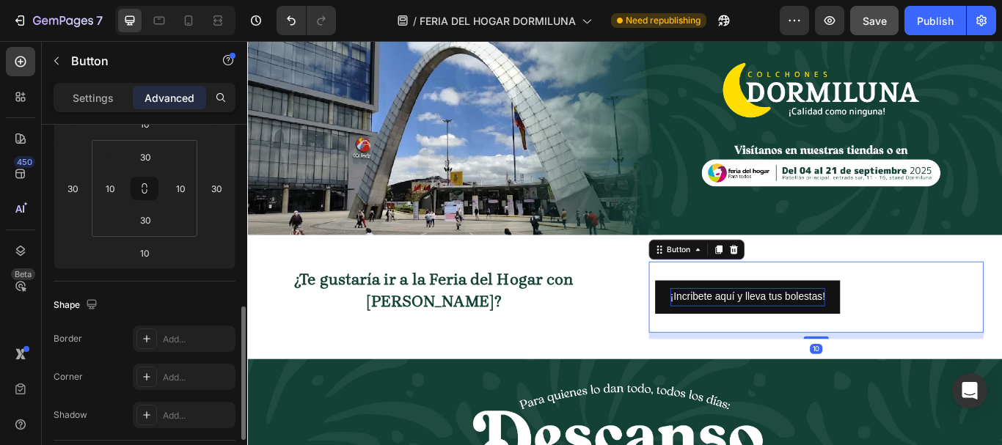
scroll to position [293, 0]
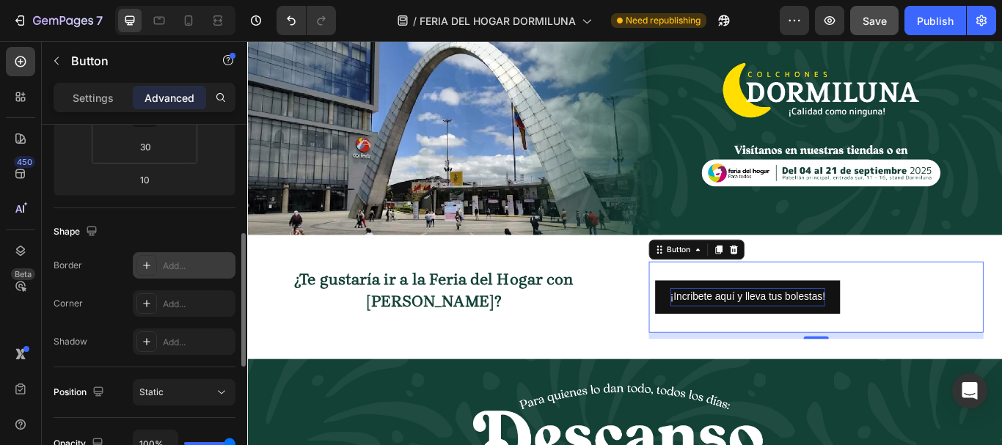
click at [170, 266] on div "Add..." at bounding box center [197, 266] width 69 height 13
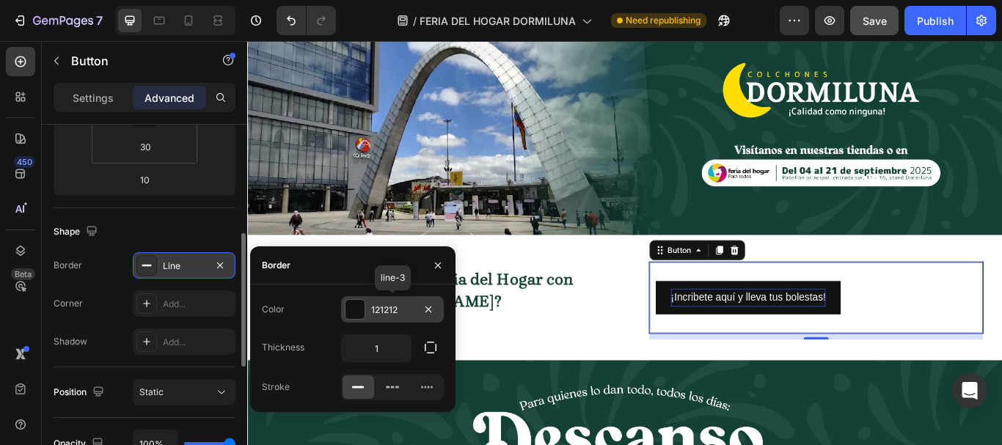
click at [362, 311] on div at bounding box center [354, 309] width 19 height 19
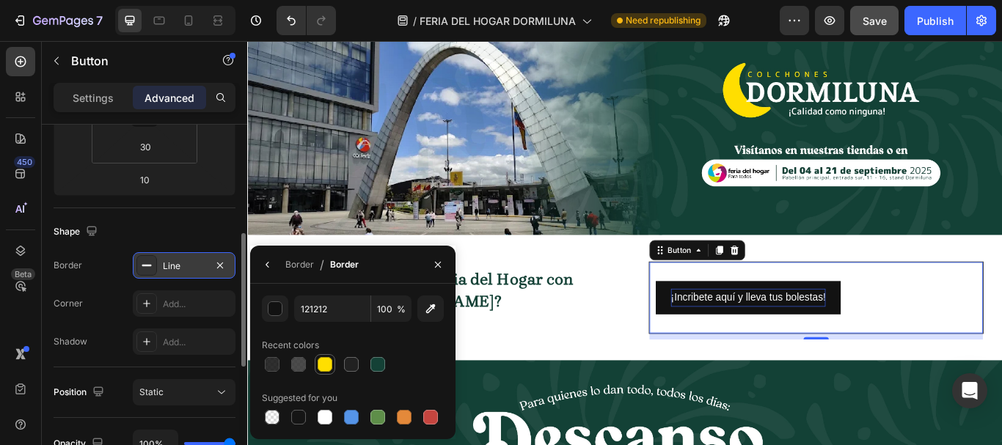
click at [327, 359] on div at bounding box center [325, 364] width 15 height 15
type input "FFDF00"
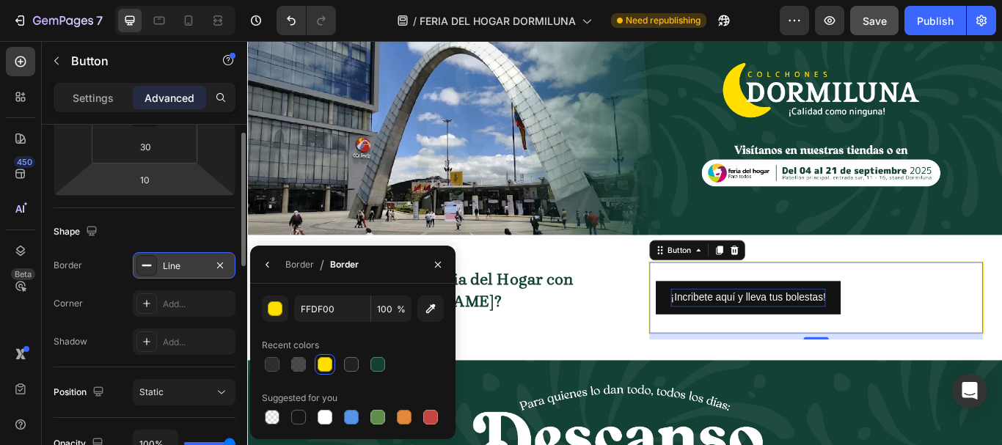
scroll to position [220, 0]
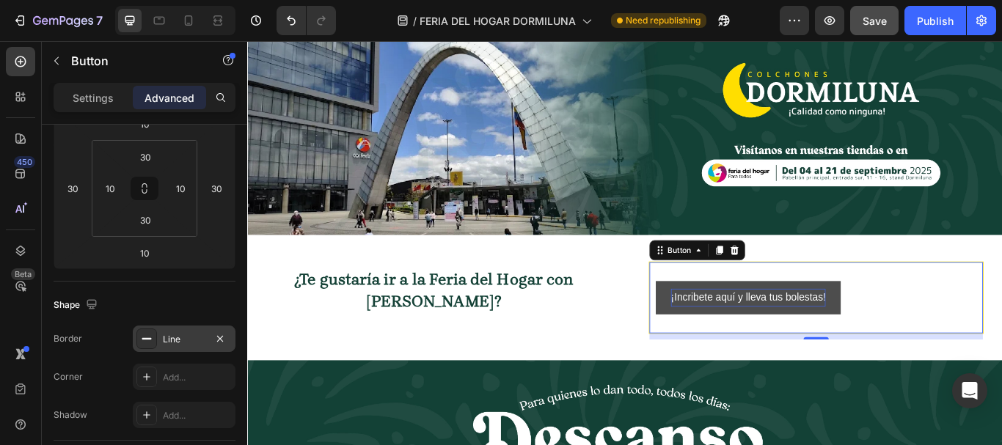
click at [738, 321] on button "¡Incribete aquí y lleva tus bolestas!" at bounding box center [831, 340] width 216 height 39
click at [723, 330] on button "¡Incribete aquí y lleva tus bolestas!" at bounding box center [831, 340] width 216 height 39
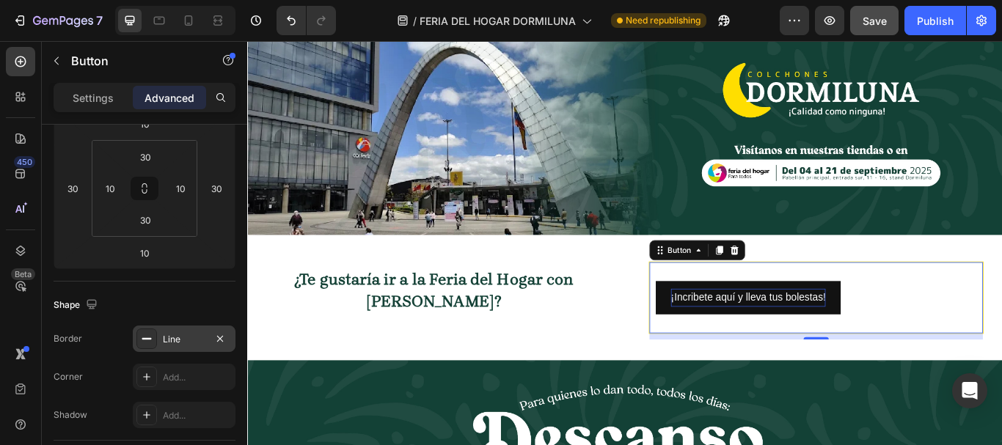
scroll to position [367, 0]
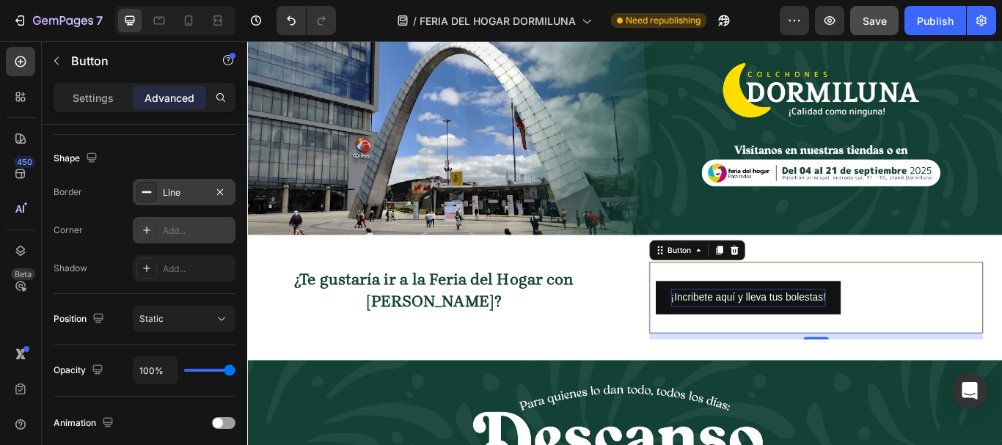
click at [159, 238] on div "Add..." at bounding box center [184, 230] width 103 height 26
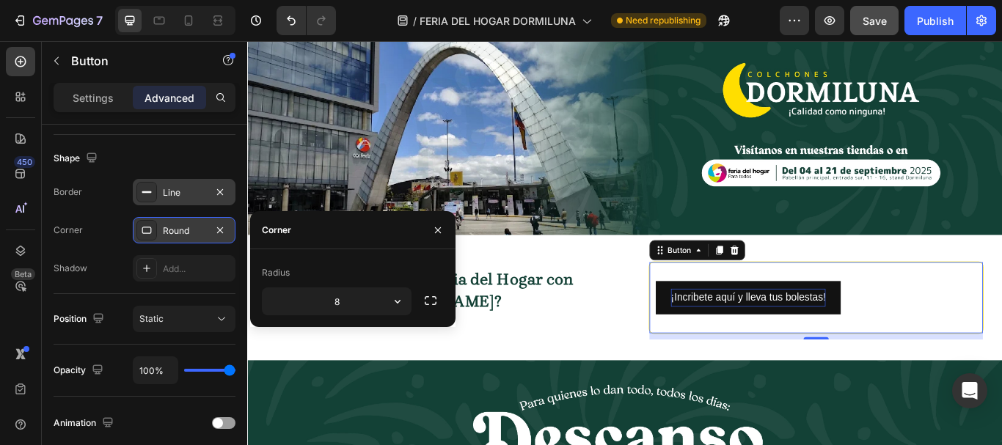
click at [159, 238] on div "Round" at bounding box center [184, 230] width 103 height 26
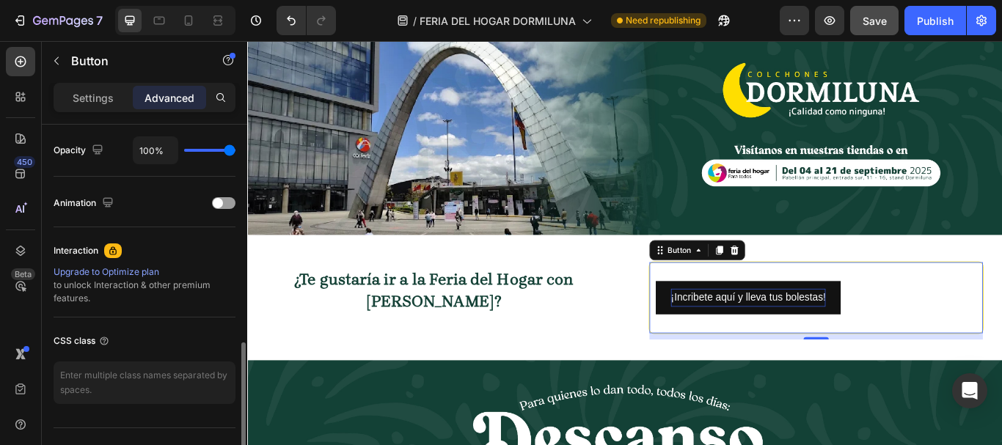
scroll to position [147, 0]
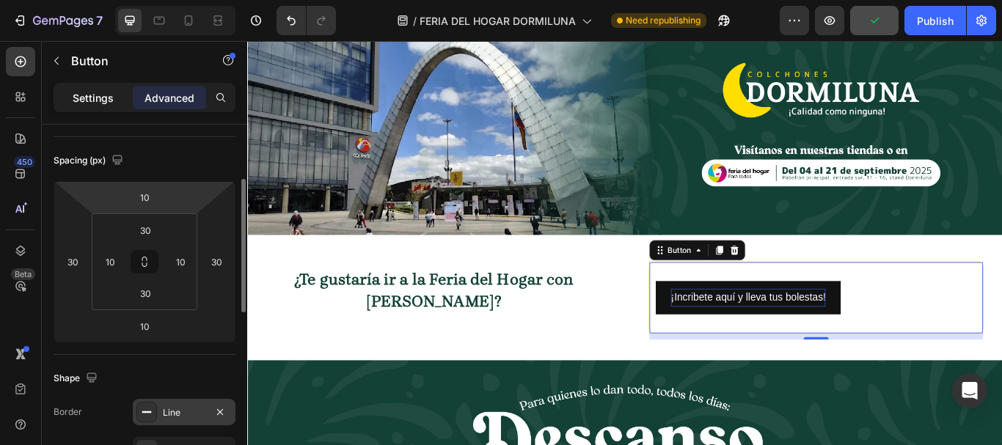
click at [98, 106] on div "Settings" at bounding box center [92, 97] width 73 height 23
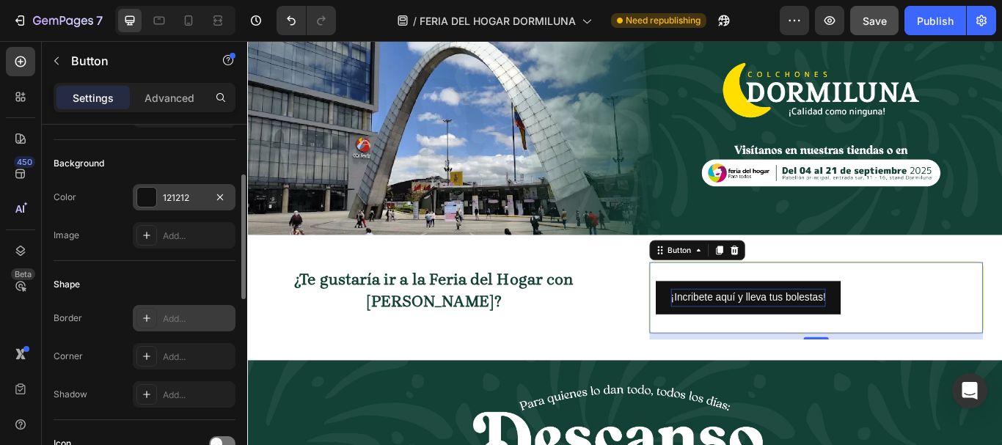
click at [151, 190] on div at bounding box center [146, 197] width 19 height 19
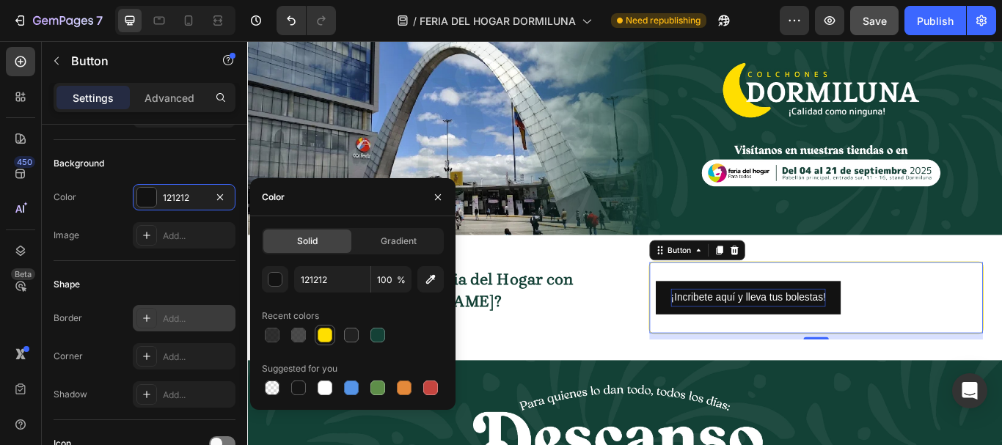
click at [323, 337] on div at bounding box center [325, 335] width 15 height 15
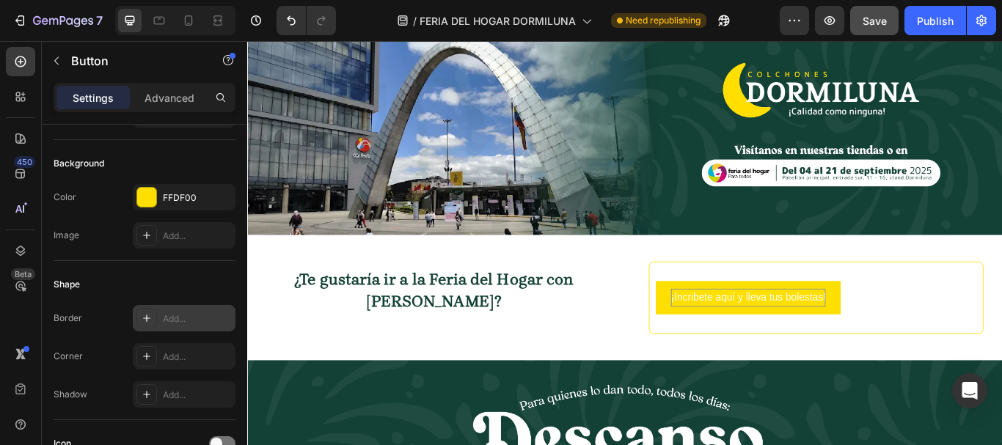
click at [928, 304] on div "¡Incribete aquí y lleva tus bolestas! Button 10" at bounding box center [910, 341] width 390 height 84
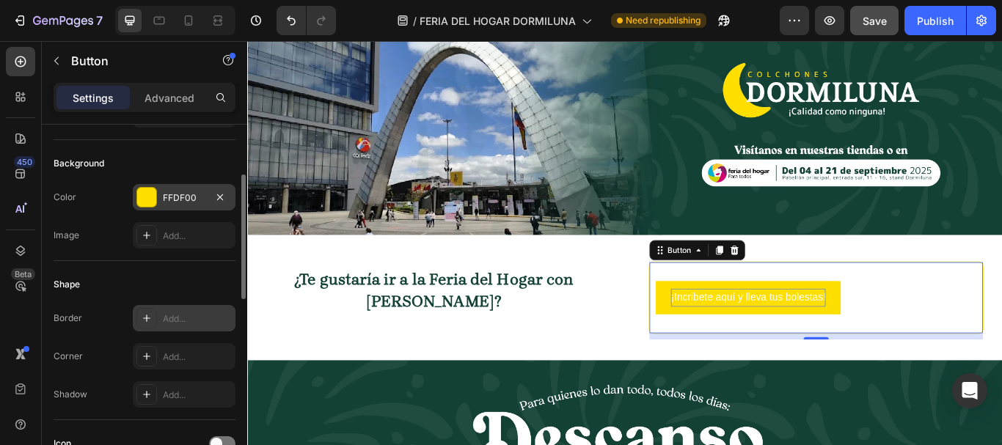
click at [146, 205] on div at bounding box center [146, 197] width 19 height 19
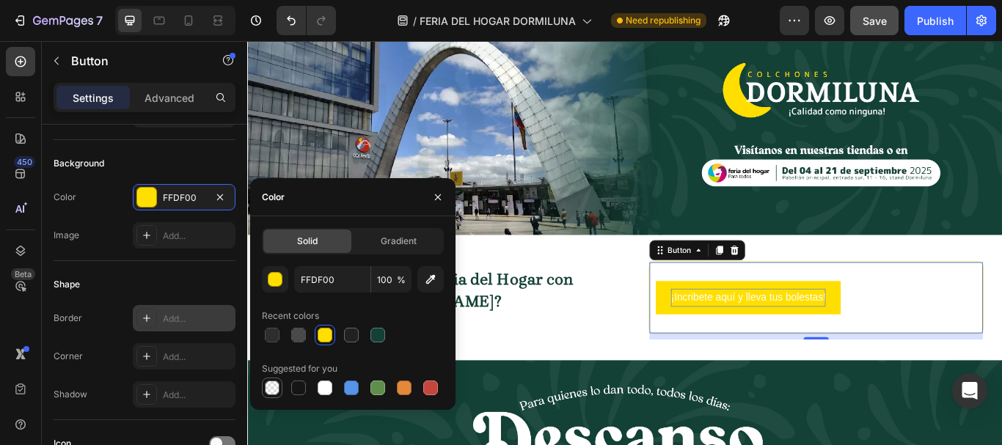
click at [271, 387] on div at bounding box center [272, 388] width 15 height 15
type input "000000"
type input "0"
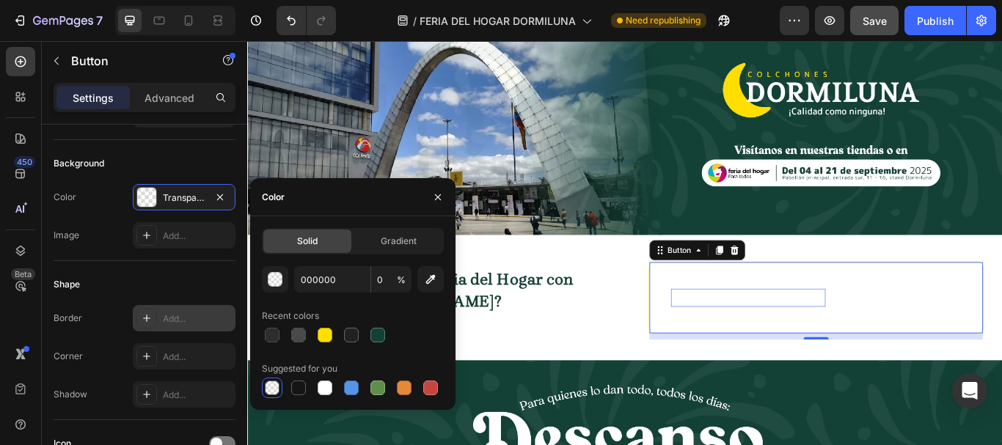
type input "FFDF00"
type input "100"
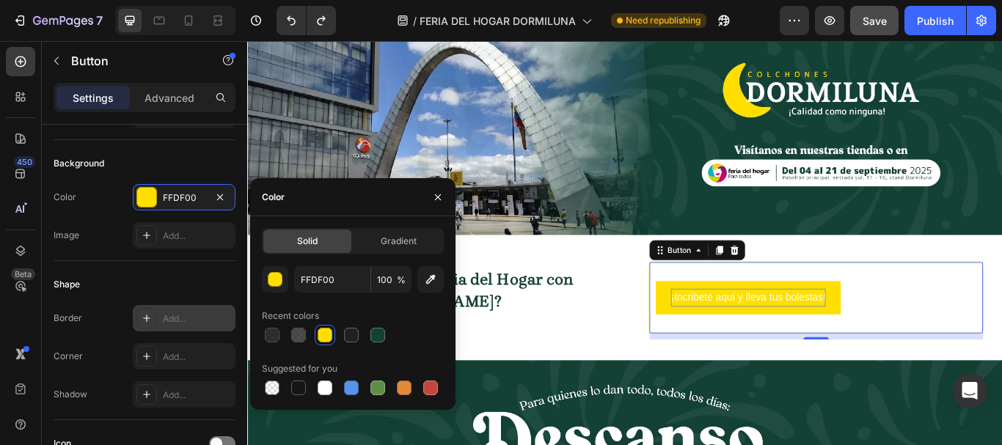
click at [1001, 310] on div "¡Incribete aquí y lleva tus bolestas! Button 10" at bounding box center [910, 341] width 390 height 84
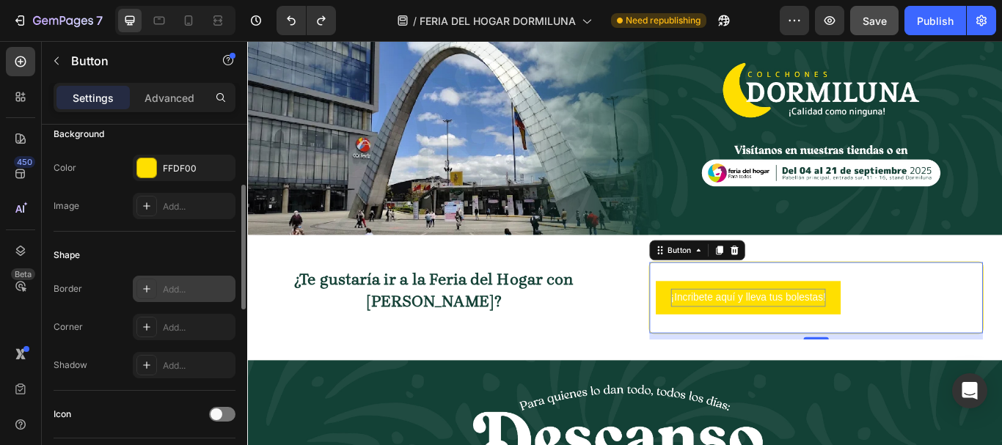
scroll to position [0, 0]
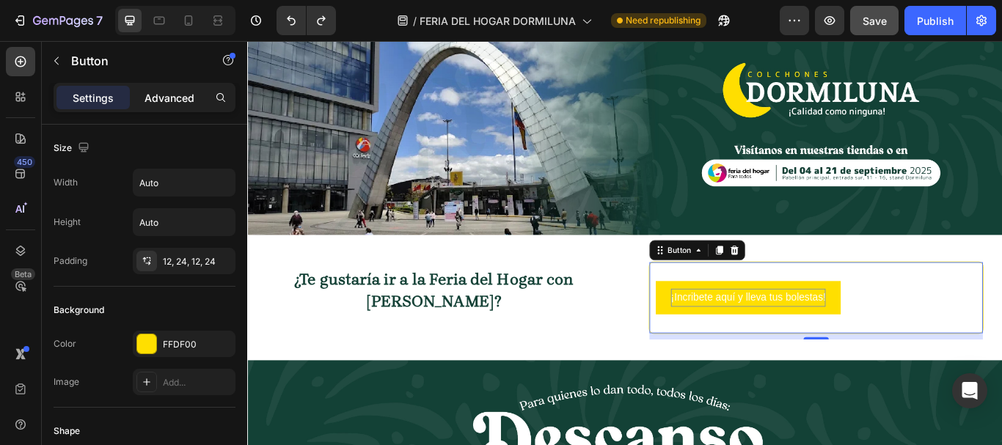
click at [157, 94] on p "Advanced" at bounding box center [170, 97] width 50 height 15
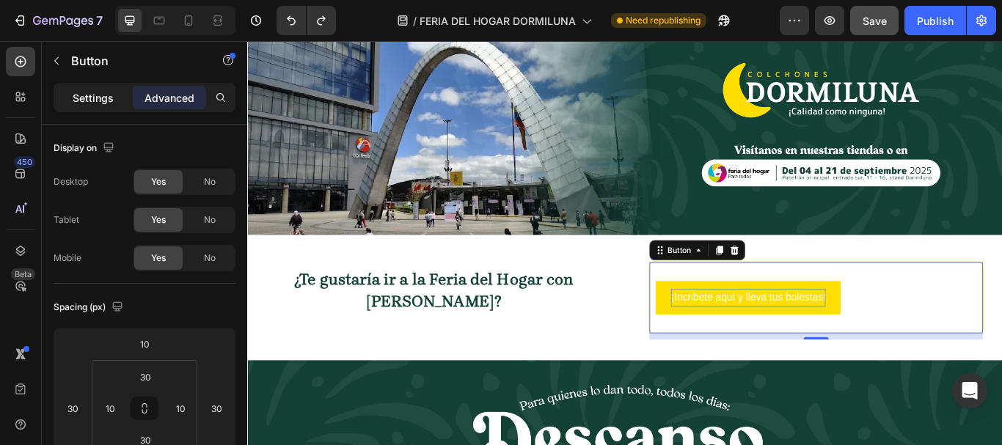
click at [78, 98] on p "Settings" at bounding box center [93, 97] width 41 height 15
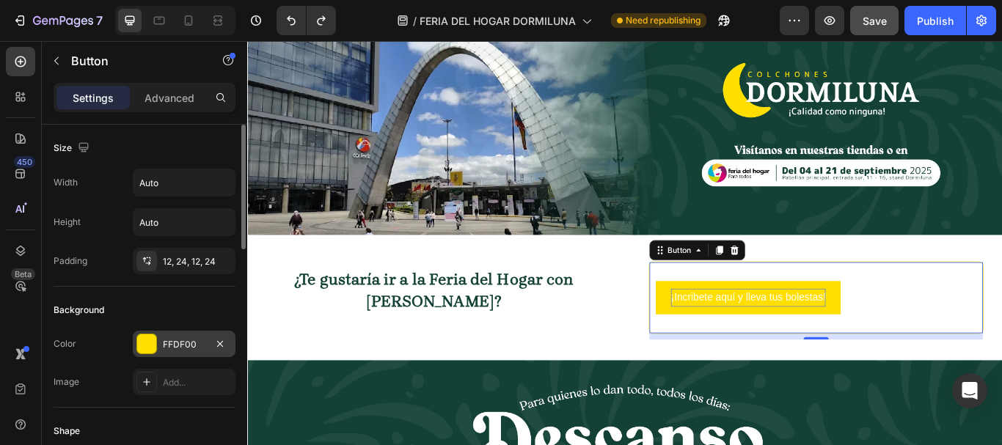
click at [166, 348] on div "FFDF00" at bounding box center [184, 344] width 43 height 13
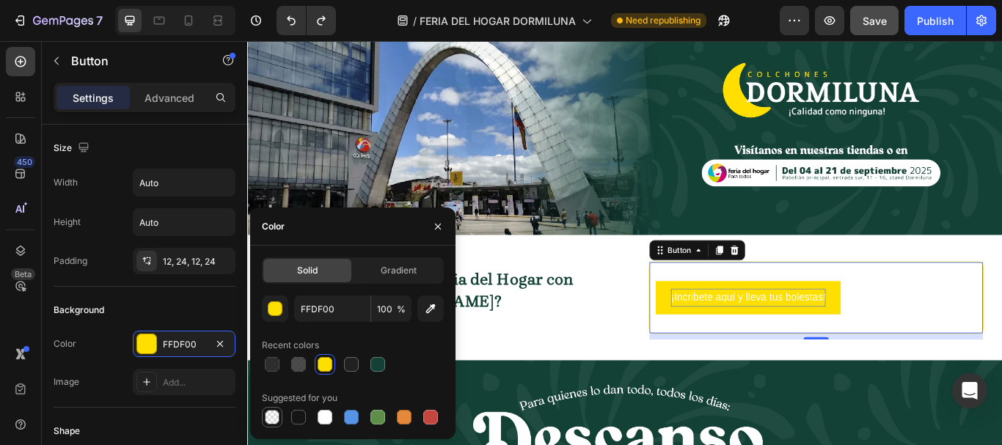
click at [266, 418] on div at bounding box center [272, 417] width 15 height 15
type input "000000"
type input "0"
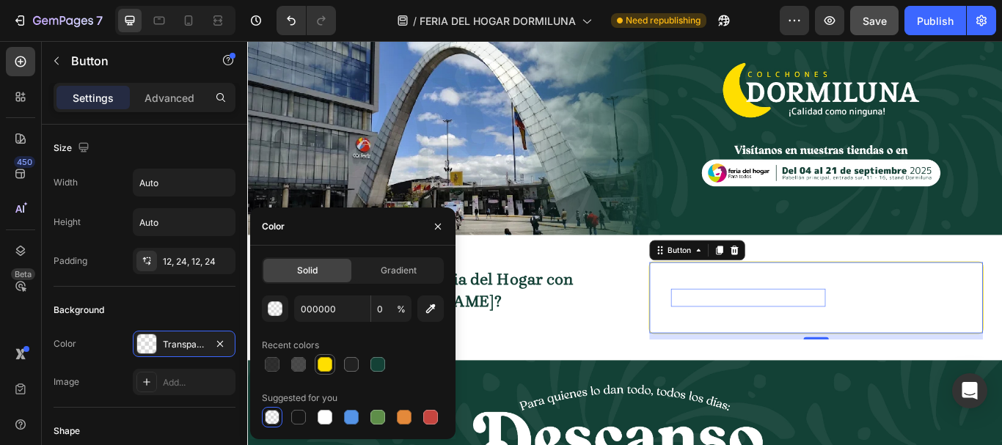
click at [323, 368] on div at bounding box center [325, 364] width 15 height 15
type input "FFDF00"
type input "100"
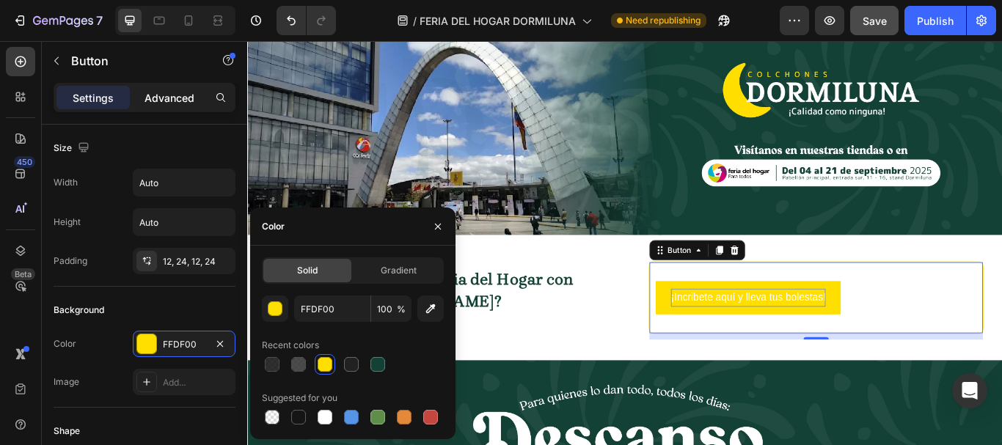
click at [175, 100] on p "Advanced" at bounding box center [170, 97] width 50 height 15
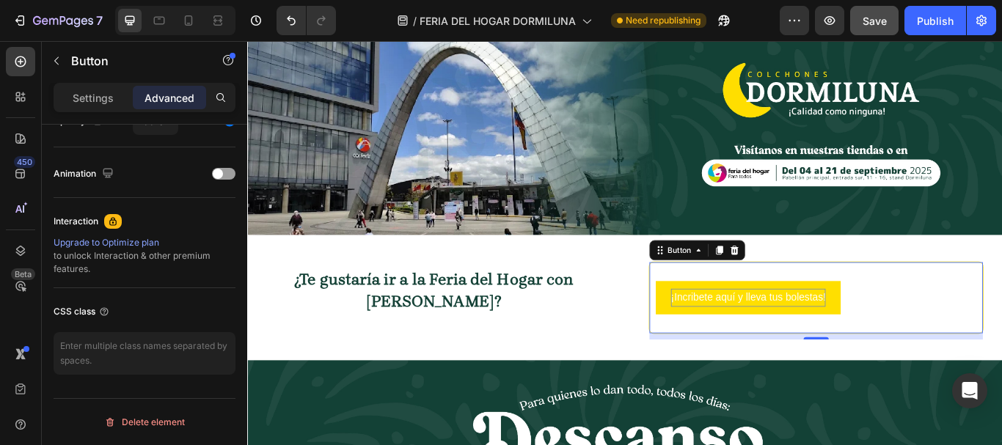
scroll to position [249, 0]
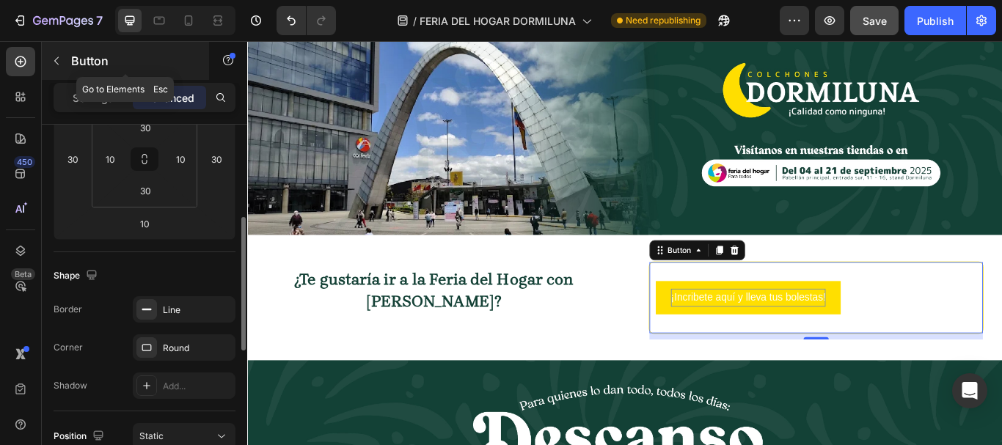
click at [59, 59] on icon "button" at bounding box center [57, 61] width 12 height 12
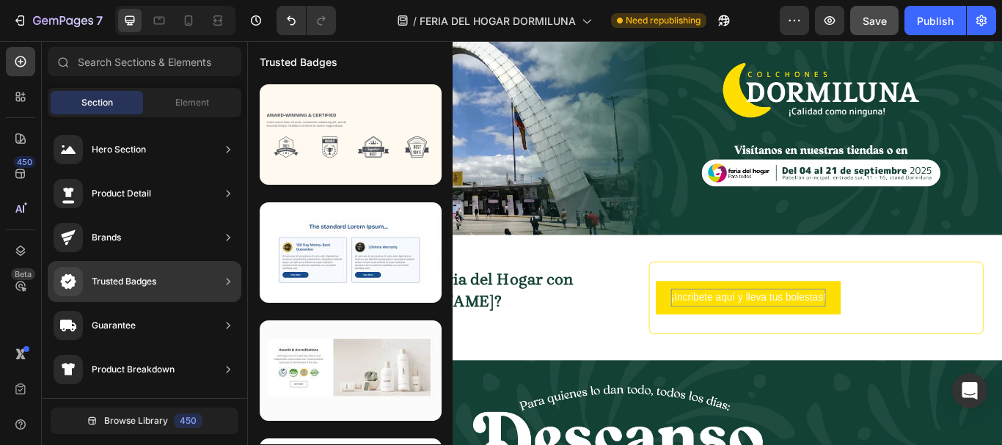
scroll to position [367, 0]
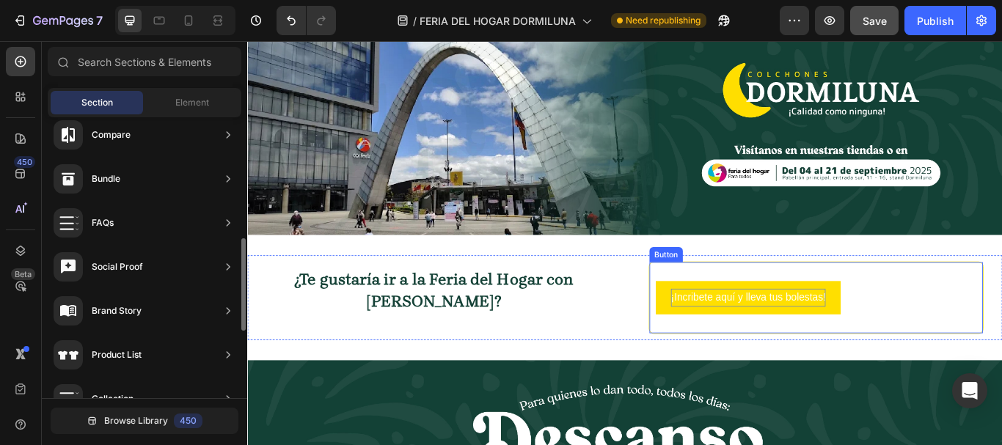
click at [747, 377] on div "¡Incribete aquí y lleva tus bolestas! Button" at bounding box center [910, 341] width 390 height 84
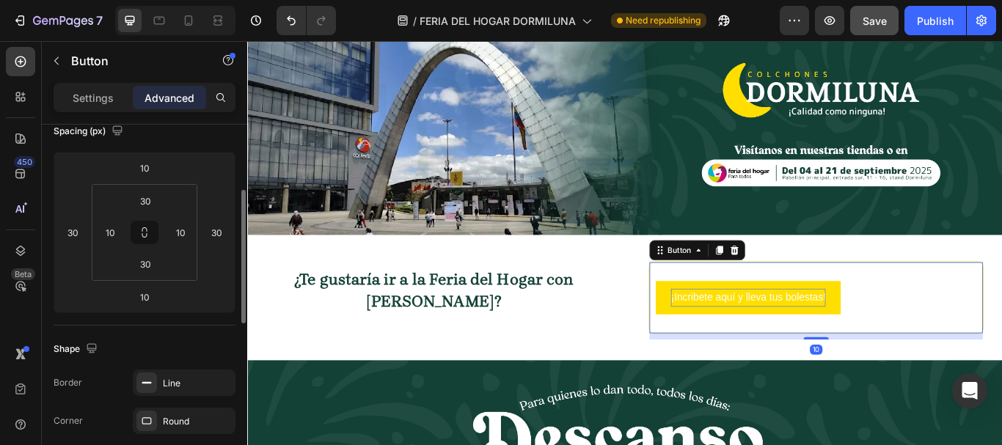
scroll to position [103, 0]
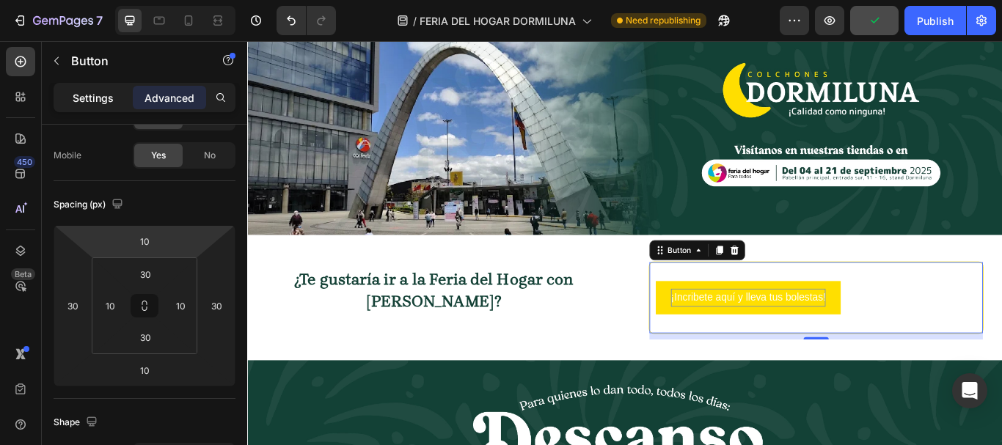
click at [106, 103] on p "Settings" at bounding box center [93, 97] width 41 height 15
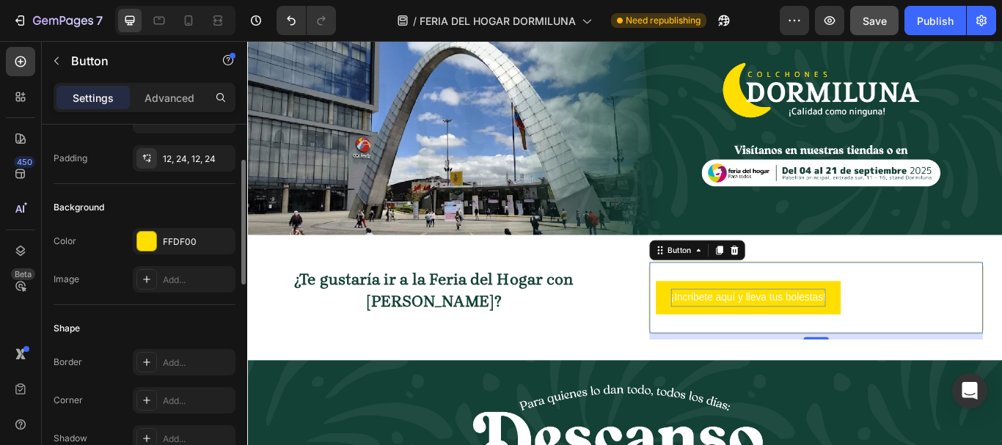
scroll to position [0, 0]
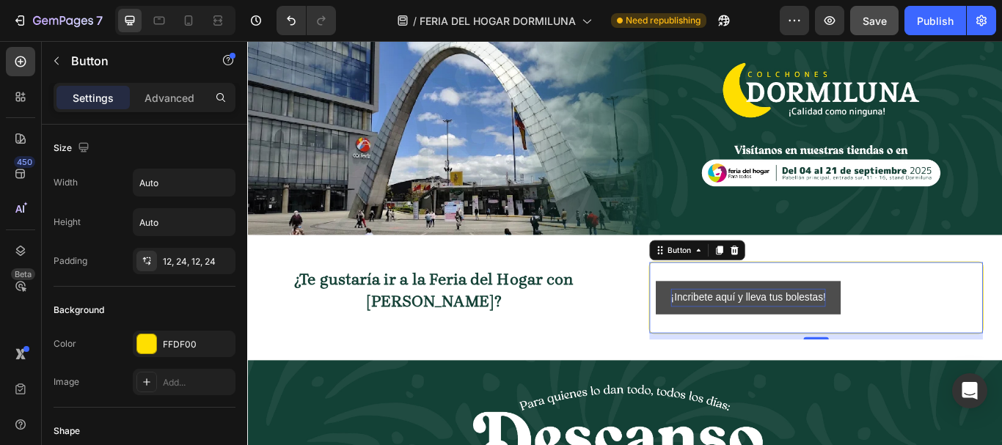
click at [725, 330] on button "¡Incribete aquí y lleva tus bolestas!" at bounding box center [831, 340] width 216 height 39
click at [728, 337] on button "¡Incribete aquí y lleva tus bolestas!" at bounding box center [831, 340] width 216 height 39
click at [734, 348] on button "¡Incribete aquí y lleva tus bolestas!" at bounding box center [831, 340] width 216 height 39
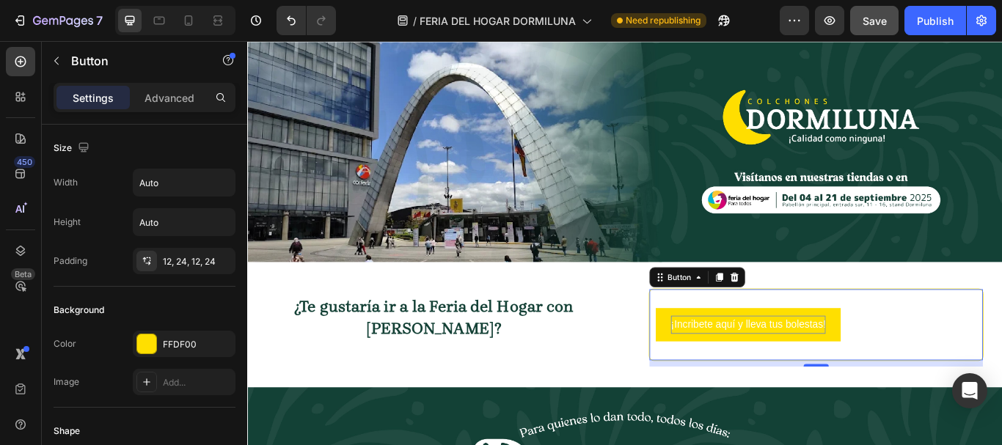
scroll to position [73, 0]
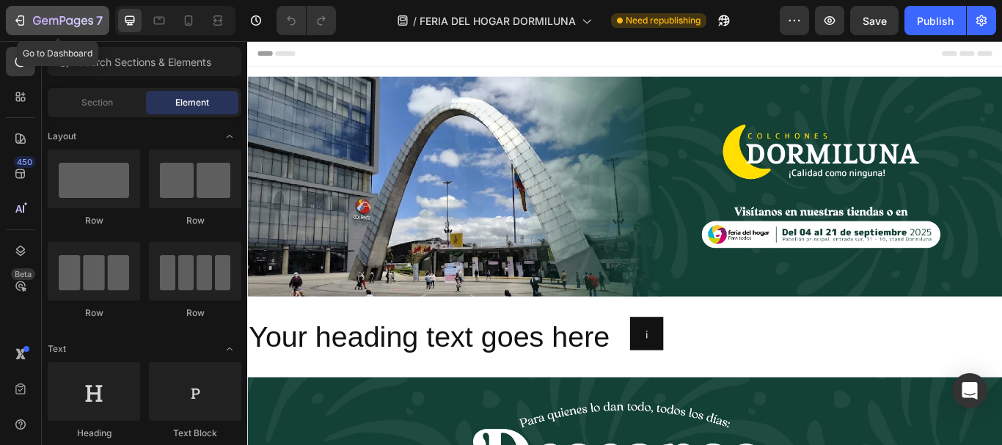
click at [19, 20] on icon "button" at bounding box center [19, 20] width 15 height 15
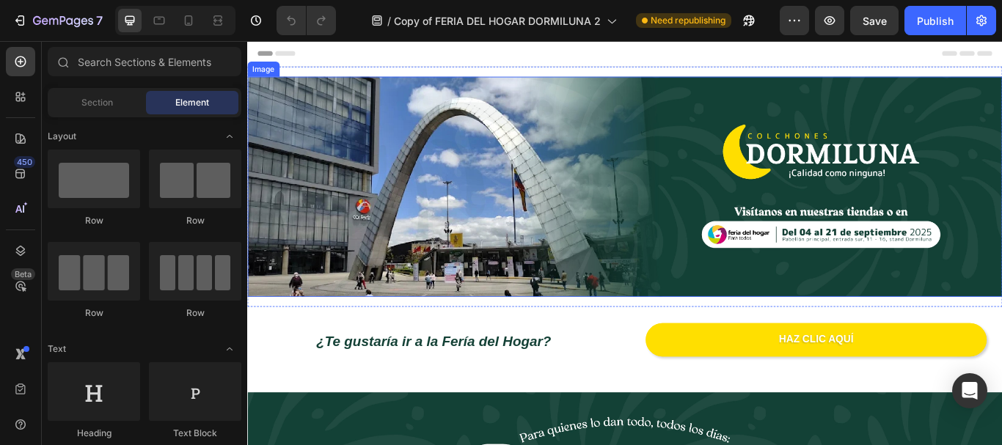
click at [413, 153] on img at bounding box center [687, 211] width 880 height 257
